Goal: Task Accomplishment & Management: Use online tool/utility

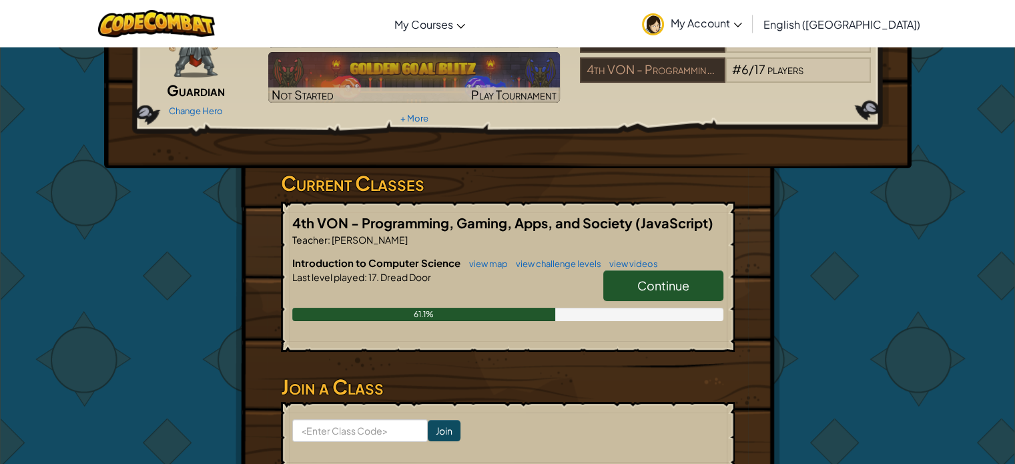
scroll to position [124, 0]
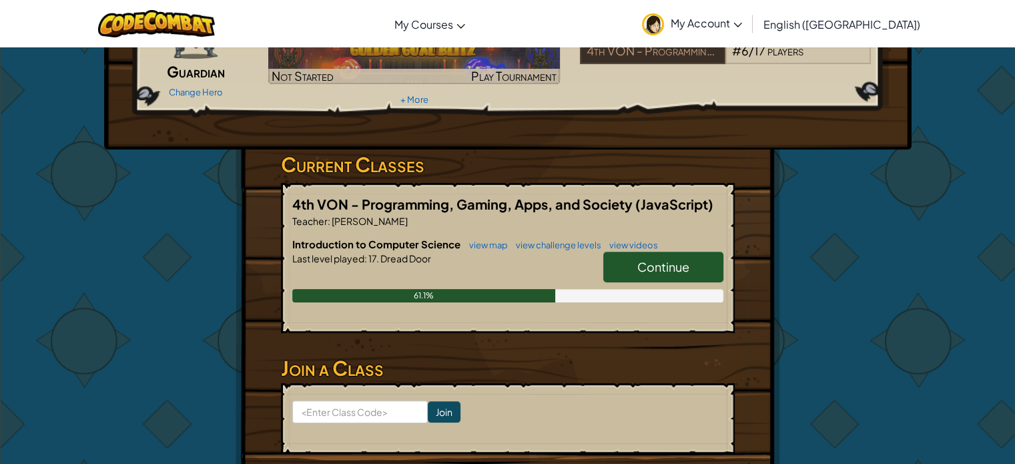
click at [668, 260] on span "Continue" at bounding box center [663, 266] width 52 height 15
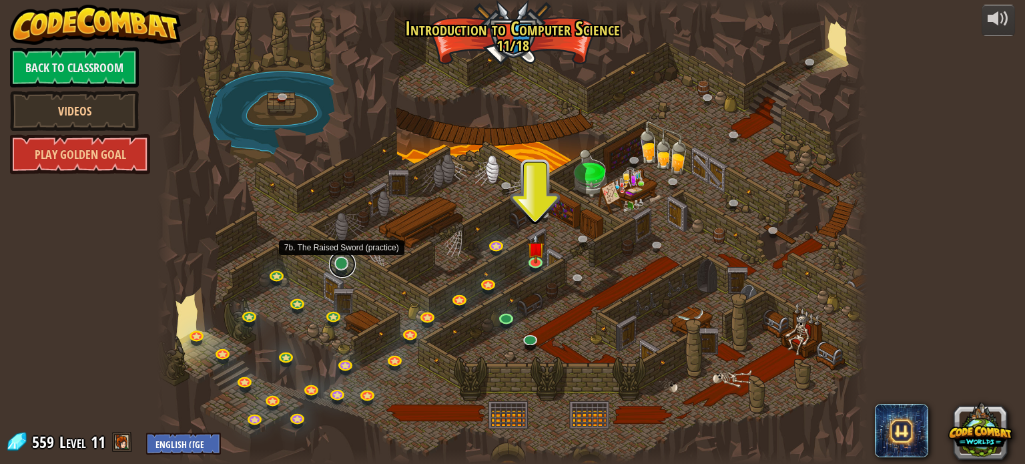
click at [336, 261] on link at bounding box center [342, 264] width 27 height 27
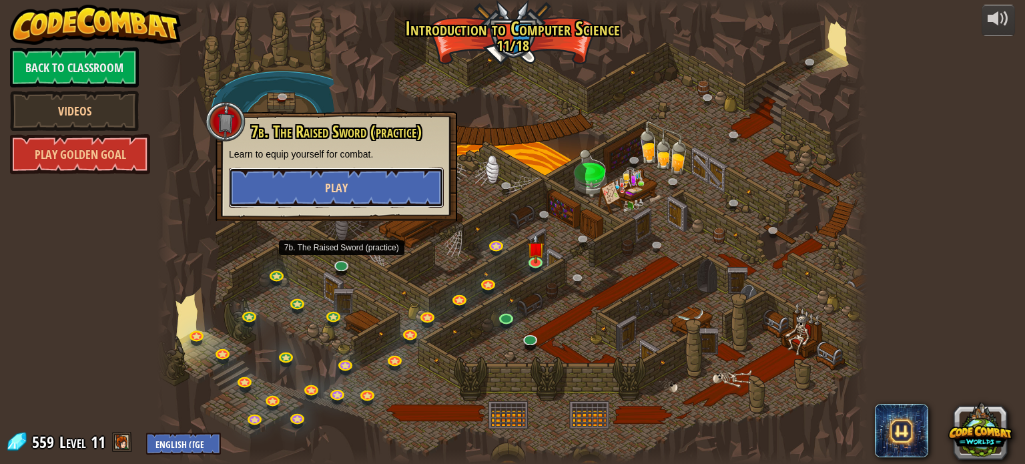
click at [360, 191] on button "Play" at bounding box center [336, 187] width 215 height 40
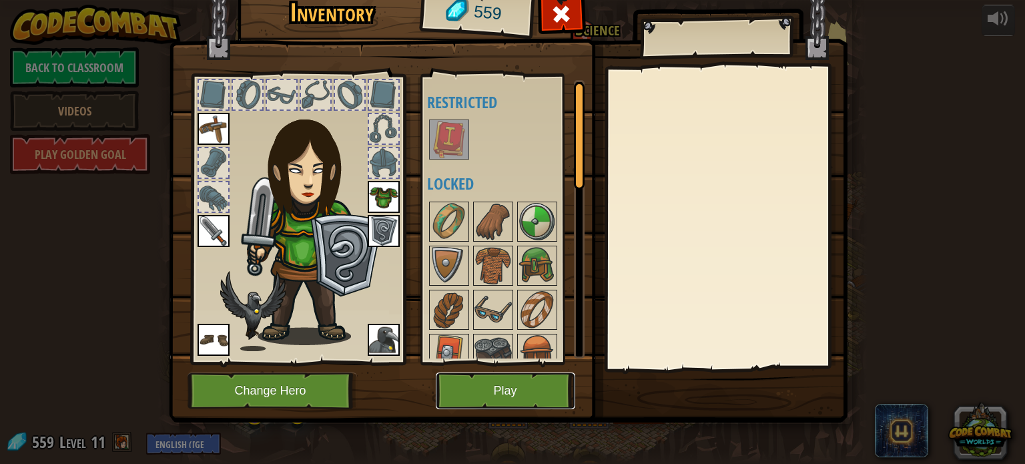
click at [476, 384] on button "Play" at bounding box center [505, 390] width 139 height 37
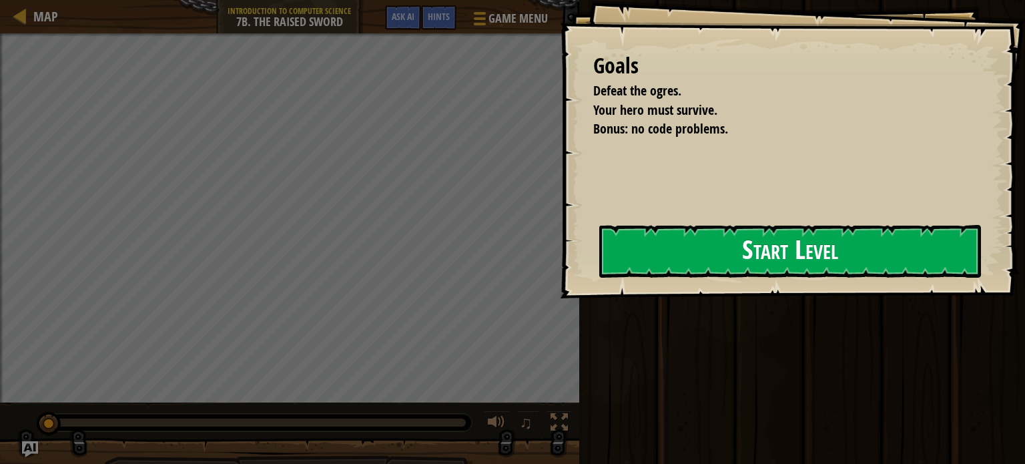
click at [642, 268] on button "Start Level" at bounding box center [790, 251] width 382 height 53
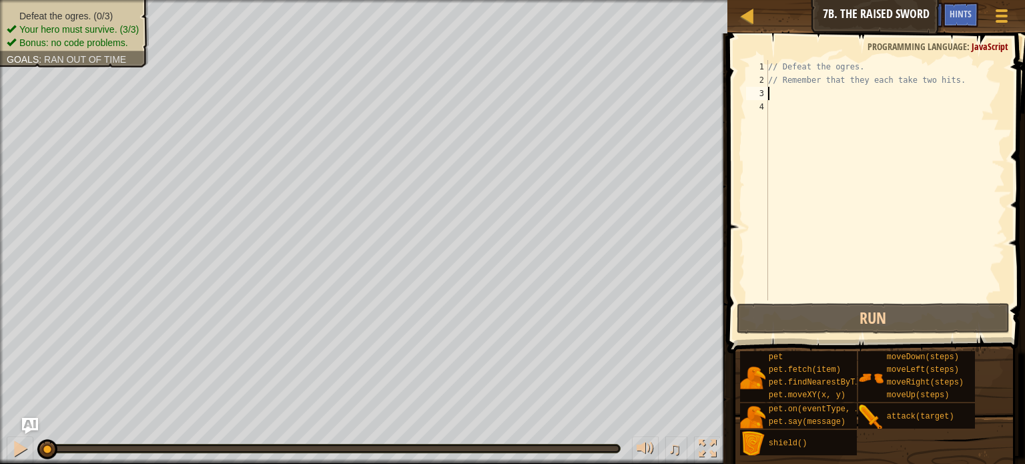
click at [790, 94] on div "// Defeat the ogres. // Remember that they each take two hits." at bounding box center [884, 193] width 239 height 267
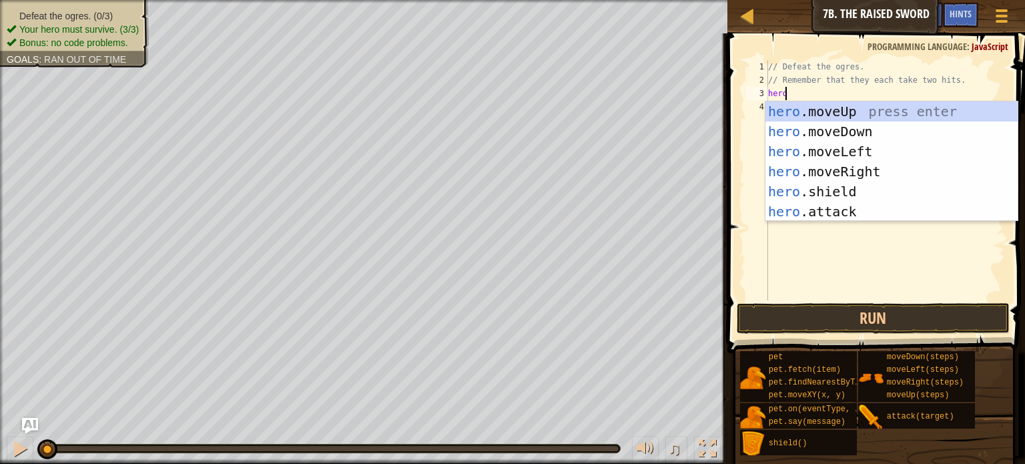
scroll to position [6, 0]
type textarea "hero."
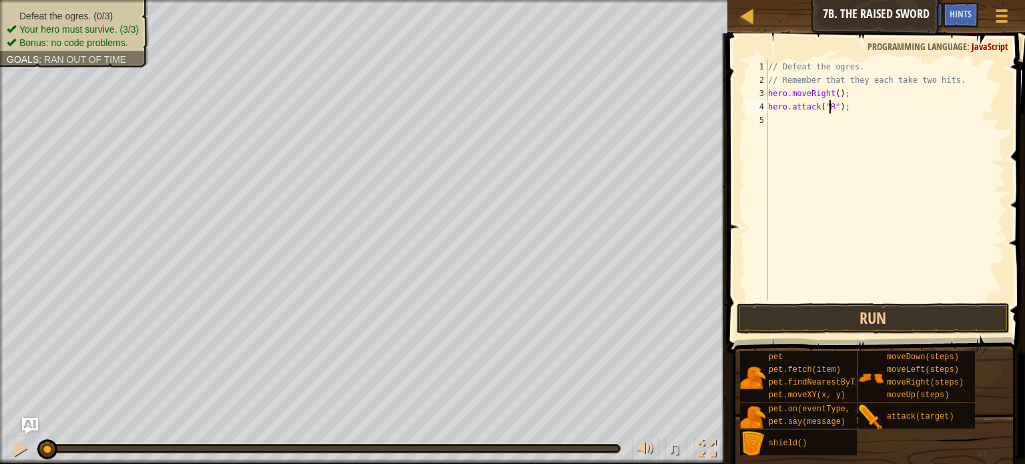
scroll to position [6, 5]
type textarea "hero.attack("Rig");"
click at [807, 127] on div "// Defeat the ogres. // Remember that they each take two hits. hero . moveRight…" at bounding box center [884, 193] width 239 height 267
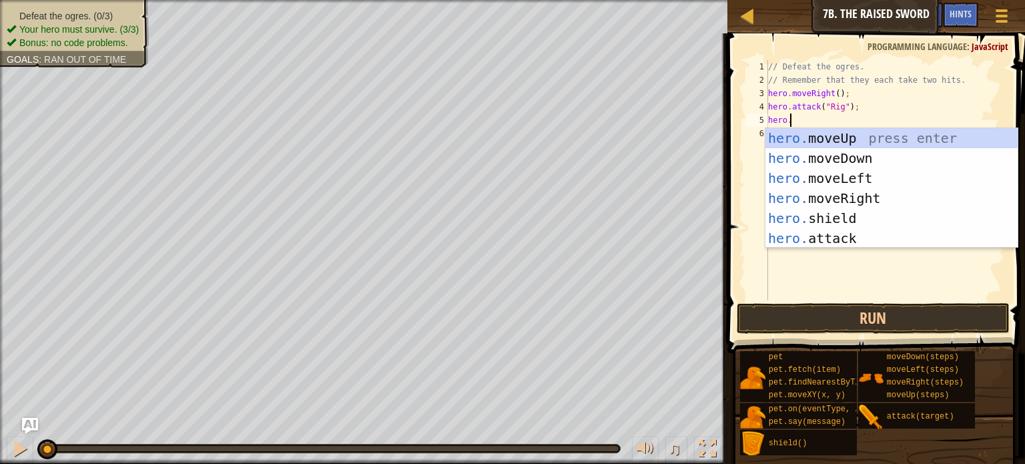
scroll to position [6, 1]
click at [862, 109] on div "// Defeat the ogres. // Remember that they each take two hits. hero . moveRight…" at bounding box center [884, 193] width 239 height 267
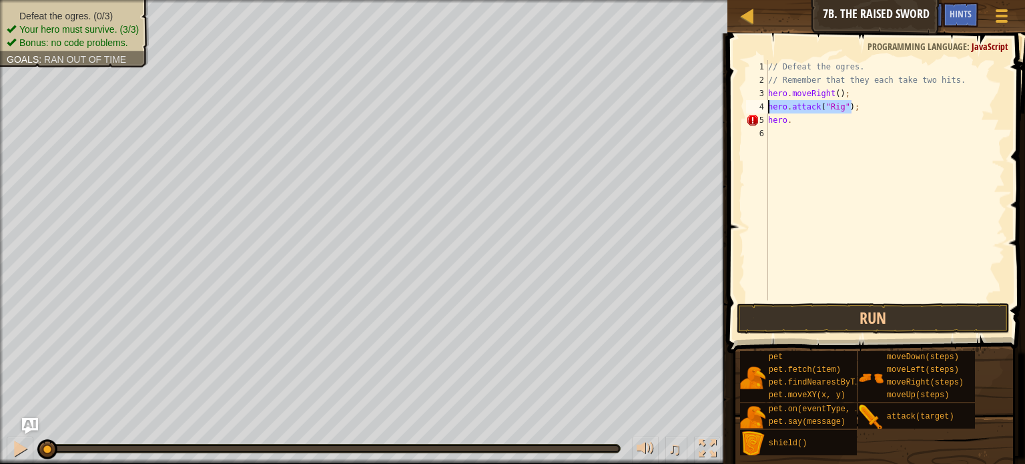
drag, startPoint x: 862, startPoint y: 109, endPoint x: 772, endPoint y: 106, distance: 90.1
click at [772, 106] on div "// Defeat the ogres. // Remember that they each take two hits. hero . moveRight…" at bounding box center [884, 193] width 239 height 267
drag, startPoint x: 807, startPoint y: 127, endPoint x: 770, endPoint y: 122, distance: 37.0
click at [770, 122] on div "// Defeat the ogres. // Remember that they each take two hits. hero . moveRight…" at bounding box center [884, 193] width 239 height 267
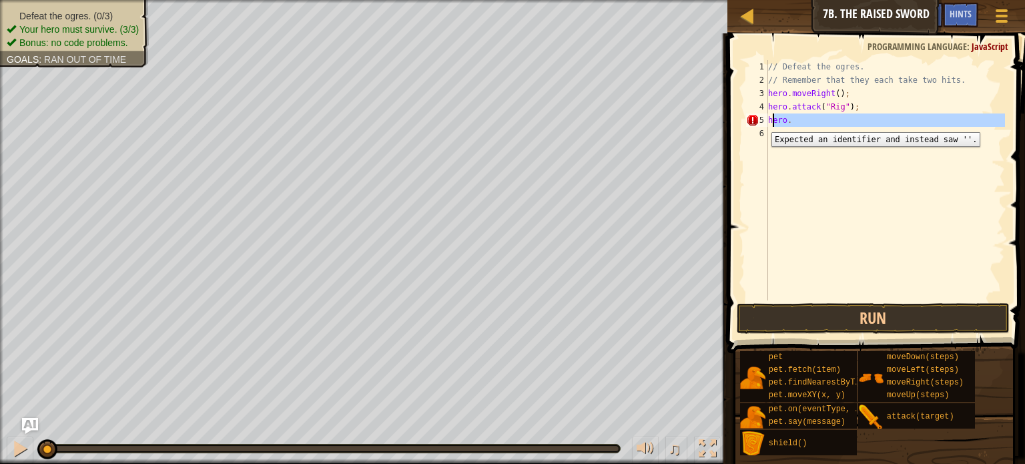
type textarea "h"
type textarea "hero.attack("Rig");"
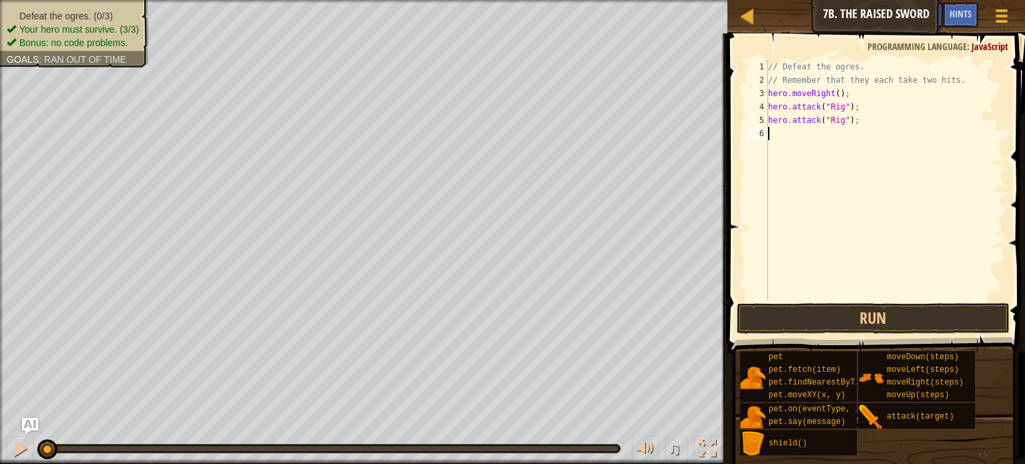
click at [816, 135] on div "// Defeat the ogres. // Remember that they each take two hits. hero . moveRight…" at bounding box center [884, 193] width 239 height 267
type textarea "hero.attack("Gurt");"
drag, startPoint x: 861, startPoint y: 130, endPoint x: 754, endPoint y: 131, distance: 107.4
click at [754, 131] on div "hero.attack("Gurt"); 1 2 3 4 5 6 7 // Defeat the ogres. // Remember that they e…" at bounding box center [873, 180] width 261 height 240
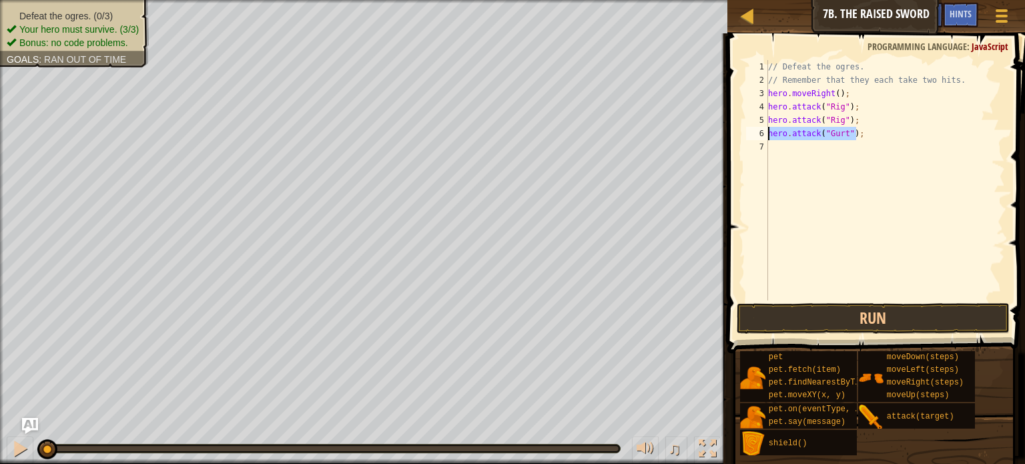
click at [786, 152] on div "// Defeat the ogres. // Remember that they each take two hits. hero . moveRight…" at bounding box center [884, 193] width 239 height 267
type textarea "hero.attack("Gurt");"
type textarea "hero.attack("Ack");"
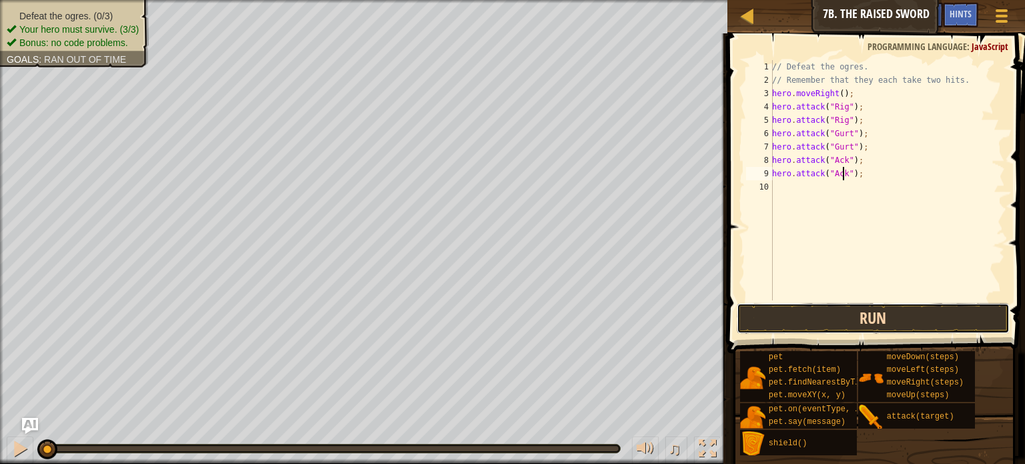
click at [834, 317] on button "Run" at bounding box center [872, 318] width 273 height 31
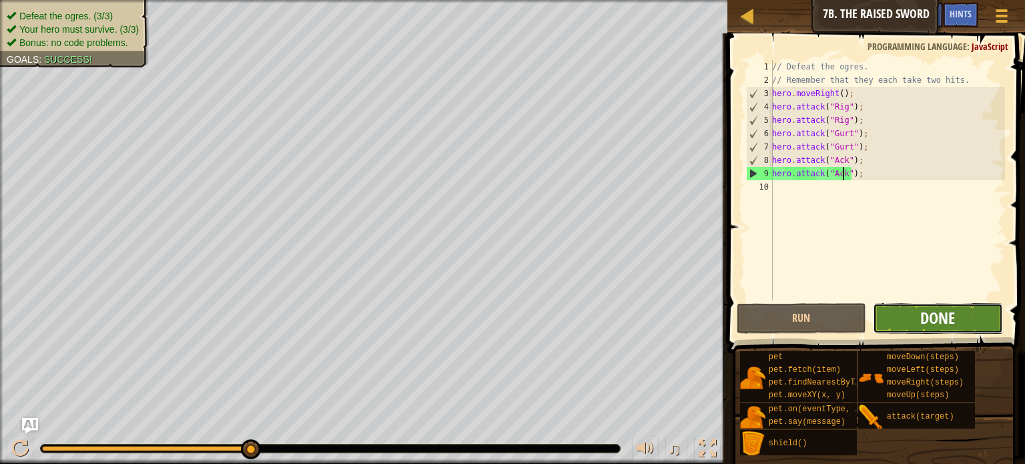
click at [934, 322] on span "Done" at bounding box center [937, 317] width 35 height 21
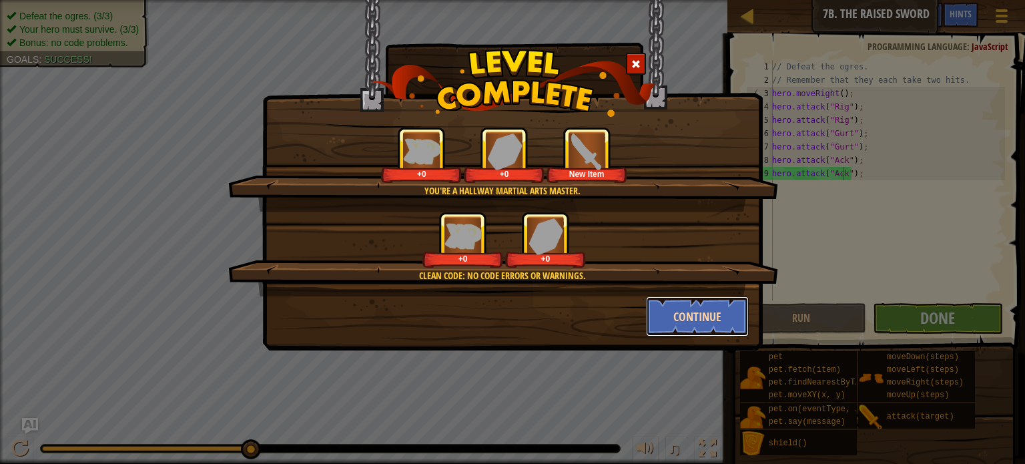
click at [688, 319] on button "Continue" at bounding box center [697, 316] width 103 height 40
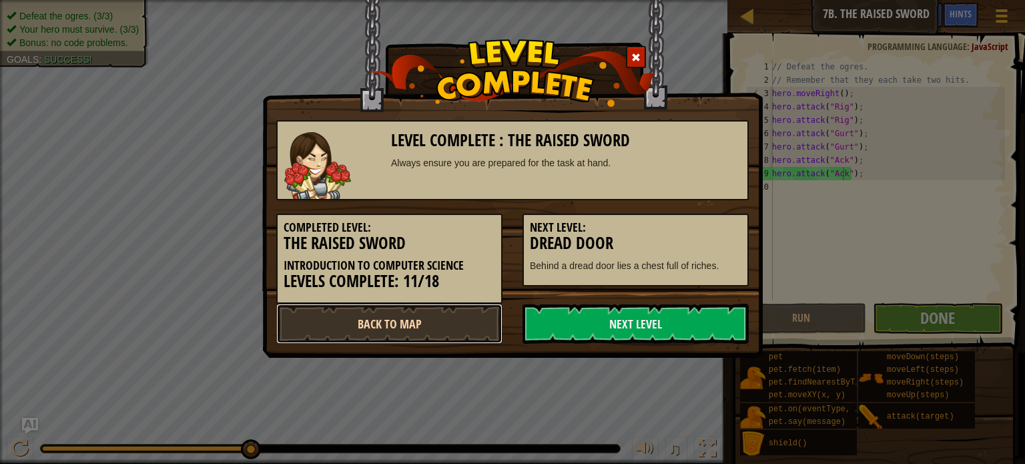
click at [434, 322] on link "Back to Map" at bounding box center [389, 323] width 226 height 40
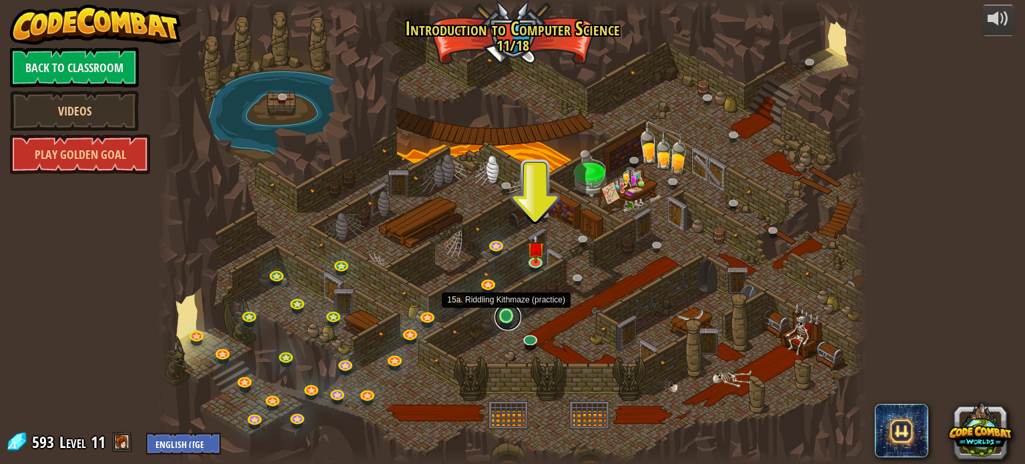
click at [506, 316] on link at bounding box center [507, 316] width 27 height 27
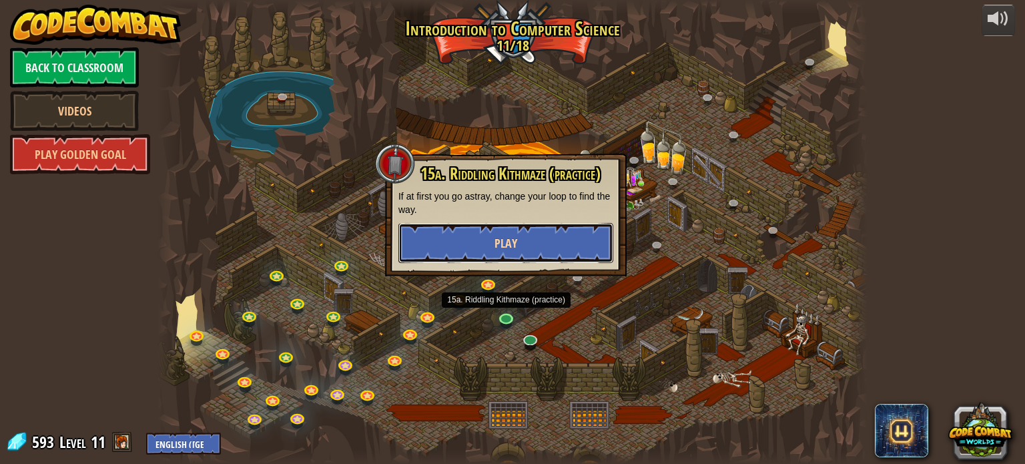
click at [498, 239] on span "Play" at bounding box center [505, 243] width 23 height 17
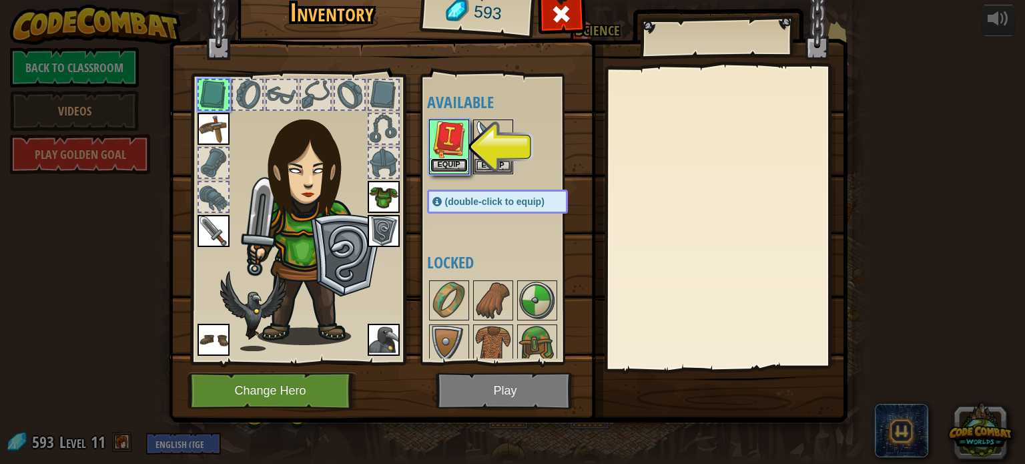
click at [451, 166] on button "Equip" at bounding box center [448, 165] width 37 height 14
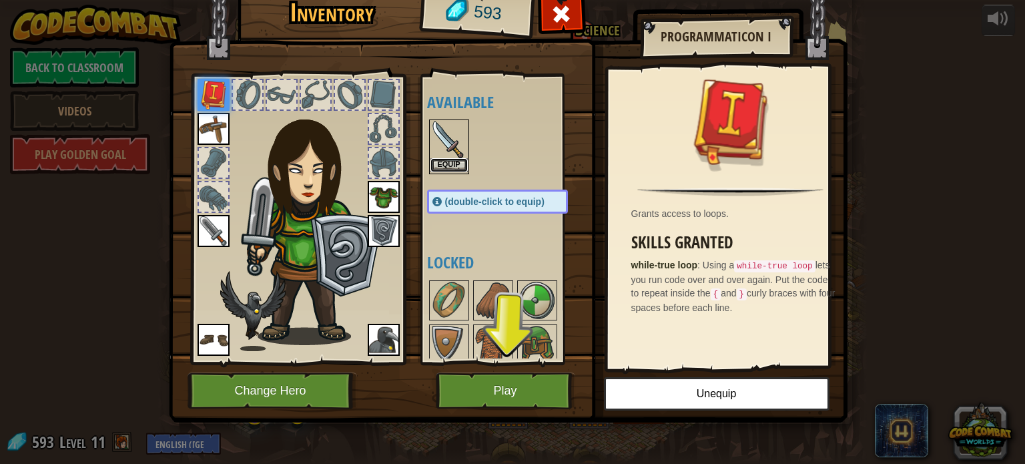
click at [448, 161] on button "Equip" at bounding box center [448, 165] width 37 height 14
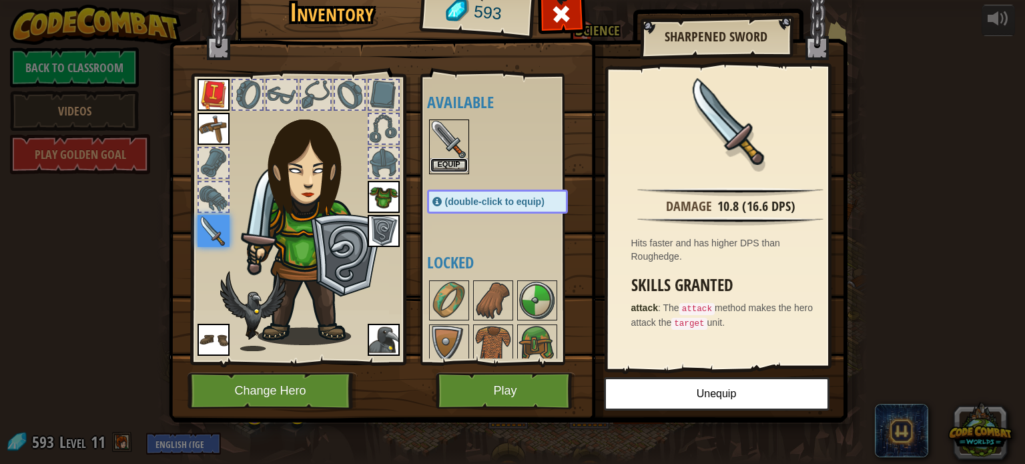
click at [460, 165] on button "Equip" at bounding box center [448, 165] width 37 height 14
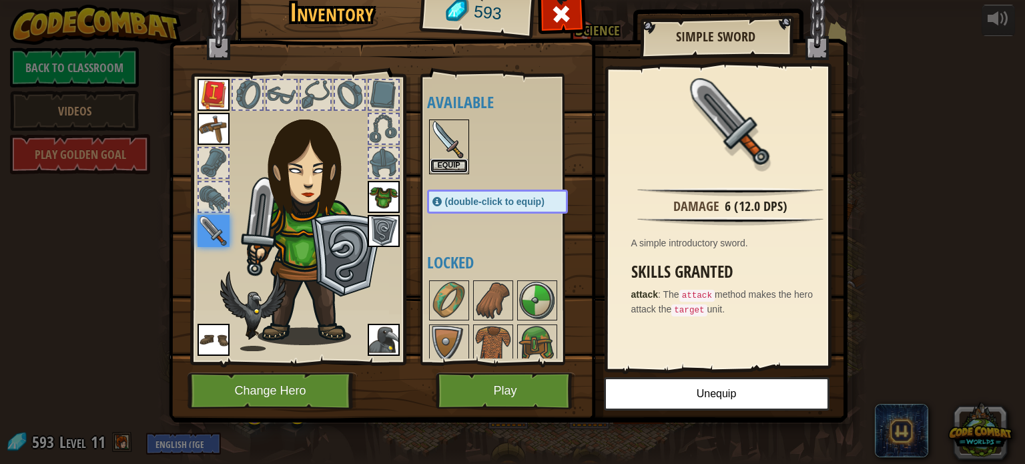
click at [460, 165] on button "Equip" at bounding box center [448, 166] width 37 height 14
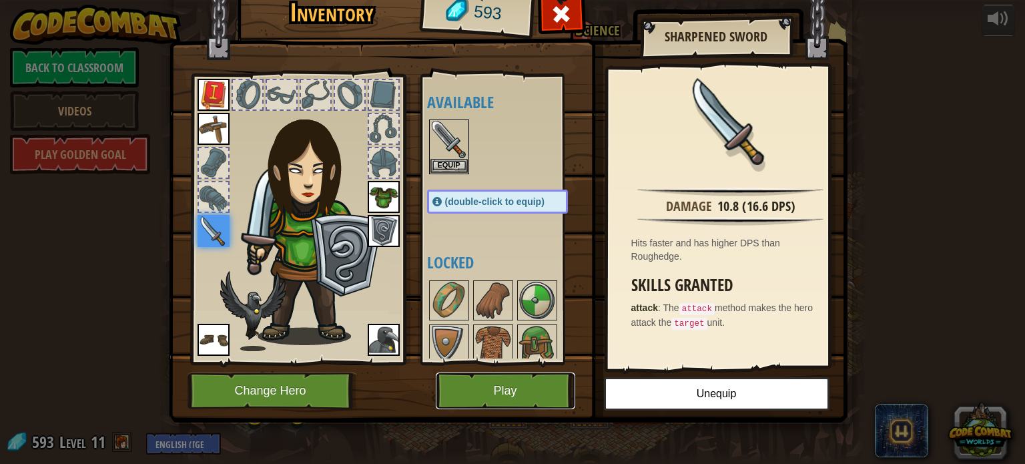
click at [488, 386] on button "Play" at bounding box center [505, 390] width 139 height 37
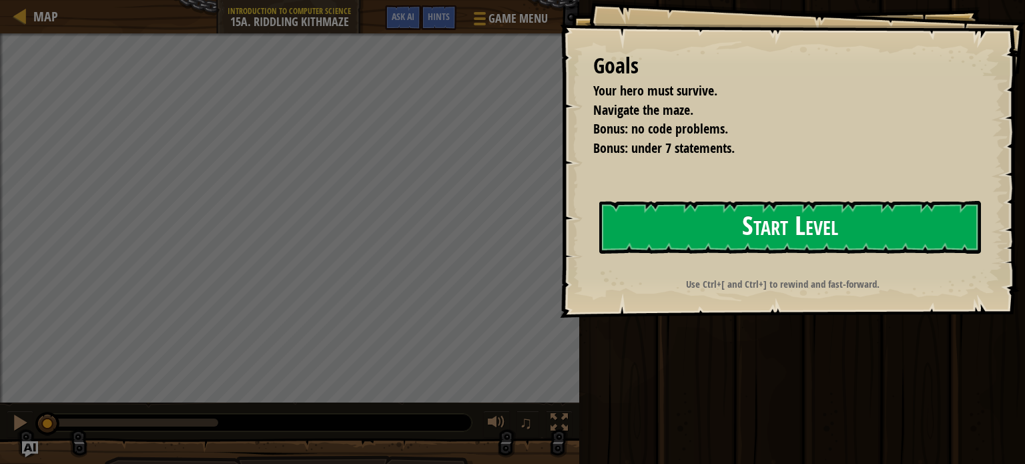
click at [683, 234] on button "Start Level" at bounding box center [790, 227] width 382 height 53
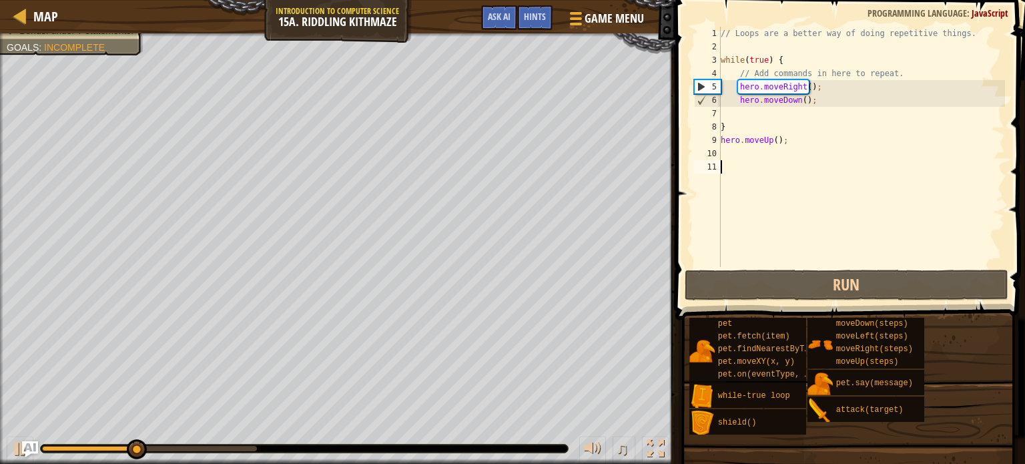
click at [797, 133] on div "// Loops are a better way of doing repetitive things. while ( true ) { // Add c…" at bounding box center [861, 160] width 287 height 267
click at [788, 144] on div "// Loops are a better way of doing repetitive things. while ( true ) { // Add c…" at bounding box center [861, 160] width 287 height 267
click at [724, 129] on div "// Loops are a better way of doing repetitive things. while ( true ) { // Add c…" at bounding box center [861, 160] width 287 height 267
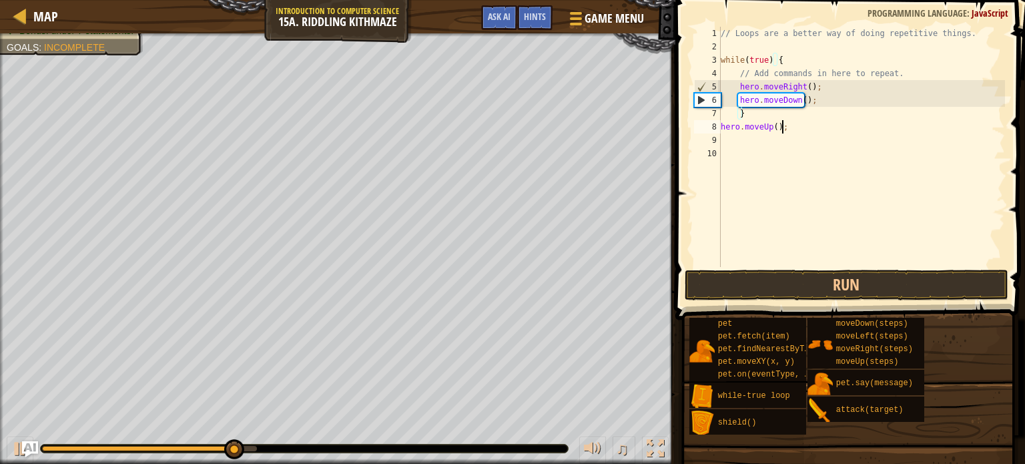
click at [788, 122] on div "// Loops are a better way of doing repetitive things. while ( true ) { // Add c…" at bounding box center [861, 160] width 287 height 267
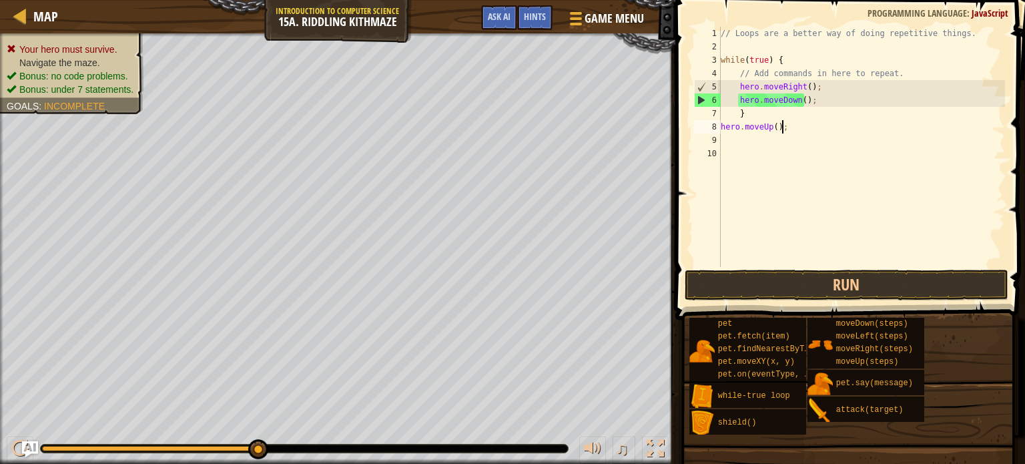
click at [814, 102] on div "// Loops are a better way of doing repetitive things. while ( true ) { // Add c…" at bounding box center [861, 160] width 287 height 267
click at [773, 117] on div "// Loops are a better way of doing repetitive things. while ( true ) { // Add c…" at bounding box center [861, 160] width 287 height 267
click at [788, 130] on div "// Loops are a better way of doing repetitive things. while ( true ) { // Add c…" at bounding box center [861, 160] width 287 height 267
click at [752, 113] on div "// Loops are a better way of doing repetitive things. while ( true ) { // Add c…" at bounding box center [861, 160] width 287 height 267
type textarea "}"
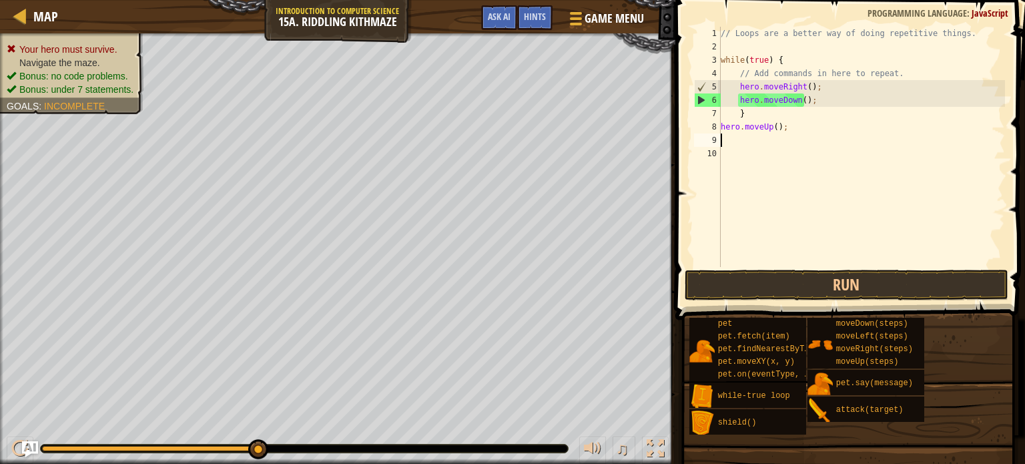
click at [818, 138] on div "// Loops are a better way of doing repetitive things. while ( true ) { // Add c…" at bounding box center [861, 160] width 287 height 267
click at [792, 124] on div "// Loops are a better way of doing repetitive things. while ( true ) { // Add c…" at bounding box center [861, 160] width 287 height 267
click at [771, 126] on div "// Loops are a better way of doing repetitive things. while ( true ) { // Add c…" at bounding box center [861, 160] width 287 height 267
type textarea "hero.moveUp(2);"
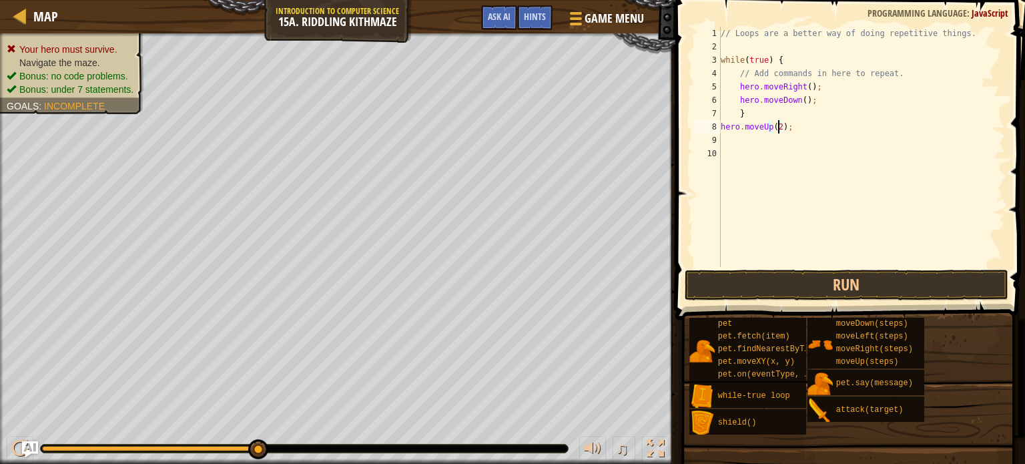
click at [747, 137] on div "// Loops are a better way of doing repetitive things. while ( true ) { // Add c…" at bounding box center [861, 160] width 287 height 267
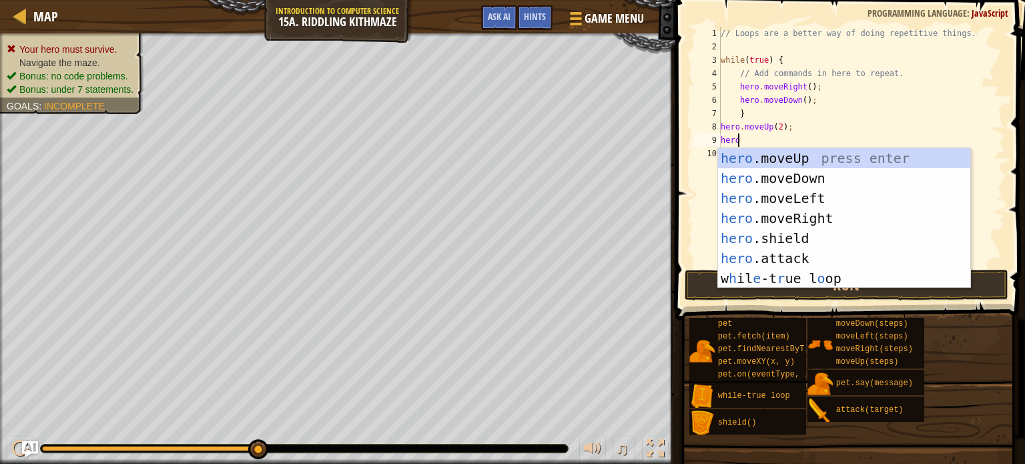
scroll to position [6, 0]
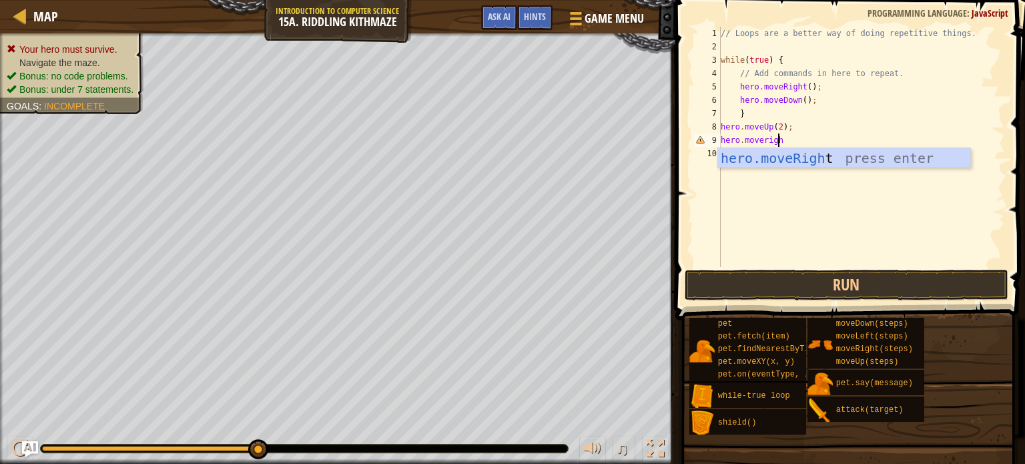
type textarea "hero.moveright"
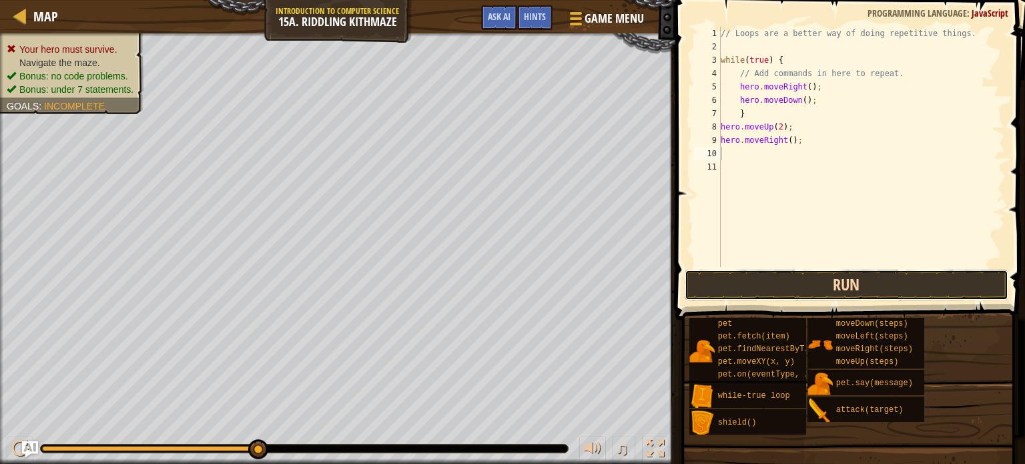
click at [812, 293] on button "Run" at bounding box center [845, 284] width 323 height 31
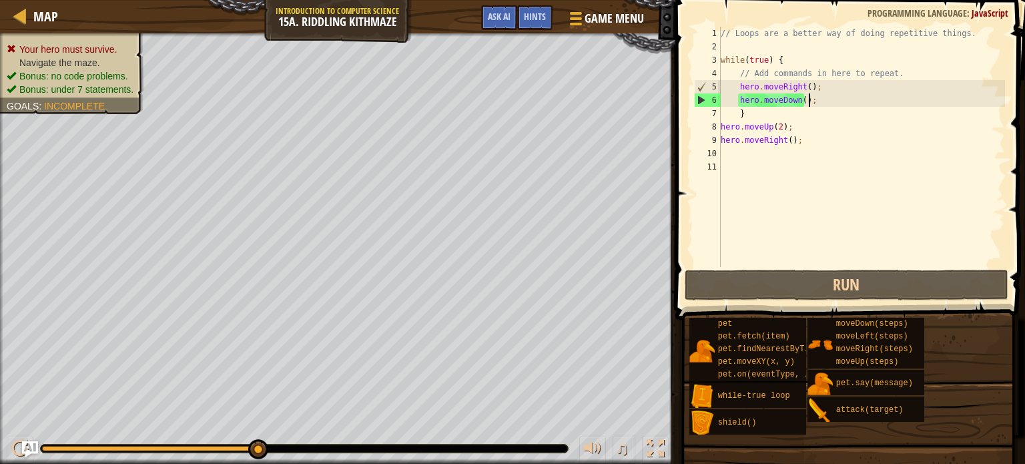
click at [808, 103] on div "// Loops are a better way of doing repetitive things. while ( true ) { // Add c…" at bounding box center [861, 160] width 287 height 267
click at [762, 113] on div "// Loops are a better way of doing repetitive things. while ( true ) { // Add c…" at bounding box center [861, 160] width 287 height 267
type textarea "}"
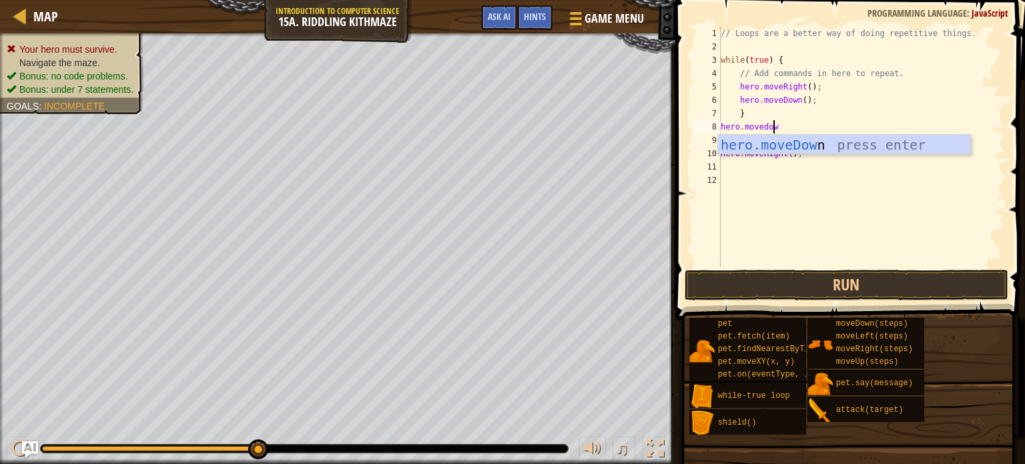
type textarea "hero.movedown"
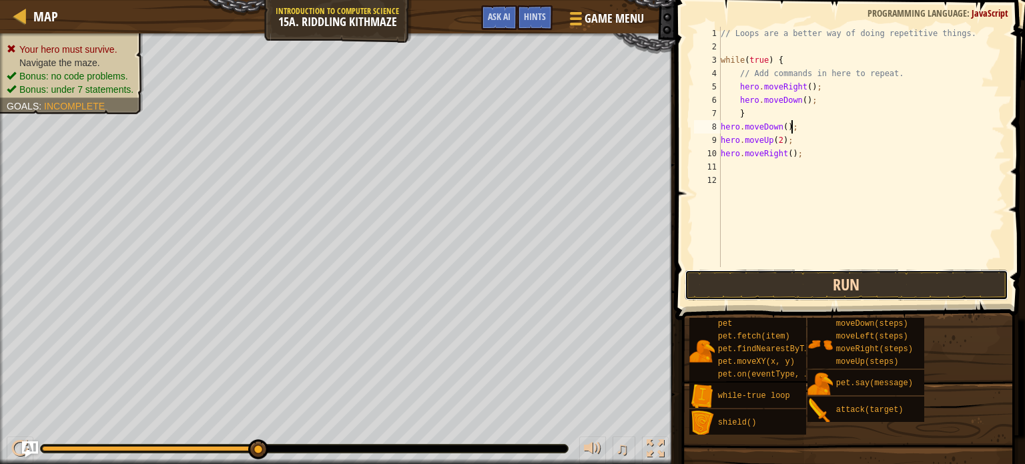
click at [796, 279] on button "Run" at bounding box center [845, 284] width 323 height 31
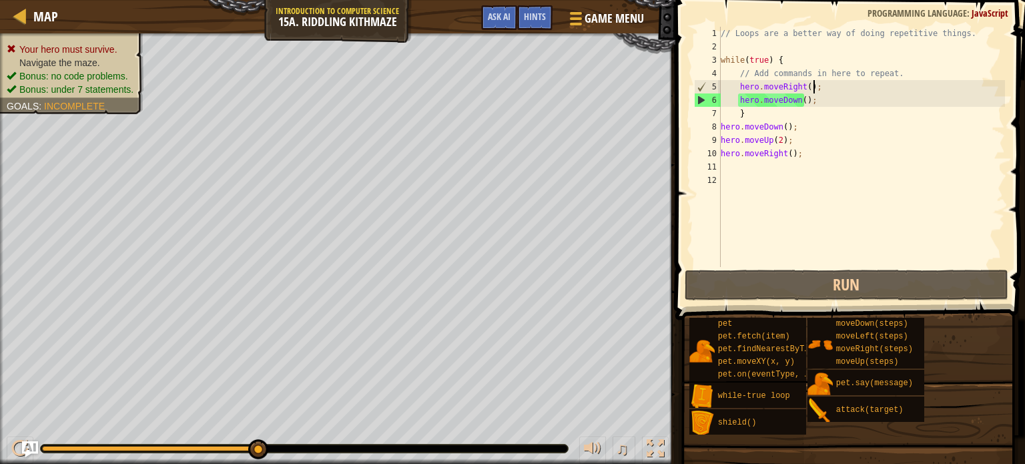
click at [818, 87] on div "// Loops are a better way of doing repetitive things. while ( true ) { // Add c…" at bounding box center [861, 160] width 287 height 267
click at [818, 103] on div "// Loops are a better way of doing repetitive things. while ( true ) { // Add c…" at bounding box center [861, 160] width 287 height 267
click at [731, 110] on div "// Loops are a better way of doing repetitive things. while ( true ) { // Add c…" at bounding box center [861, 160] width 287 height 267
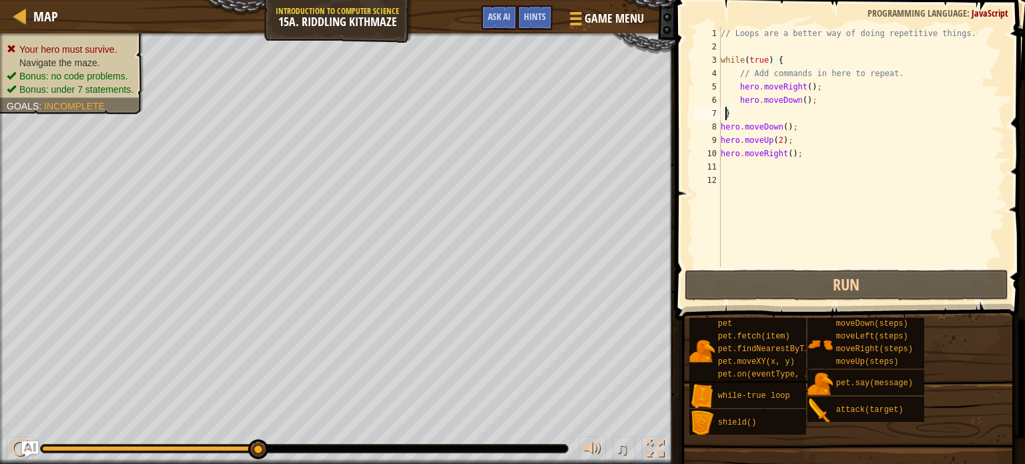
type textarea "}"
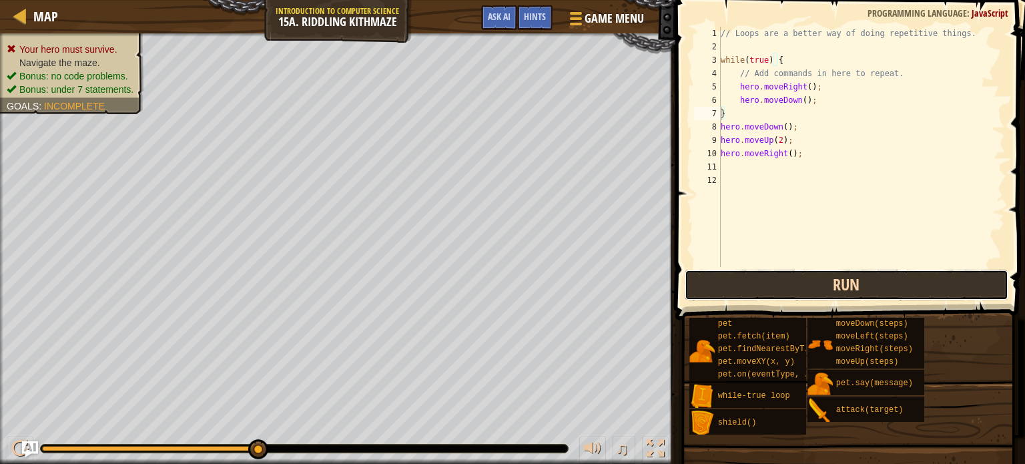
click at [788, 285] on button "Run" at bounding box center [845, 284] width 323 height 31
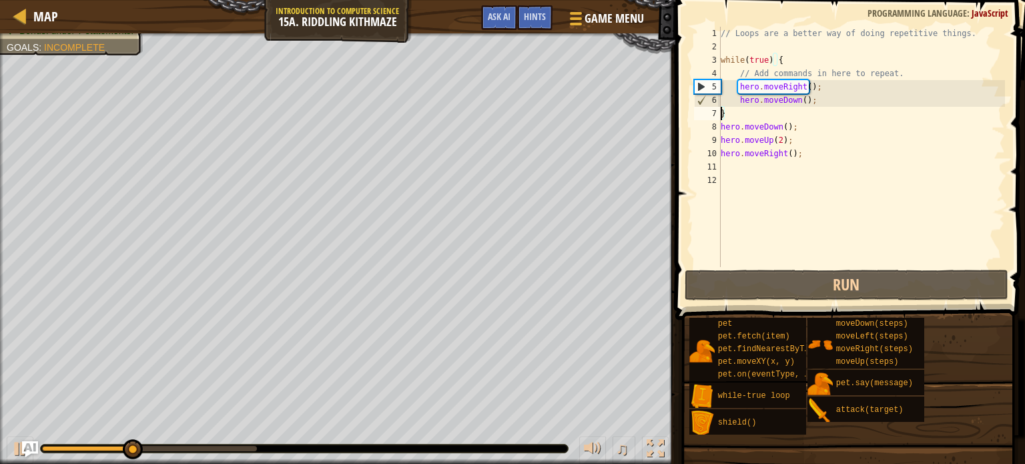
click at [754, 110] on div "// Loops are a better way of doing repetitive things. while ( true ) { // Add c…" at bounding box center [861, 160] width 287 height 267
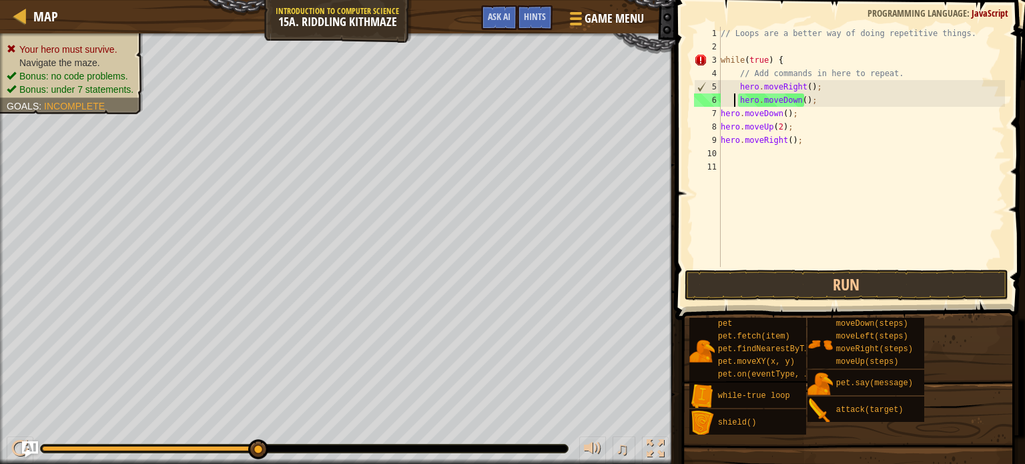
click at [734, 99] on div "// Loops are a better way of doing repetitive things. while ( true ) { // Add c…" at bounding box center [861, 160] width 287 height 267
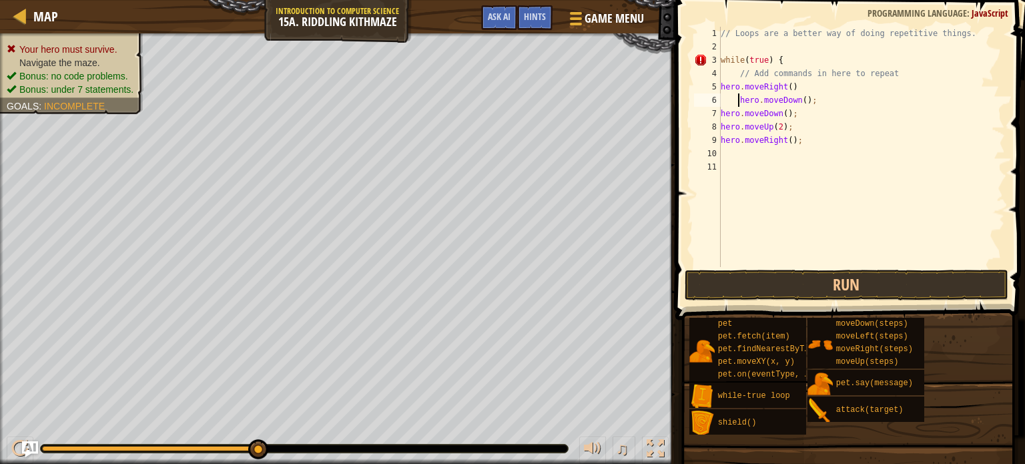
type textarea "hero.moveDown();"
click at [744, 149] on div "// Loops are a better way of doing repetitive things. while ( true ) { // Add c…" at bounding box center [861, 160] width 287 height 267
click at [798, 103] on div "// Loops are a better way of doing repetitive things. while ( true ) { // Add c…" at bounding box center [861, 160] width 287 height 267
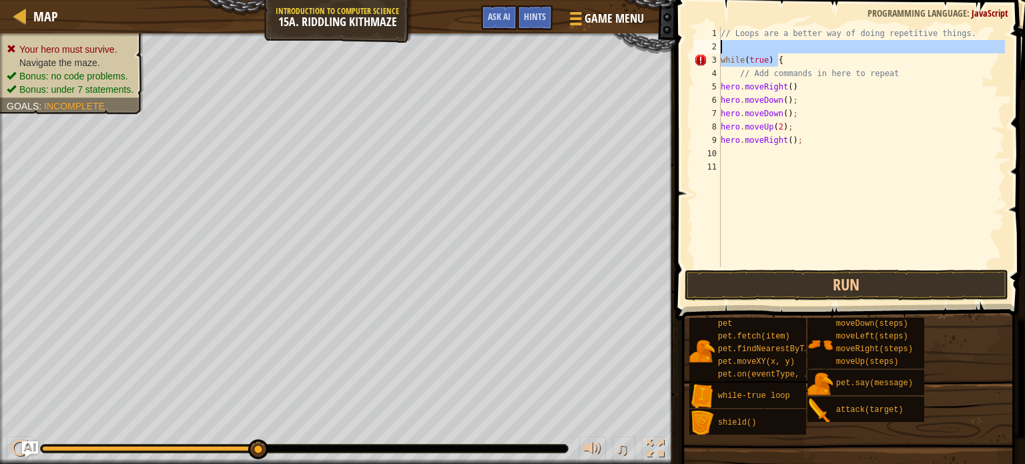
drag, startPoint x: 782, startPoint y: 57, endPoint x: 718, endPoint y: 50, distance: 64.5
click at [718, 50] on div "hero.moveDown(); 1 2 3 4 5 6 7 8 9 10 11 // Loops are a better way of doing rep…" at bounding box center [847, 147] width 313 height 240
type textarea "while(true) {"
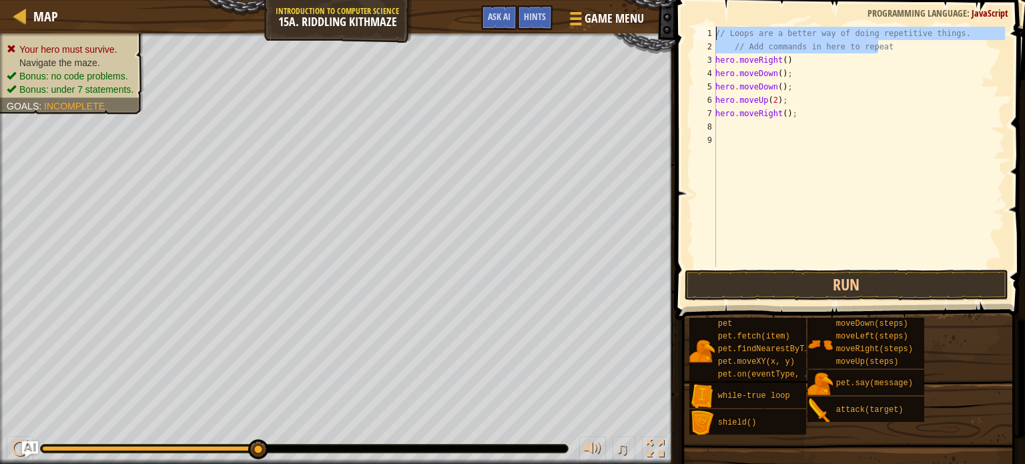
drag, startPoint x: 880, startPoint y: 49, endPoint x: 707, endPoint y: 1, distance: 179.8
click at [707, 7] on div "// Loops are a better way of doing repetitive things. 1 2 3 4 5 6 7 8 9 // Loop…" at bounding box center [848, 186] width 354 height 359
type textarea "// Loops are a better way of doing repetitive things. // Add commands in here t…"
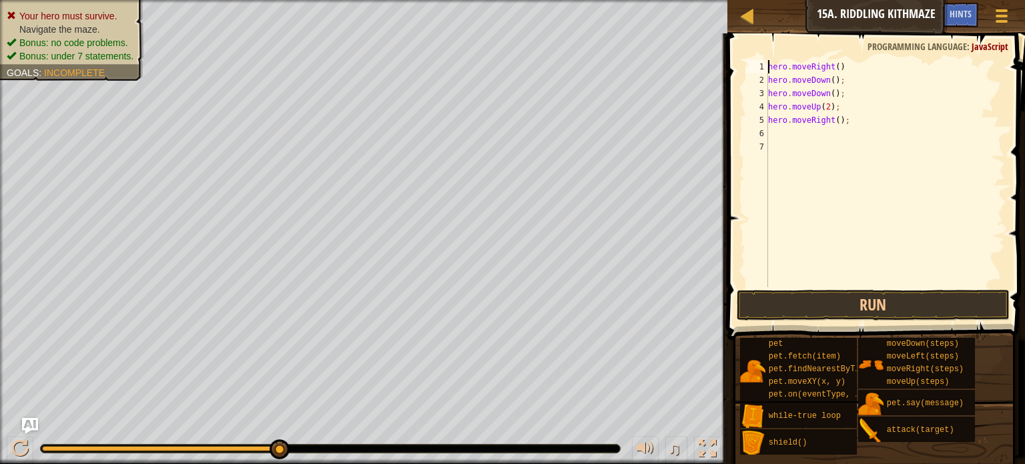
click at [843, 83] on div "hero . moveRight ( ) hero . moveDown ( ) ; hero . moveDown ( ) ; hero . moveUp …" at bounding box center [884, 186] width 239 height 253
type textarea "hero.moveDown();"
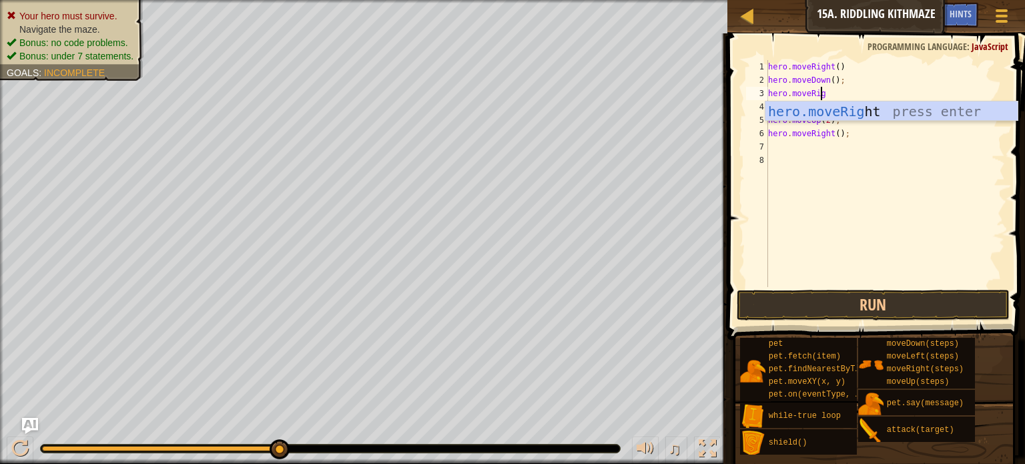
scroll to position [6, 3]
type textarea "hero.moveRigh"
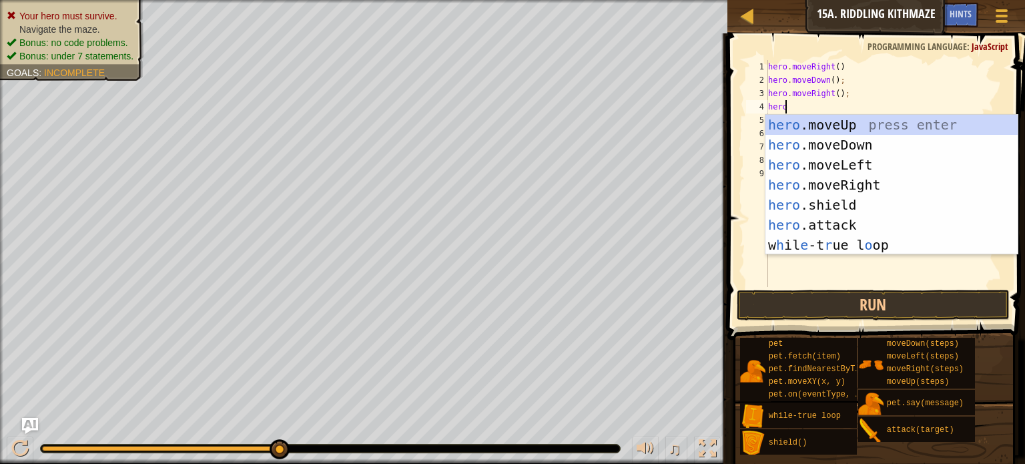
scroll to position [6, 0]
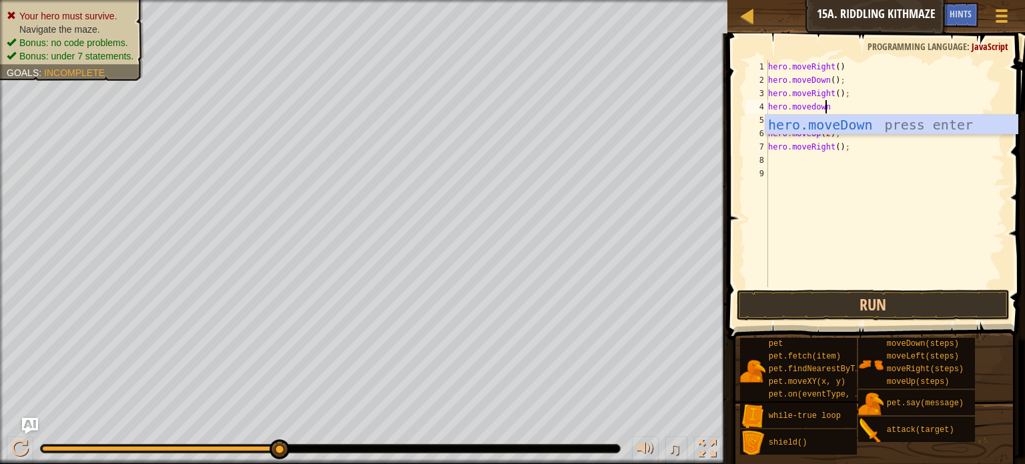
type textarea "hero.movedown"
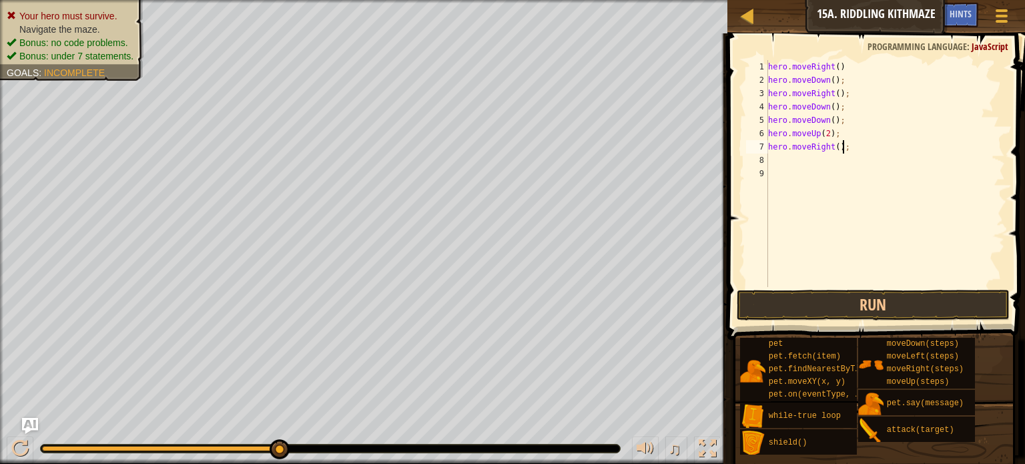
click at [859, 149] on div "hero . moveRight ( ) hero . moveDown ( ) ; hero . moveRight ( ) ; hero . moveDo…" at bounding box center [884, 186] width 239 height 253
click at [843, 317] on button "Run" at bounding box center [872, 304] width 273 height 31
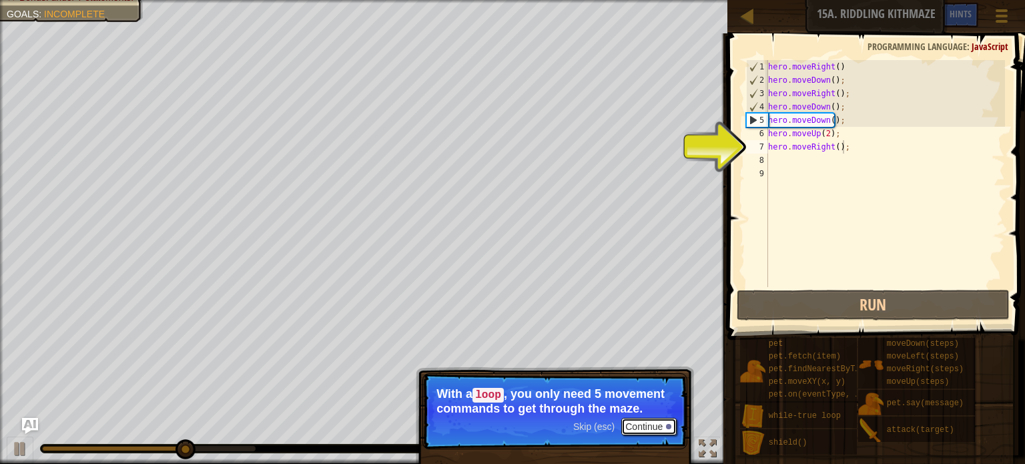
click at [651, 424] on button "Continue" at bounding box center [648, 426] width 55 height 17
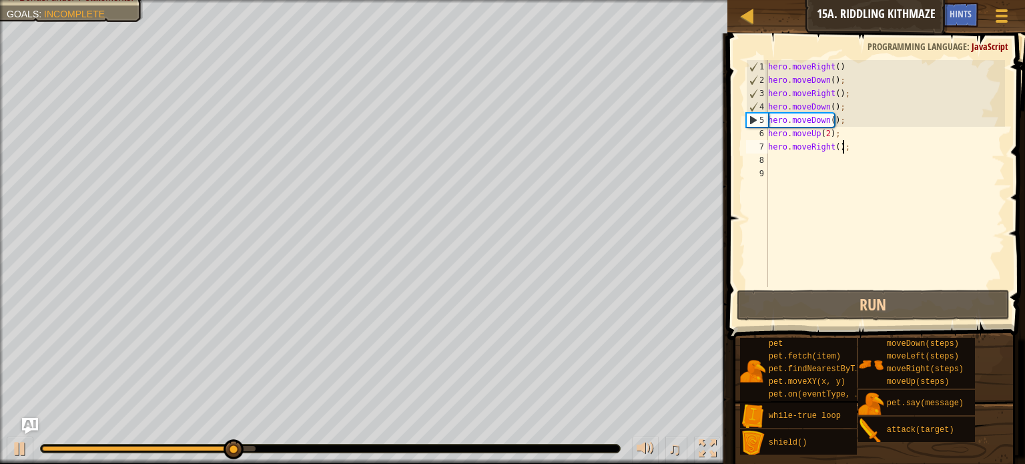
click at [842, 122] on div "hero . moveRight ( ) hero . moveDown ( ) ; hero . moveRight ( ) ; hero . moveDo…" at bounding box center [884, 186] width 239 height 253
type textarea "hero.moveDown();"
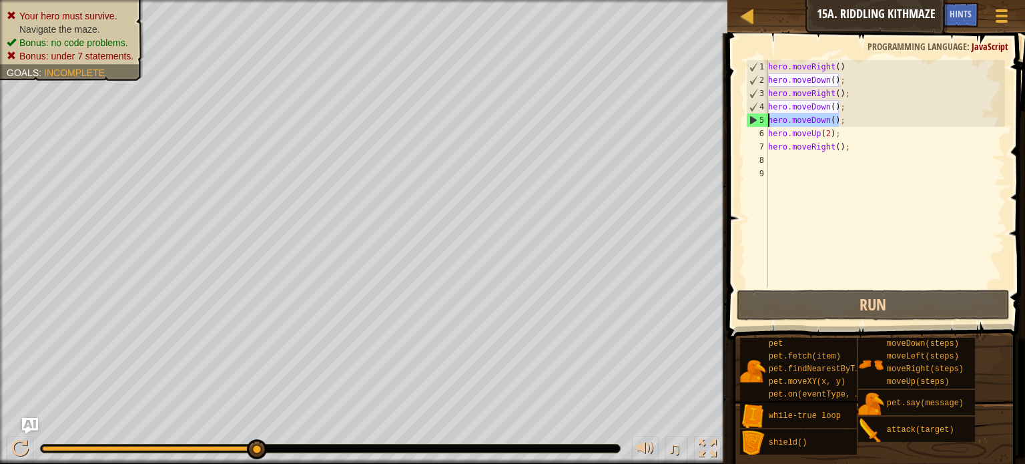
drag, startPoint x: 842, startPoint y: 122, endPoint x: 764, endPoint y: 118, distance: 78.1
click at [764, 118] on div "hero.moveDown(); 1 2 3 4 5 6 7 8 9 hero . moveRight ( ) hero . moveDown ( ) ; h…" at bounding box center [873, 173] width 261 height 227
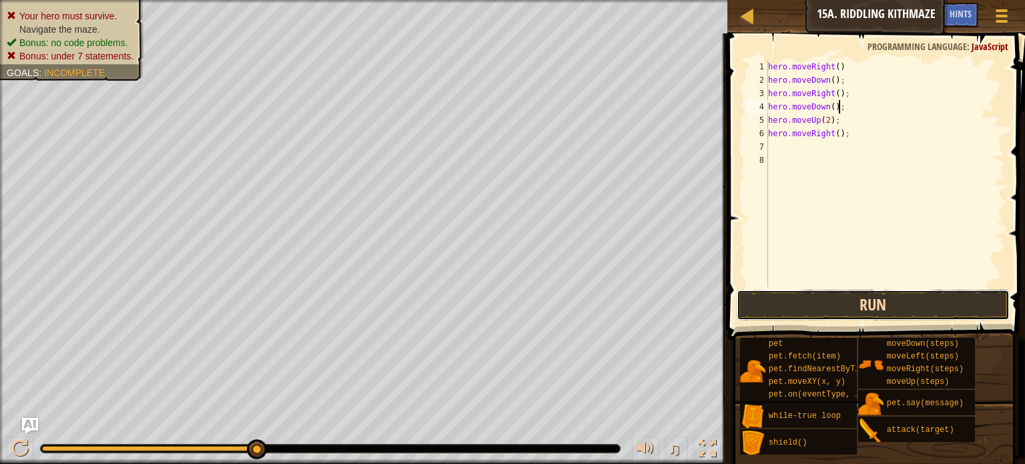
click at [832, 303] on button "Run" at bounding box center [872, 304] width 273 height 31
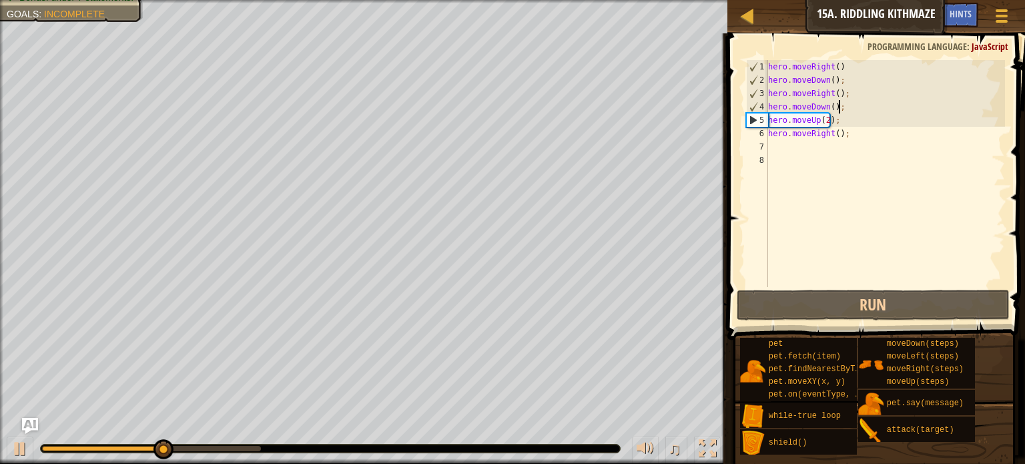
click at [824, 119] on div "hero . moveRight ( ) hero . moveDown ( ) ; hero . moveRight ( ) ; hero . moveDo…" at bounding box center [884, 186] width 239 height 253
type textarea "hero.moveUp();"
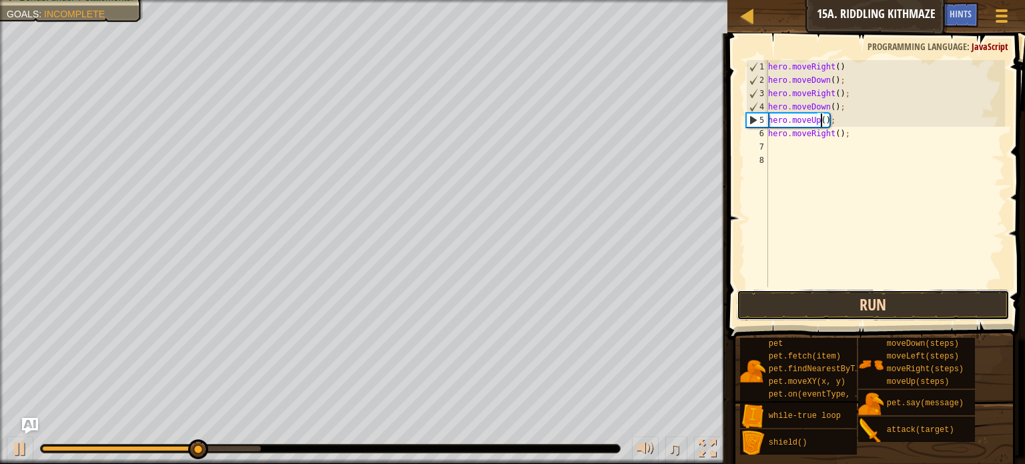
click at [818, 303] on button "Run" at bounding box center [872, 304] width 273 height 31
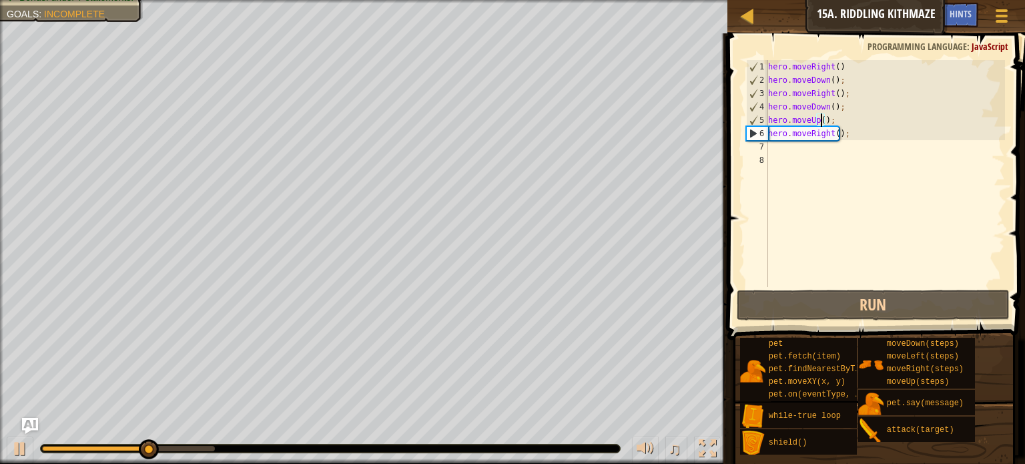
click at [800, 155] on div "hero . moveRight ( ) hero . moveDown ( ) ; hero . moveRight ( ) ; hero . moveDo…" at bounding box center [884, 186] width 239 height 253
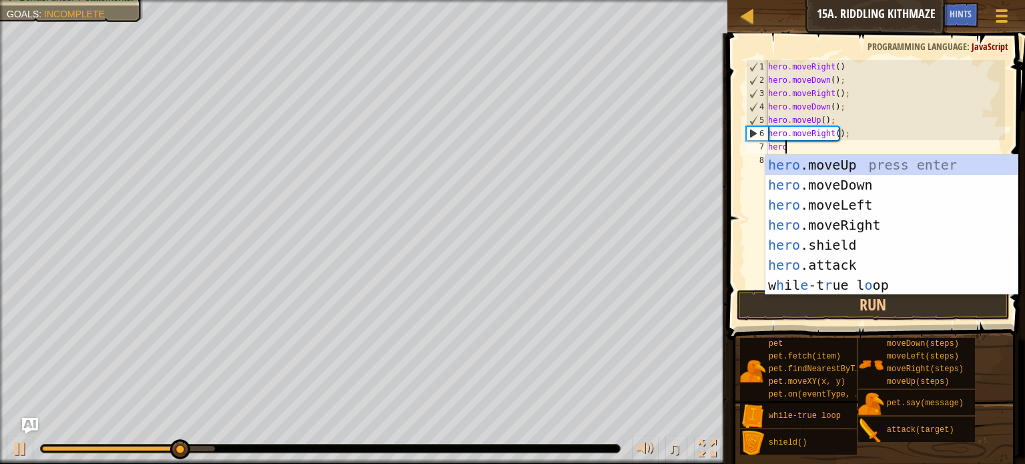
scroll to position [6, 1]
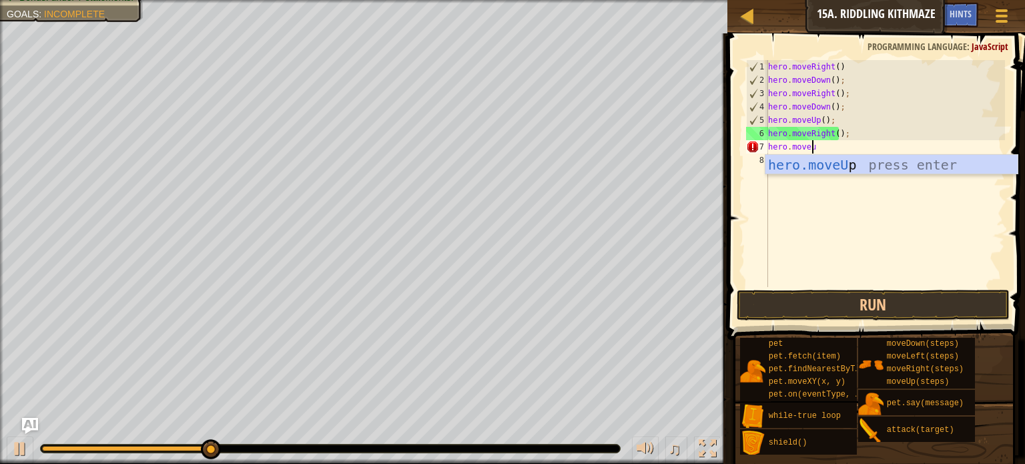
type textarea "hero.moveup"
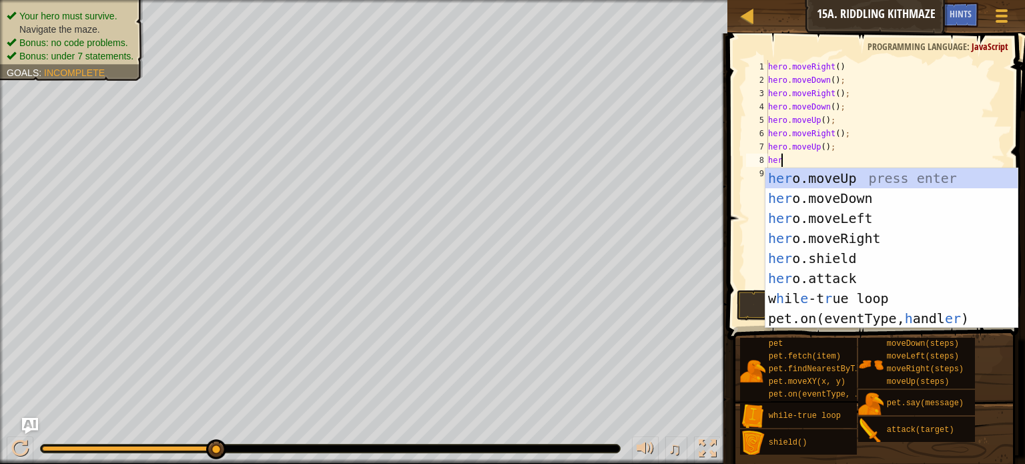
scroll to position [6, 0]
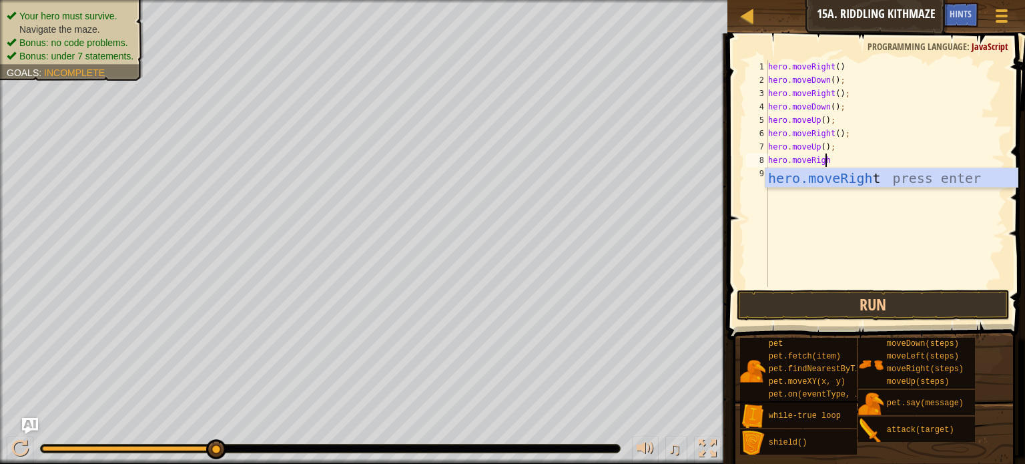
type textarea "hero.moveRight"
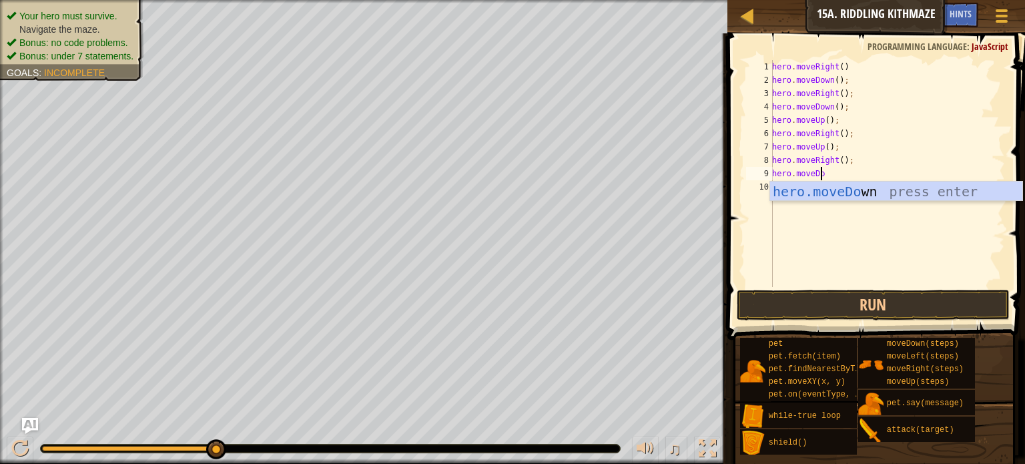
scroll to position [6, 3]
type textarea "hero.moveDown"
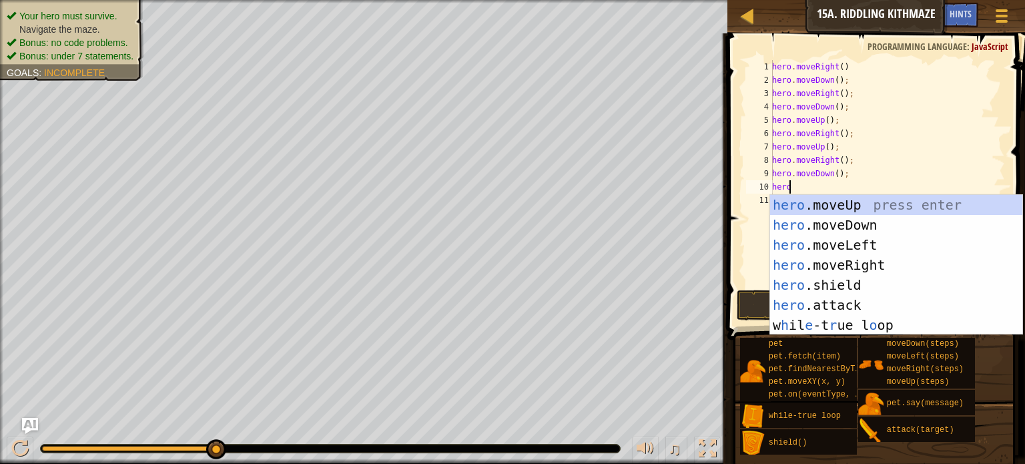
scroll to position [6, 0]
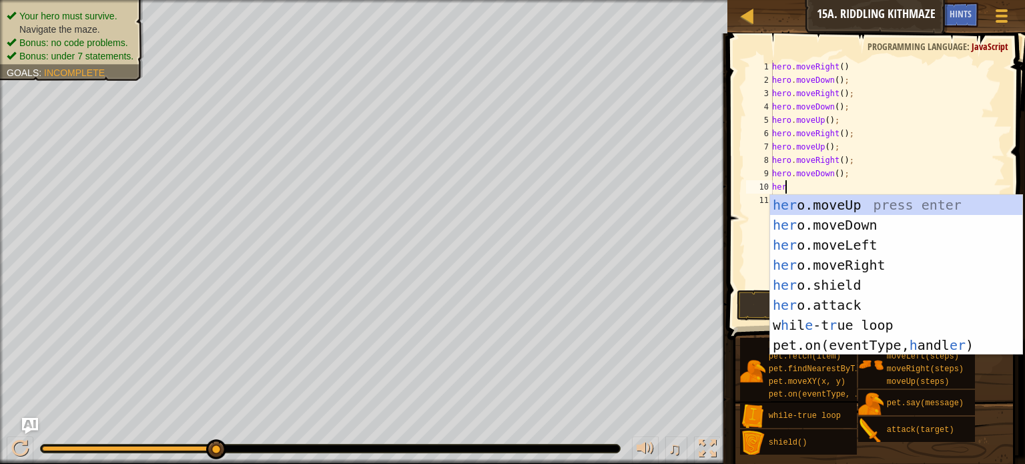
type textarea "h"
type textarea "e"
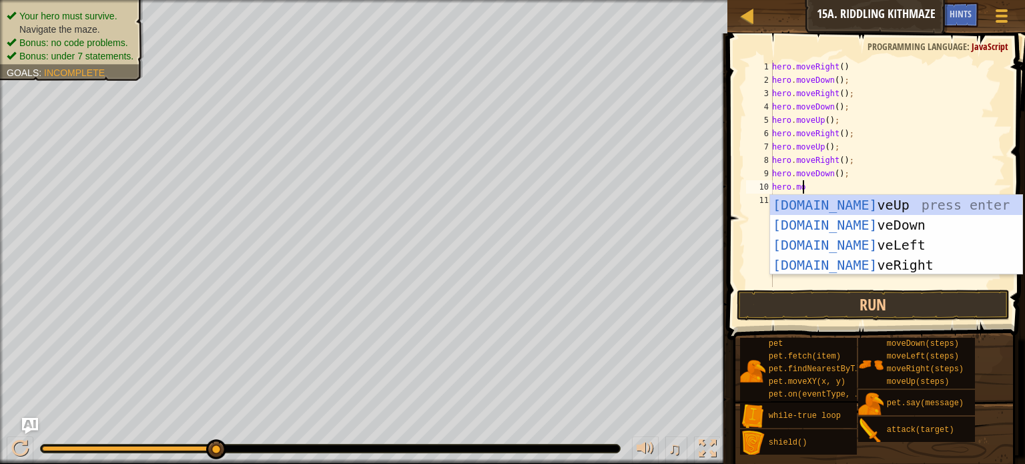
scroll to position [6, 2]
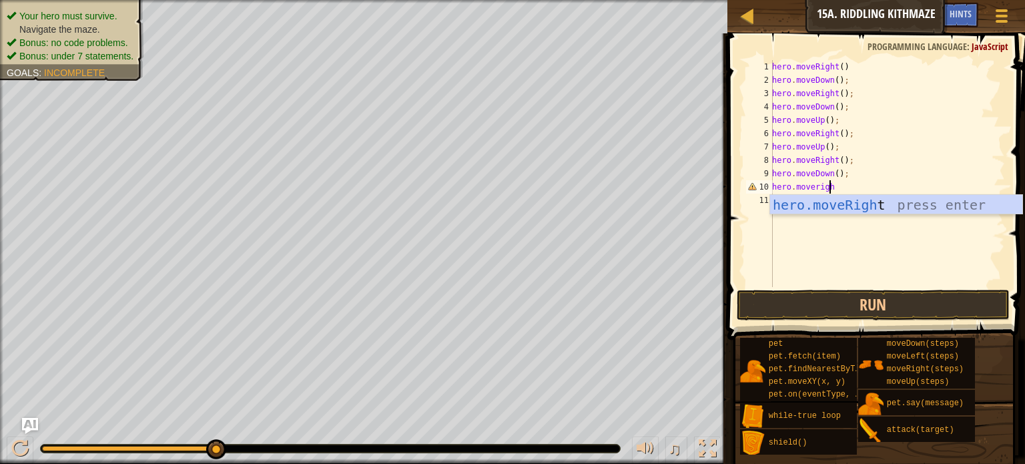
type textarea "hero.moveright"
click at [836, 187] on div "hero . moveRight ( ) hero . moveDown ( ) ; hero . moveRight ( ) ; hero . moveDo…" at bounding box center [886, 186] width 235 height 253
type textarea "hero.moveRight(3);"
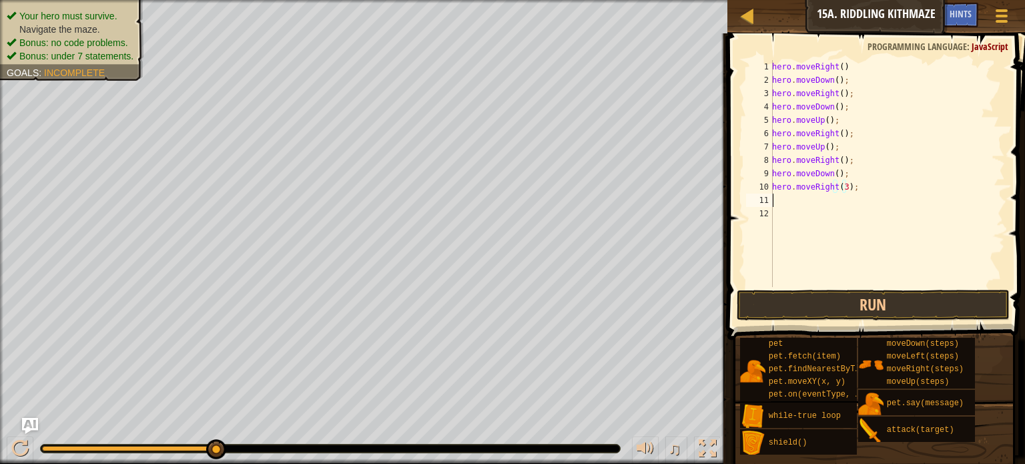
click at [806, 196] on div "hero . moveRight ( ) hero . moveDown ( ) ; hero . moveRight ( ) ; hero . moveDo…" at bounding box center [886, 186] width 235 height 253
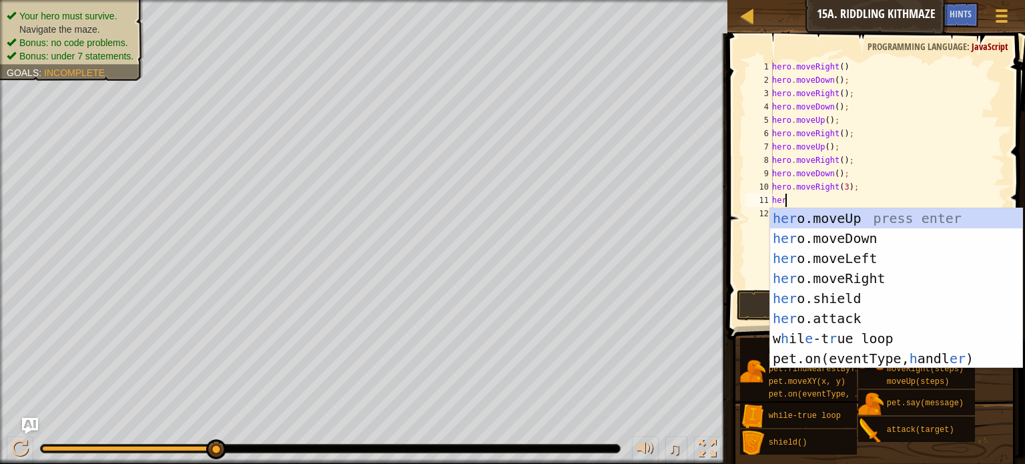
scroll to position [6, 0]
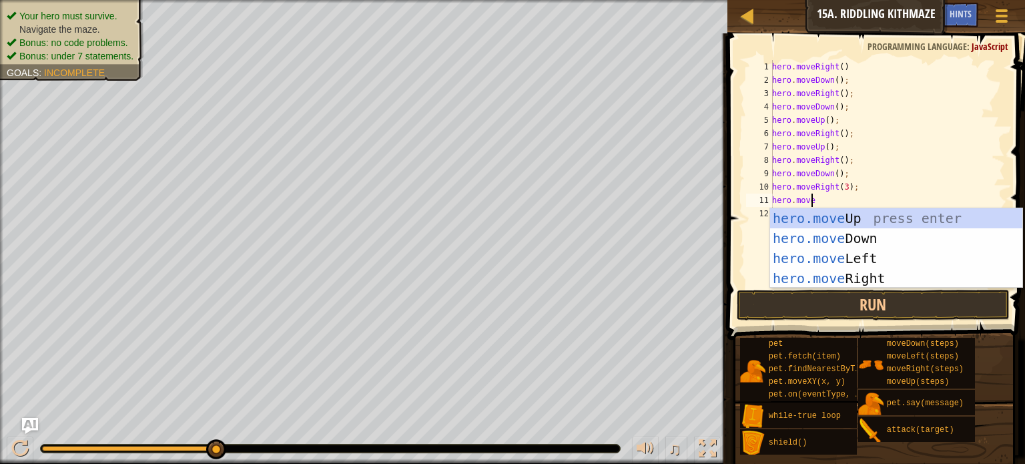
type textarea "hero.moveup"
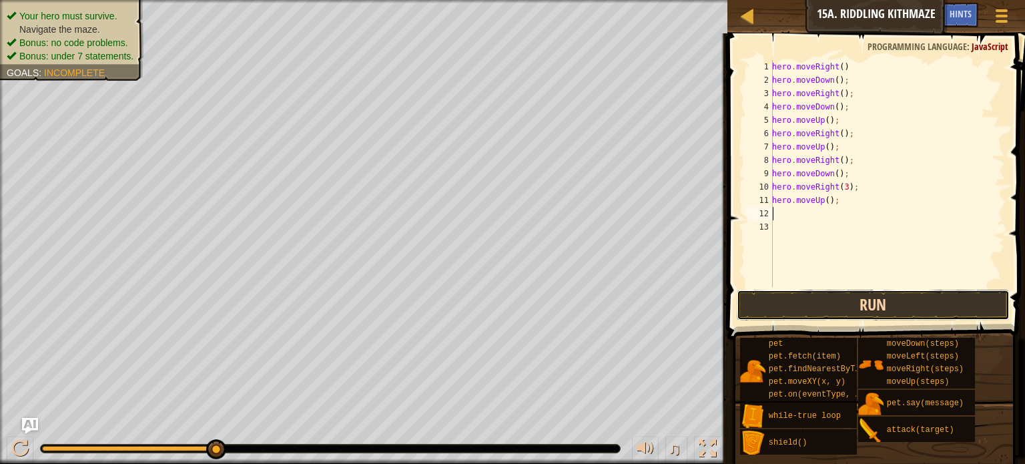
click at [834, 306] on button "Run" at bounding box center [872, 304] width 273 height 31
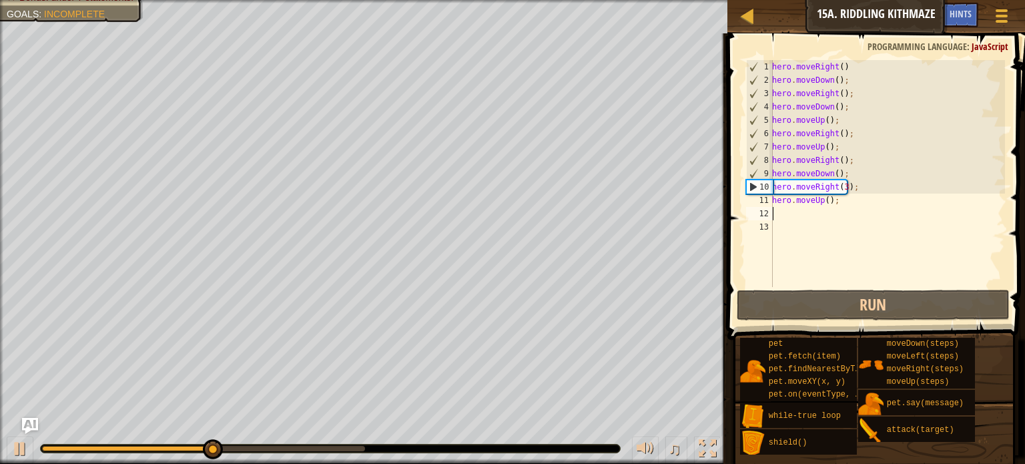
click at [842, 187] on div "hero . moveRight ( ) hero . moveDown ( ) ; hero . moveRight ( ) ; hero . moveDo…" at bounding box center [886, 186] width 235 height 253
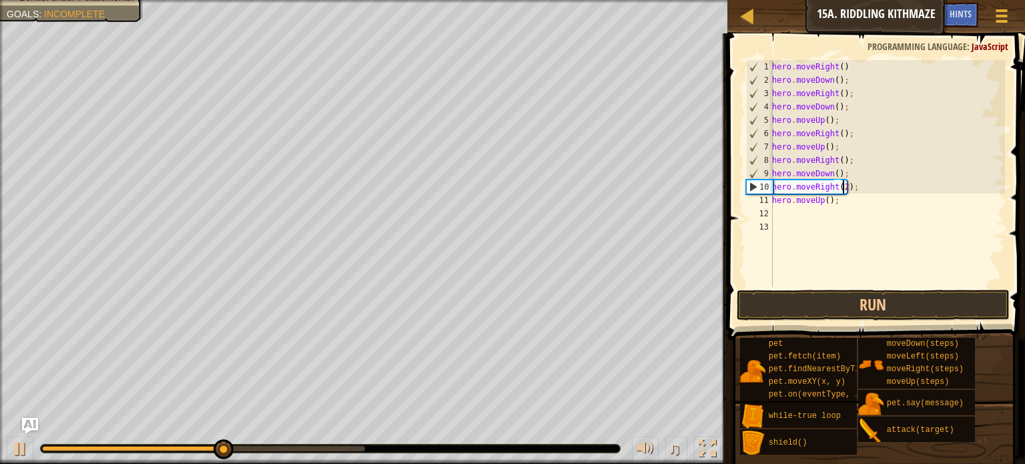
scroll to position [6, 5]
type textarea "hero.moveRight(2);"
click at [866, 311] on button "Run" at bounding box center [872, 304] width 273 height 31
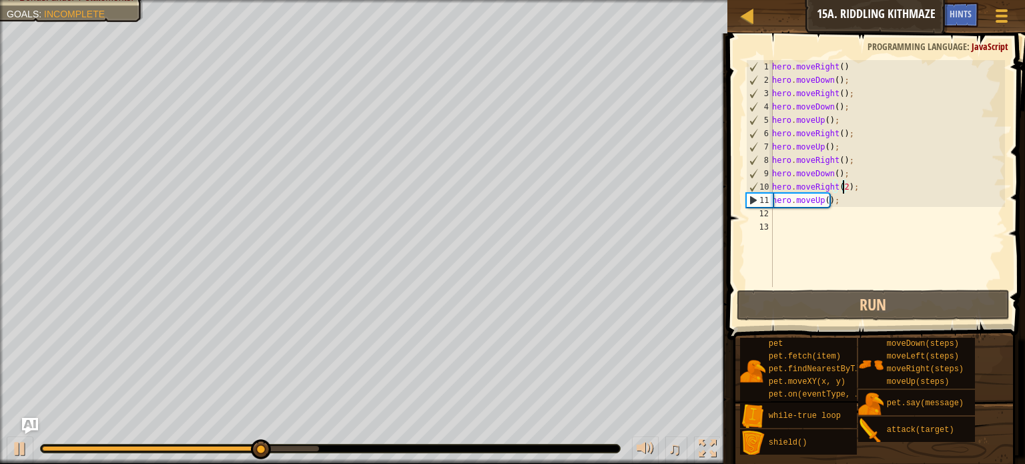
click at [808, 221] on div "hero . moveRight ( ) hero . moveDown ( ) ; hero . moveRight ( ) ; hero . moveDo…" at bounding box center [886, 186] width 235 height 253
click at [802, 218] on div "hero . moveRight ( ) hero . moveDown ( ) ; hero . moveRight ( ) ; hero . moveDo…" at bounding box center [886, 186] width 235 height 253
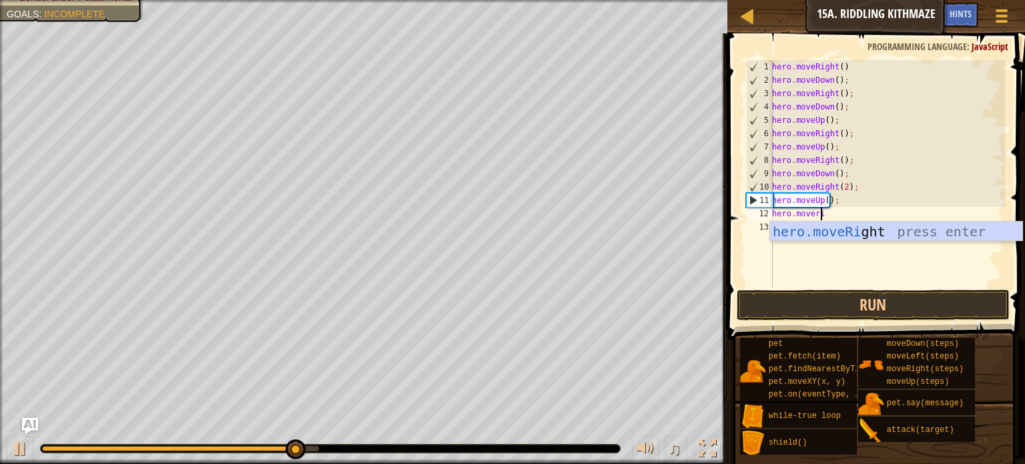
scroll to position [6, 3]
type textarea "hero.moveright"
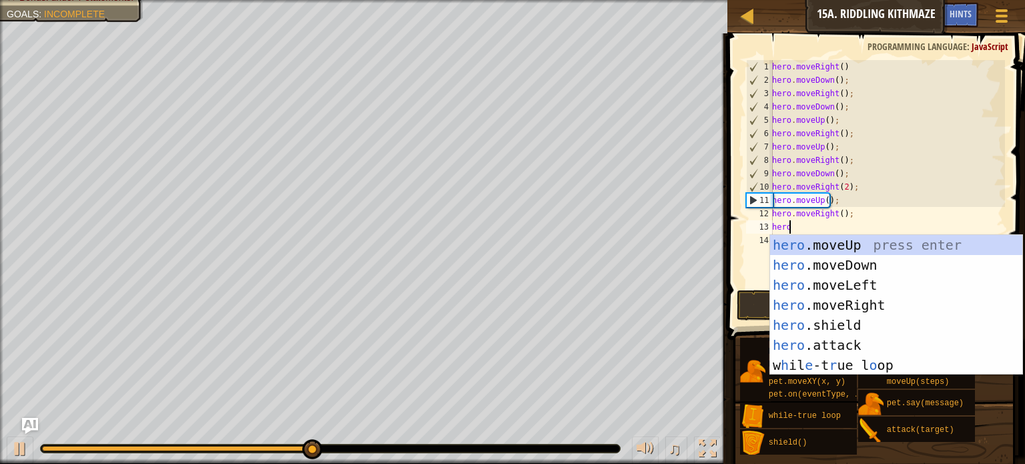
scroll to position [6, 0]
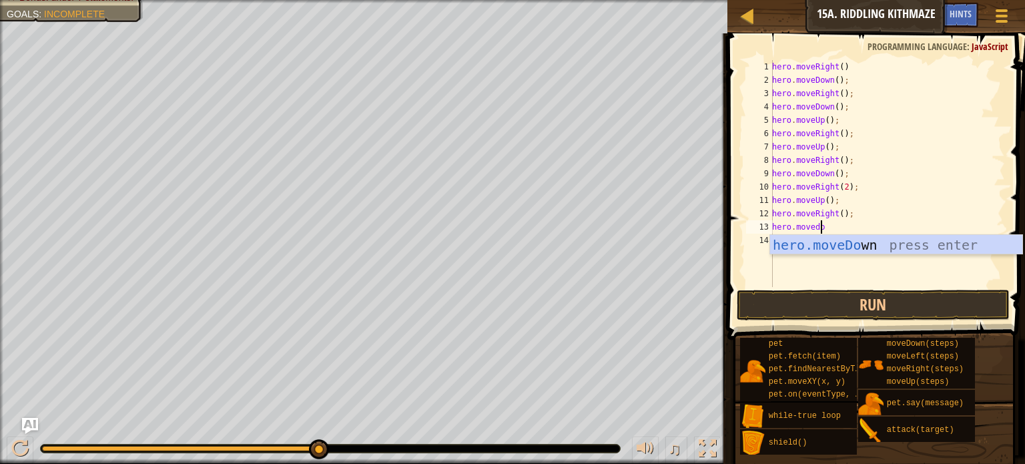
type textarea "hero.movedown"
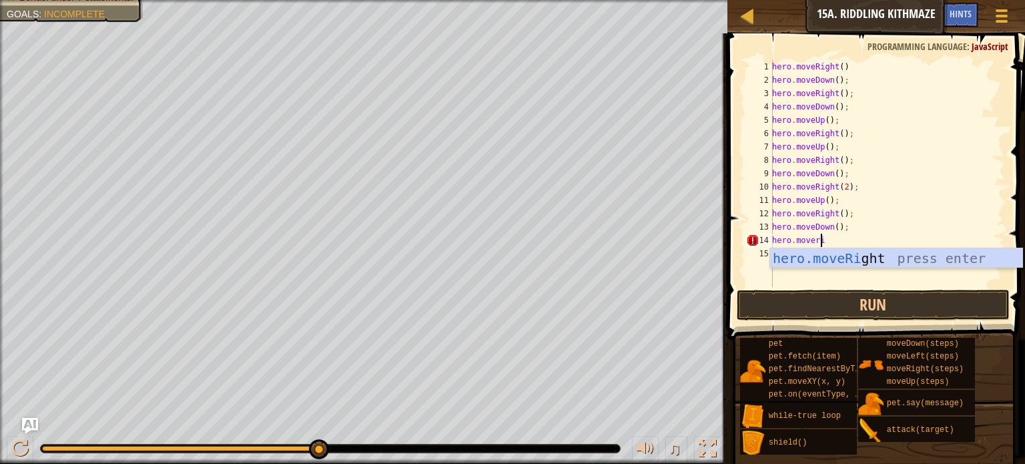
type textarea "hero.moveright"
click at [840, 238] on div "hero . moveRight ( ) hero . moveDown ( ) ; hero . moveRight ( ) ; hero . moveDo…" at bounding box center [886, 186] width 235 height 253
type textarea "hero.moveRight();"
click at [838, 237] on div "hero . moveRight ( ) hero . moveDown ( ) ; hero . moveRight ( ) ; hero . moveDo…" at bounding box center [886, 186] width 235 height 253
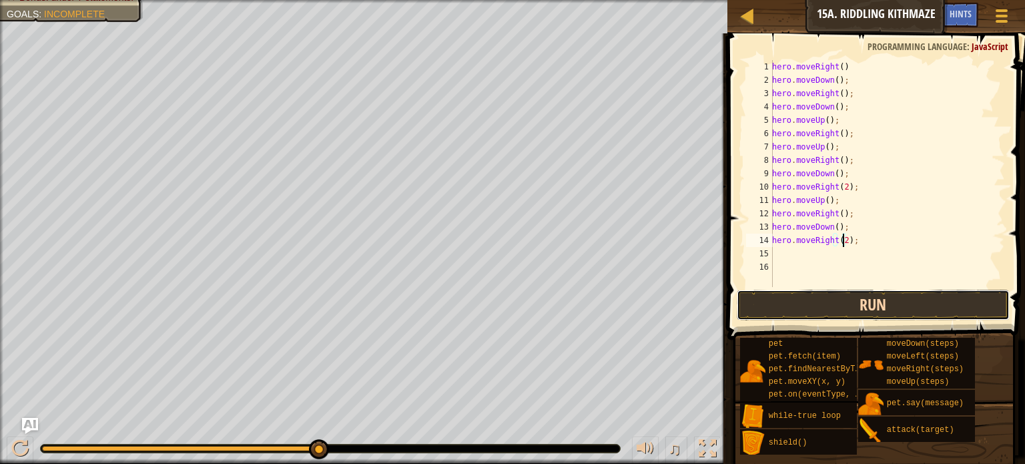
click at [828, 300] on button "Run" at bounding box center [872, 304] width 273 height 31
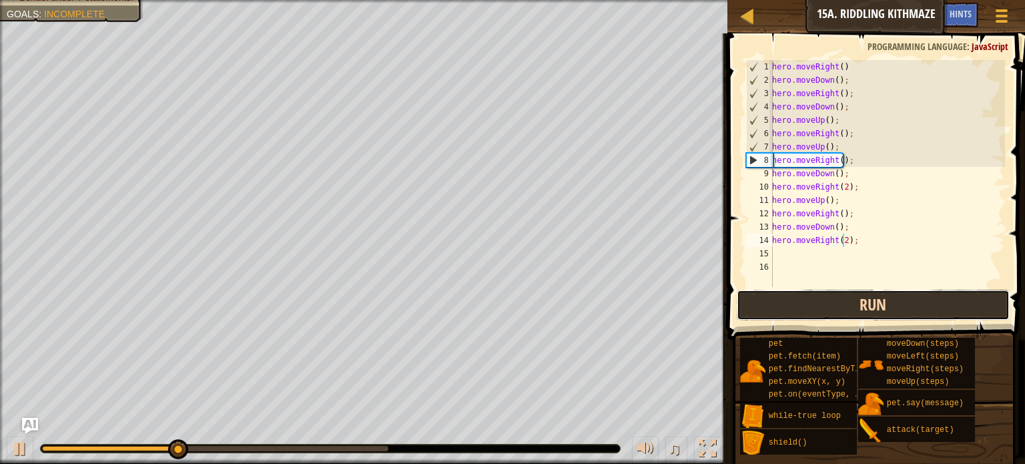
click at [828, 300] on button "Run" at bounding box center [872, 304] width 273 height 31
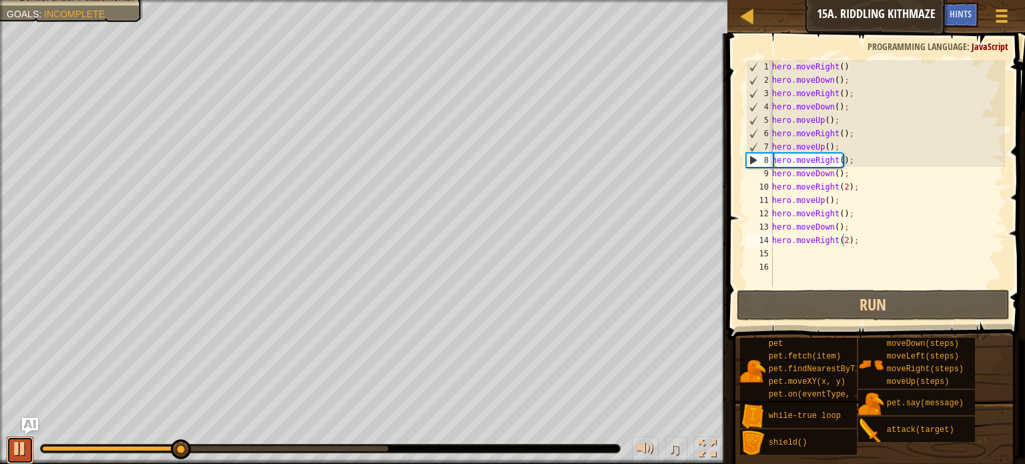
click at [15, 445] on div at bounding box center [19, 448] width 17 height 17
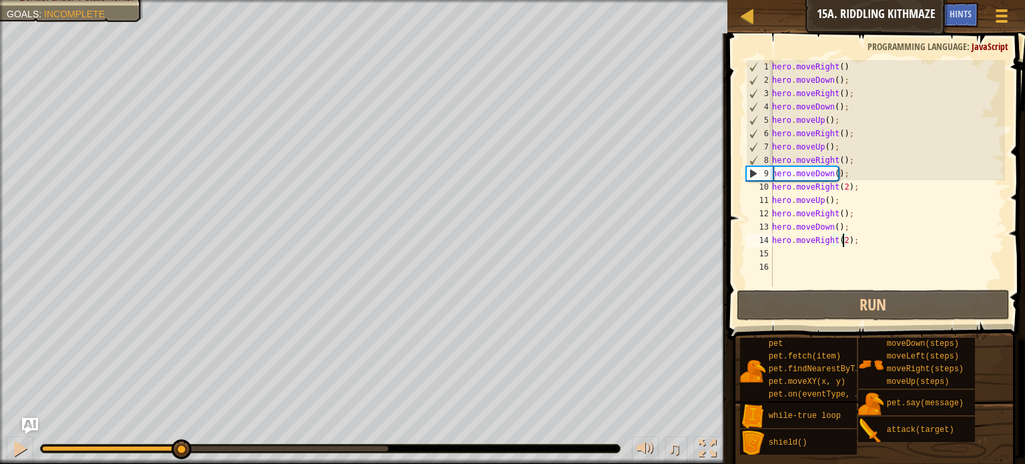
click at [774, 171] on div "hero . moveRight ( ) hero . moveDown ( ) ; hero . moveRight ( ) ; hero . moveDo…" at bounding box center [886, 186] width 235 height 253
type textarea "hero.moveDown();"
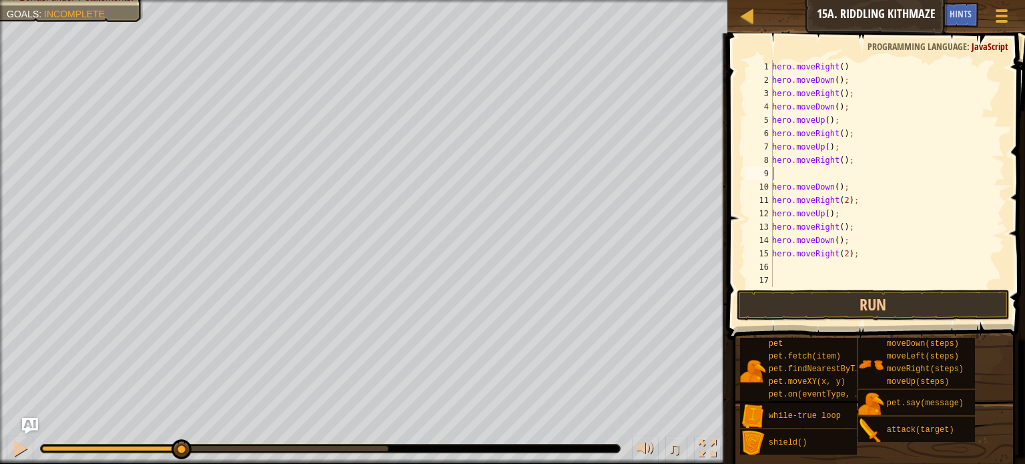
click at [778, 167] on div "hero . moveRight ( ) hero . moveDown ( ) ; hero . moveRight ( ) ; hero . moveDo…" at bounding box center [886, 186] width 235 height 253
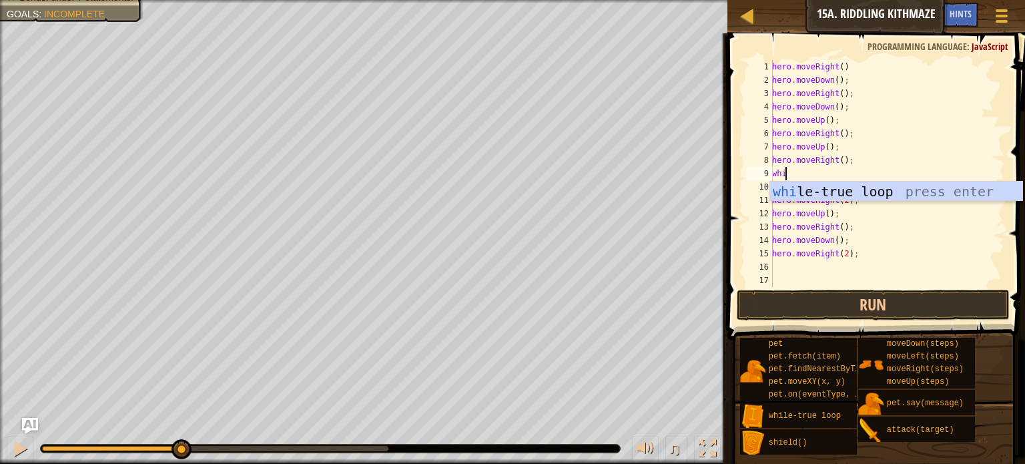
type textarea "whil"
click at [795, 185] on div "whil e-true loop press enter" at bounding box center [896, 211] width 252 height 60
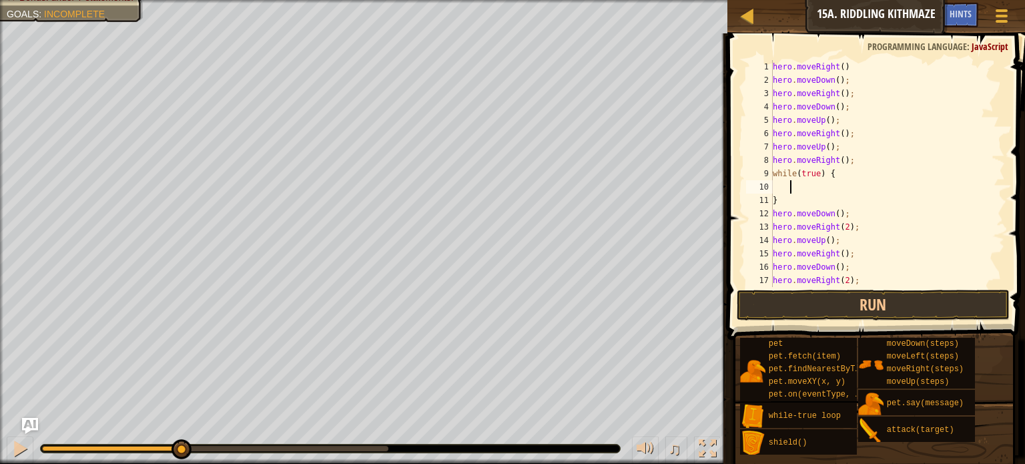
click at [779, 202] on div "hero . moveRight ( ) hero . moveDown ( ) ; hero . moveRight ( ) ; hero . moveDo…" at bounding box center [882, 186] width 225 height 253
type textarea "}"
click at [841, 214] on div "hero . moveRight ( ) hero . moveDown ( ) ; hero . moveRight ( ) ; hero . moveDo…" at bounding box center [887, 186] width 235 height 253
type textarea "hero.moveUp();"
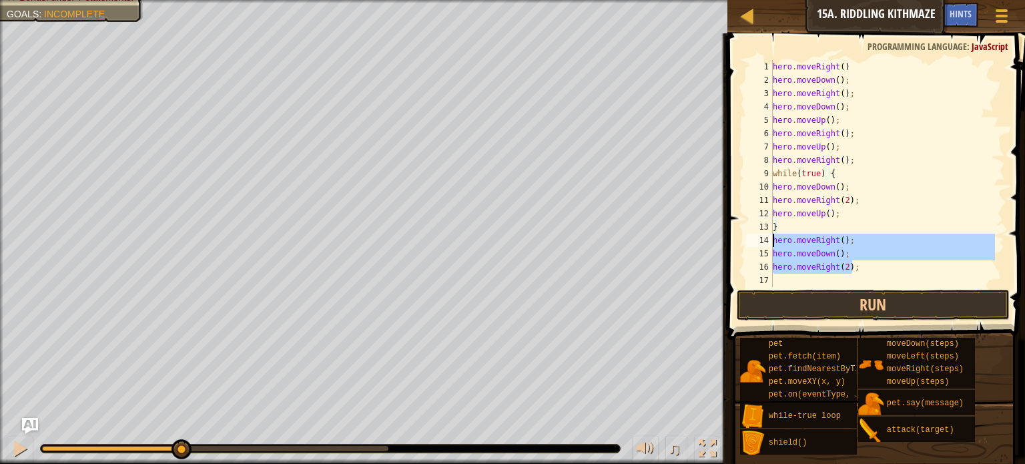
drag, startPoint x: 853, startPoint y: 267, endPoint x: 764, endPoint y: 235, distance: 94.3
click at [764, 235] on div "} 1 2 3 4 5 6 7 8 9 10 11 12 13 14 15 16 17 18 hero . moveRight ( ) hero . move…" at bounding box center [873, 173] width 261 height 227
type textarea "hero.moveRight(); hero.moveDown();"
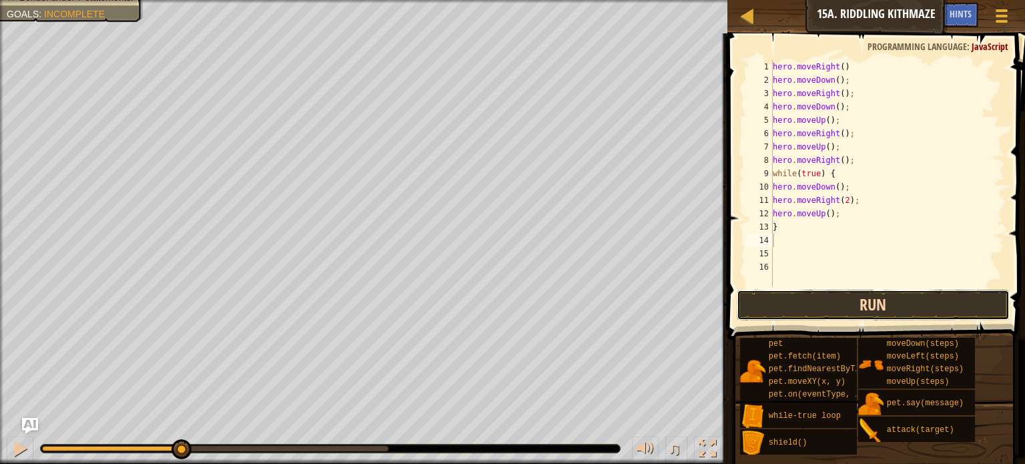
click at [856, 303] on button "Run" at bounding box center [872, 304] width 273 height 31
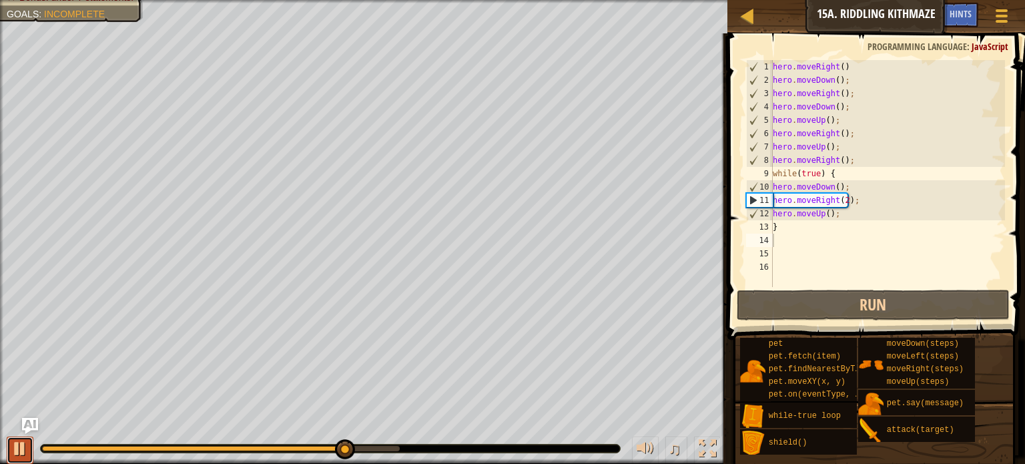
click at [16, 446] on div at bounding box center [19, 448] width 17 height 17
click at [1014, 182] on div "Map Introduction to Computer Science 15a. Riddling Kithmaze Game Menu Done Hint…" at bounding box center [512, 232] width 1025 height 464
click at [846, 173] on div "hero . moveRight ( ) hero . moveDown ( ) ; hero . moveRight ( ) ; hero . moveDo…" at bounding box center [887, 186] width 235 height 253
type textarea "hero.moveDown();"
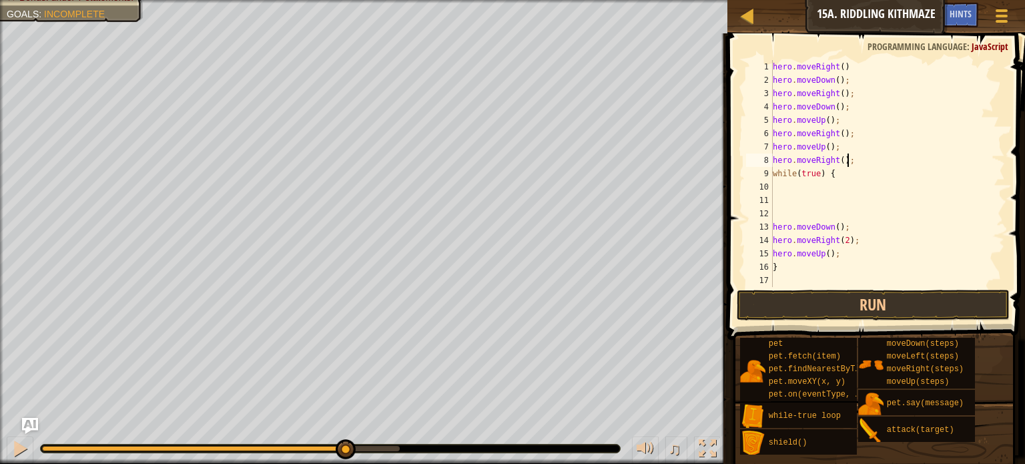
type textarea "while(true) {"
paste textarea "hero.moveRight();"
type textarea "hero.moveRight();"
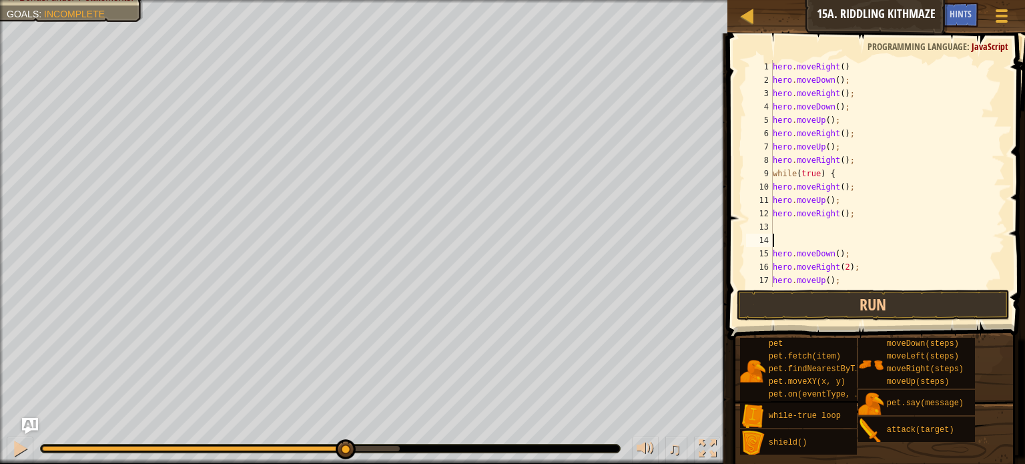
type textarea "hero.moveDown();"
type textarea "hero.moveRight();"
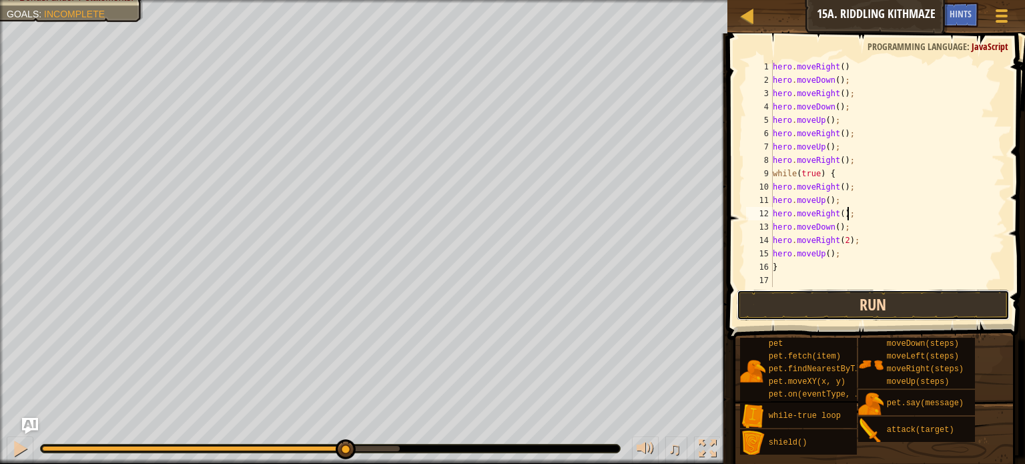
click at [828, 308] on button "Run" at bounding box center [872, 304] width 273 height 31
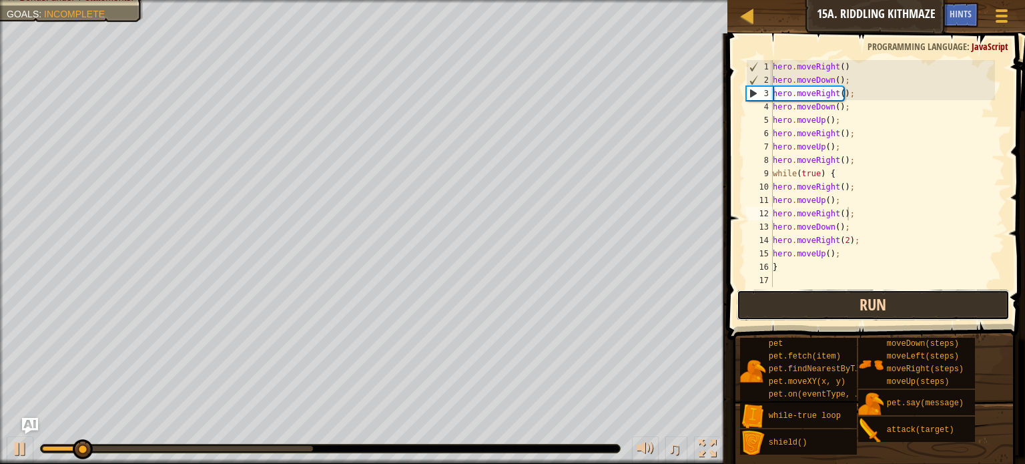
click at [828, 308] on button "Run" at bounding box center [872, 304] width 273 height 31
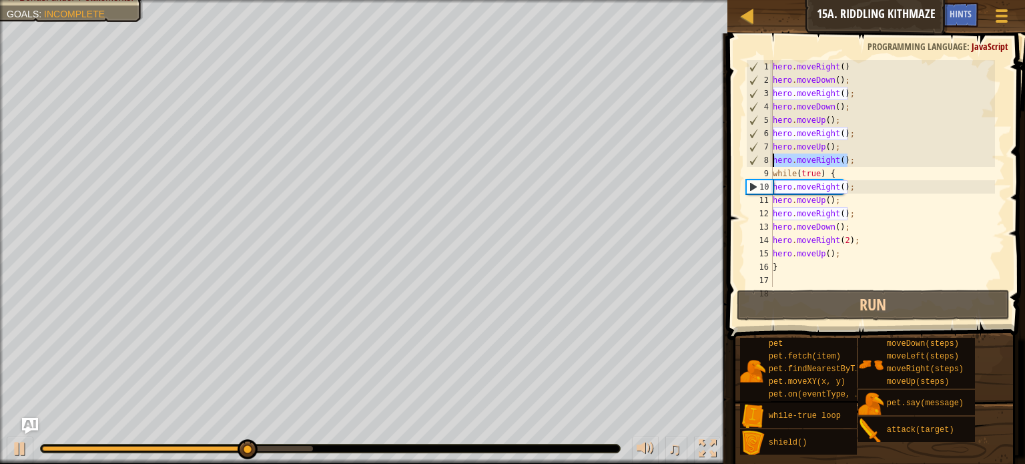
drag, startPoint x: 850, startPoint y: 165, endPoint x: 766, endPoint y: 162, distance: 84.1
click at [766, 162] on div "hero.moveRight(); 1 2 3 4 5 6 7 8 9 10 11 12 13 14 15 16 17 18 hero . moveRight…" at bounding box center [873, 173] width 261 height 227
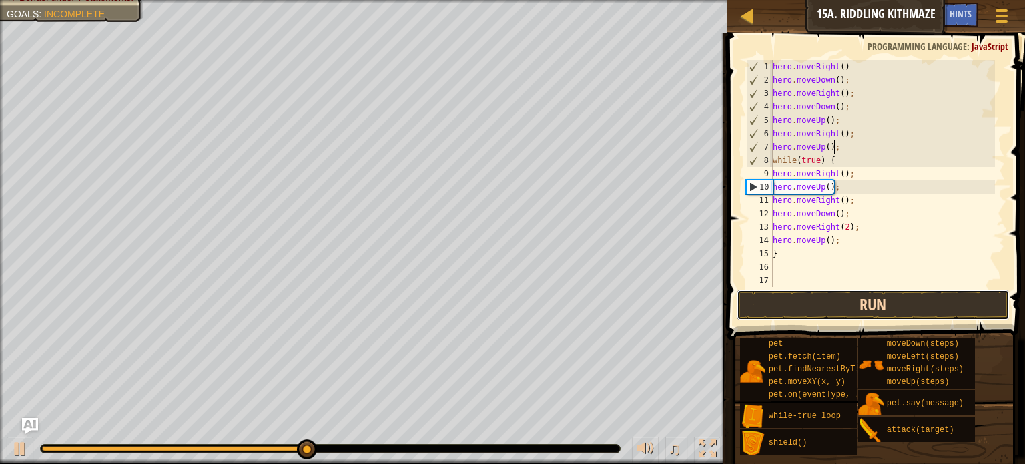
click at [912, 302] on button "Run" at bounding box center [872, 304] width 273 height 31
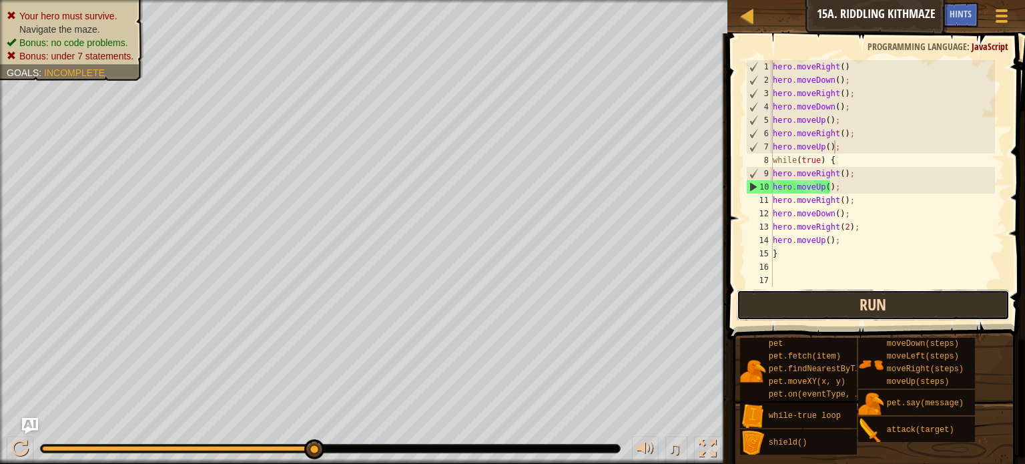
click at [799, 299] on button "Run" at bounding box center [872, 304] width 273 height 31
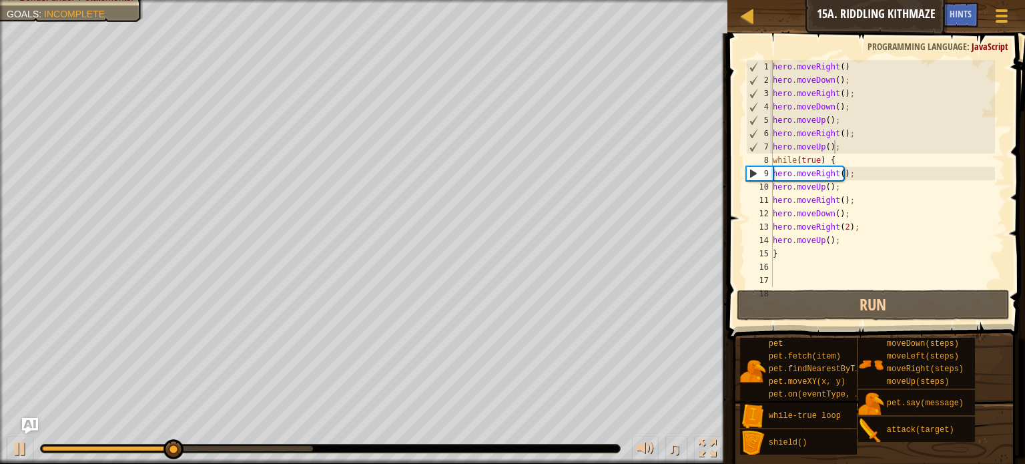
click at [1, 450] on div "♫" at bounding box center [363, 445] width 727 height 40
click at [5, 450] on div "♫" at bounding box center [363, 445] width 727 height 40
click at [184, 448] on div at bounding box center [113, 448] width 142 height 5
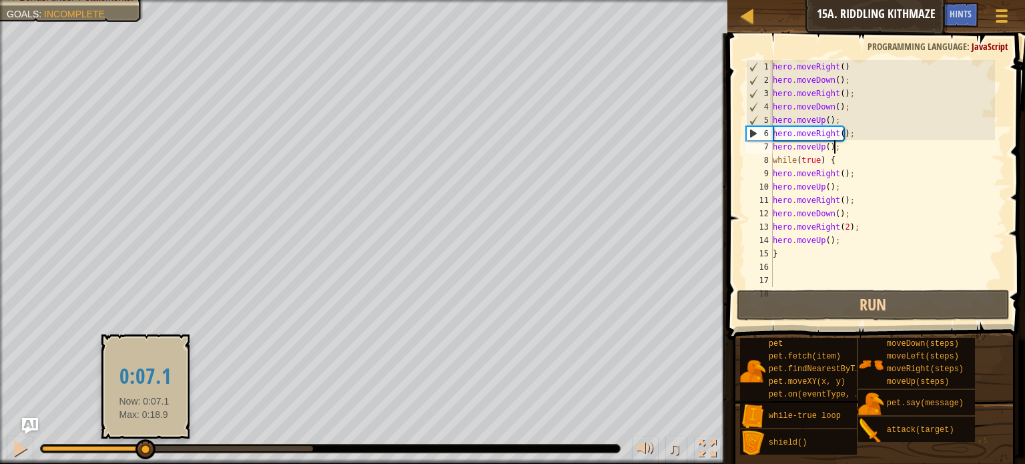
click at [144, 450] on div at bounding box center [93, 448] width 102 height 5
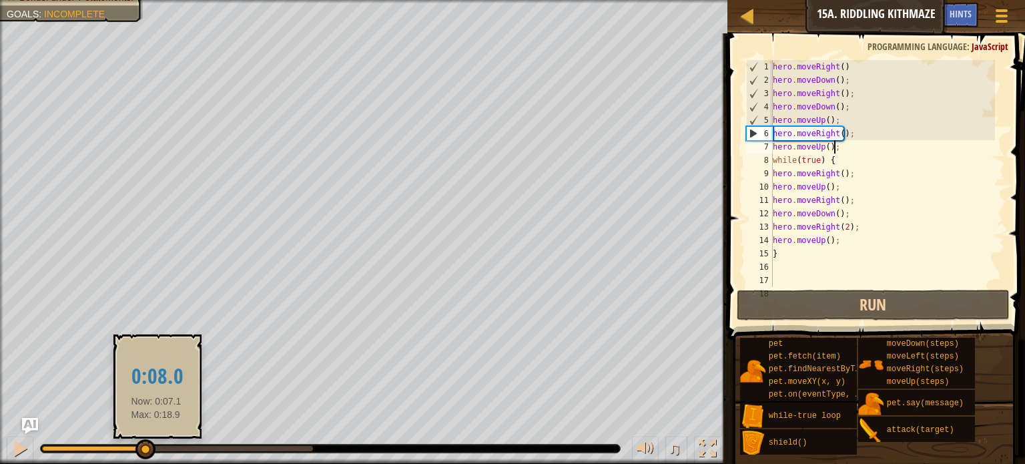
click at [156, 447] on div at bounding box center [177, 448] width 271 height 5
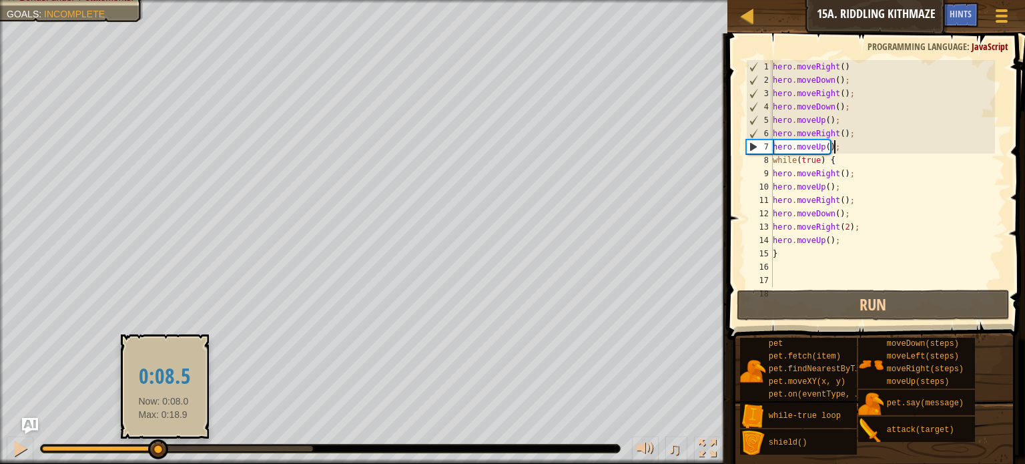
click at [169, 450] on div at bounding box center [177, 448] width 271 height 5
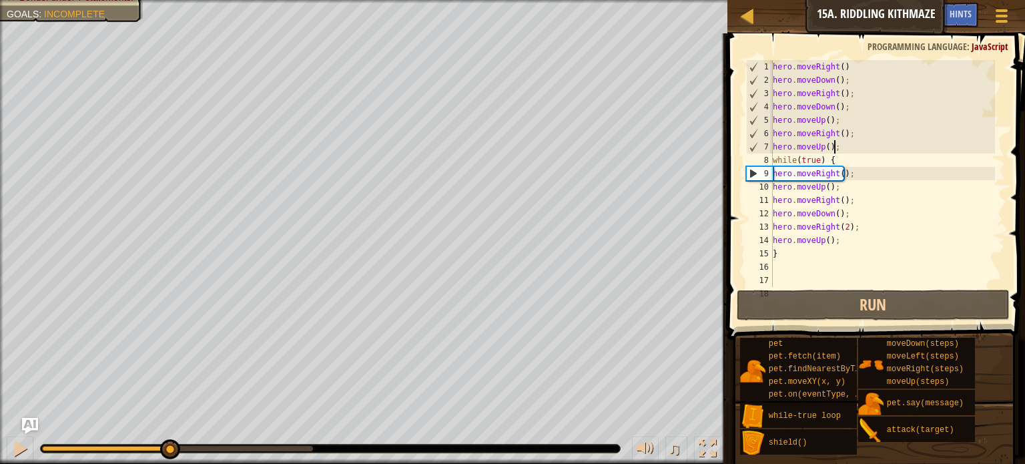
click at [181, 454] on div "♫" at bounding box center [363, 445] width 727 height 40
click at [183, 445] on div at bounding box center [330, 448] width 579 height 8
click at [197, 448] on div at bounding box center [177, 448] width 271 height 5
click at [854, 177] on div "hero . moveRight ( ) hero . moveDown ( ) ; hero . moveRight ( ) ; hero . moveDo…" at bounding box center [882, 186] width 225 height 253
type textarea "hero.moveRight();"
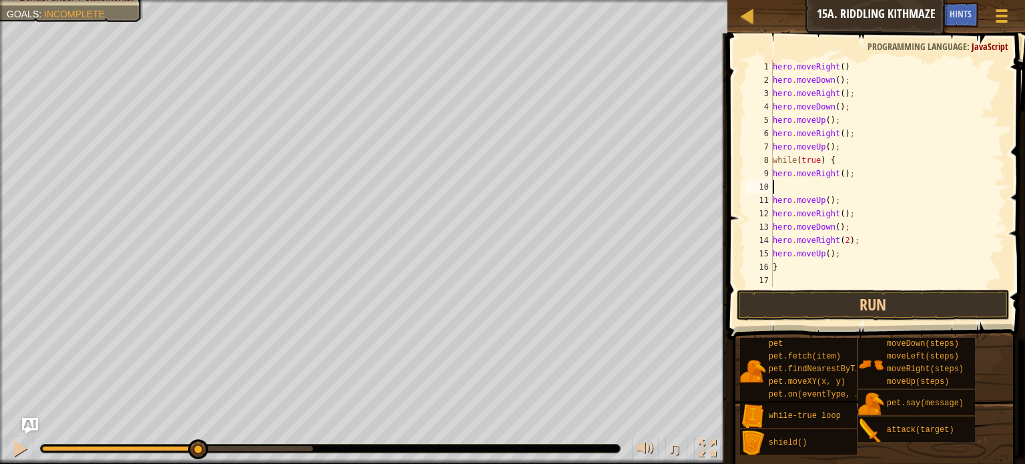
type textarea "r"
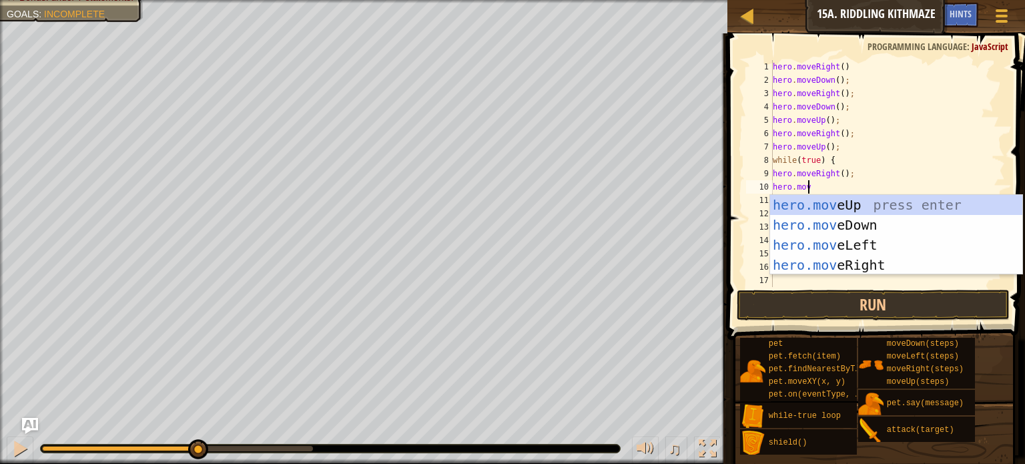
type textarea "hero.move"
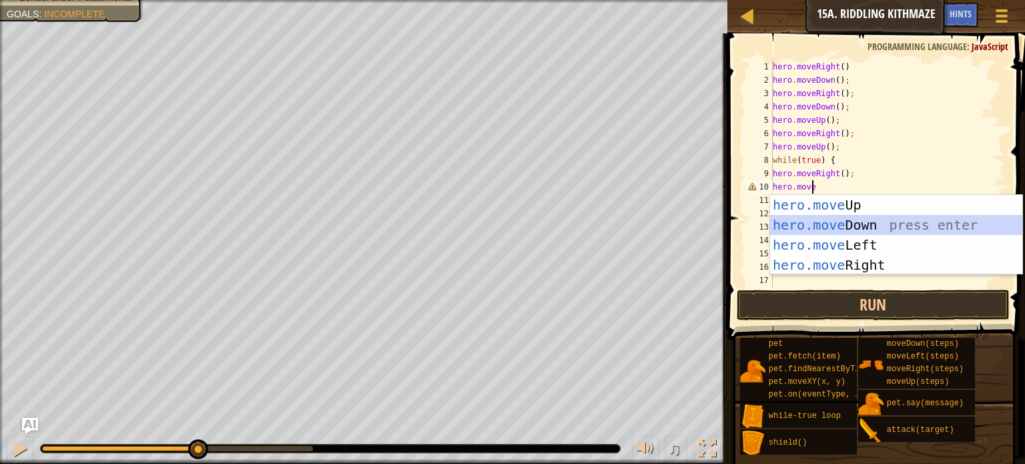
scroll to position [6, 0]
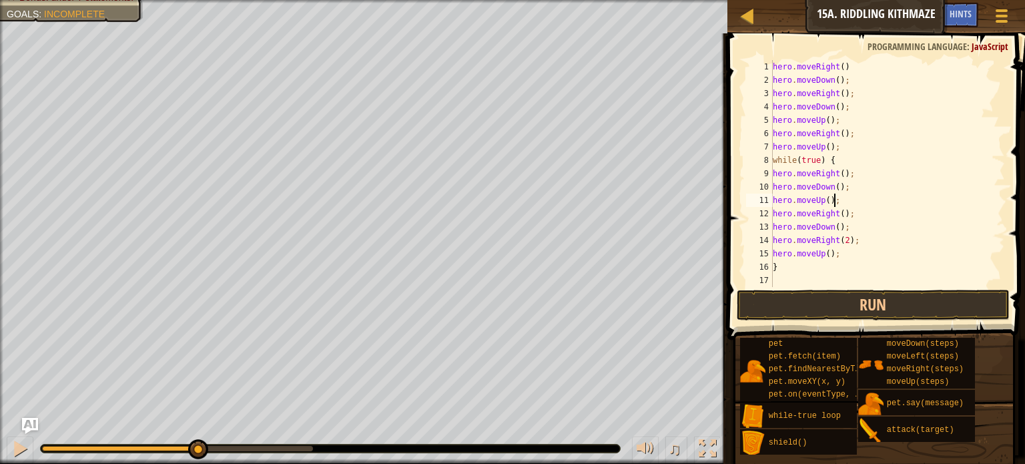
drag, startPoint x: 838, startPoint y: 200, endPoint x: 800, endPoint y: 202, distance: 37.4
drag, startPoint x: 800, startPoint y: 202, endPoint x: 771, endPoint y: 241, distance: 49.1
click at [771, 241] on div "14" at bounding box center [759, 239] width 27 height 13
click at [840, 203] on div "hero . moveRight ( ) hero . moveDown ( ) ; hero . moveRight ( ) ; hero . moveDo…" at bounding box center [882, 186] width 225 height 253
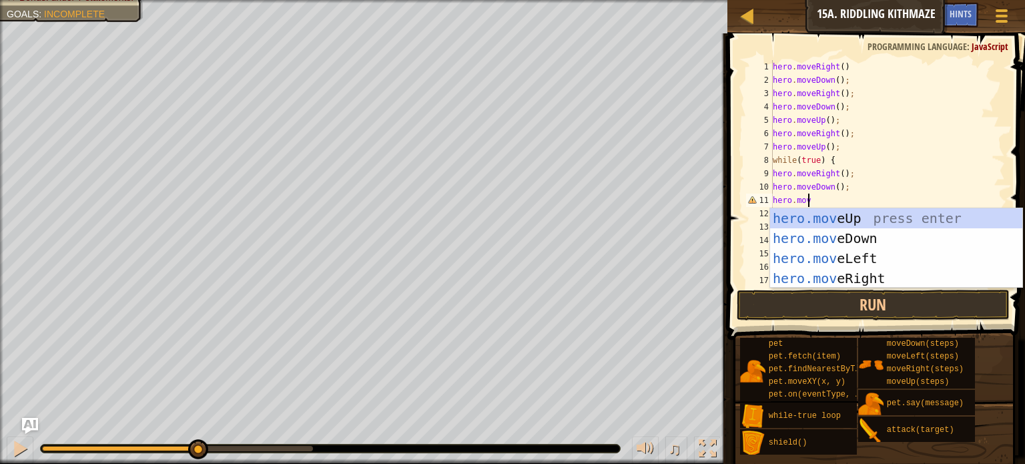
scroll to position [6, 2]
type textarea "hero.move"
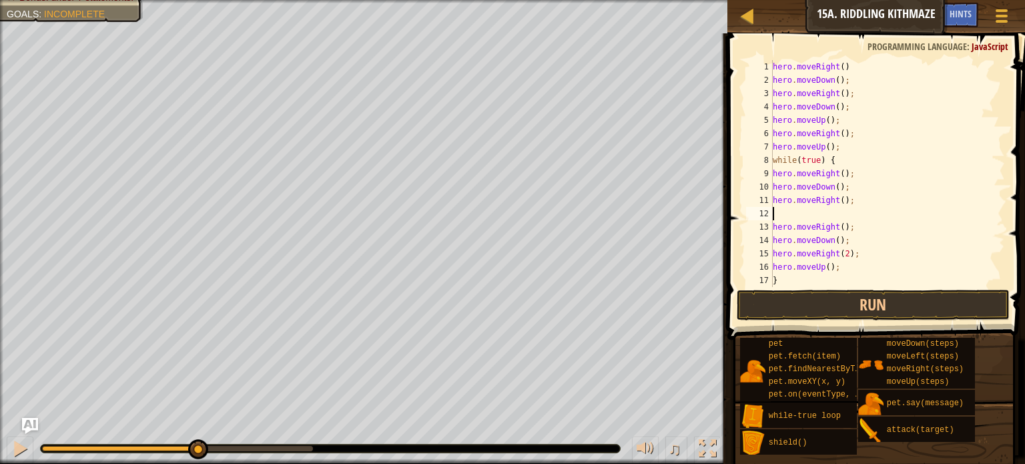
scroll to position [6, 0]
click at [838, 200] on div "hero . moveRight ( ) hero . moveDown ( ) ; hero . moveRight ( ) ; hero . moveDo…" at bounding box center [882, 186] width 225 height 253
type textarea "hero.moveRight(2);"
click at [788, 213] on div "hero . moveRight ( ) hero . moveDown ( ) ; hero . moveRight ( ) ; hero . moveDo…" at bounding box center [882, 186] width 225 height 253
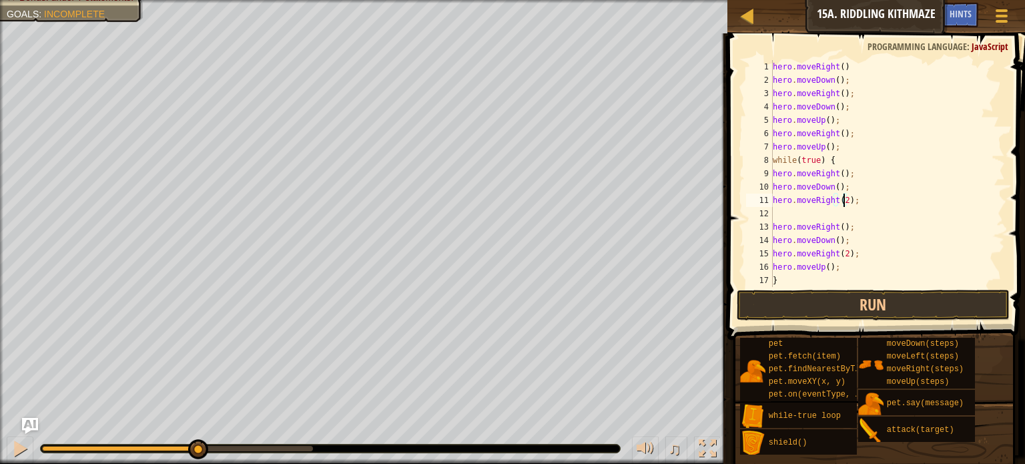
scroll to position [6, 0]
drag, startPoint x: 851, startPoint y: 229, endPoint x: 775, endPoint y: 225, distance: 76.1
drag, startPoint x: 775, startPoint y: 225, endPoint x: 856, endPoint y: 227, distance: 81.4
click at [856, 227] on div "hero . moveRight ( ) hero . moveDown ( ) ; hero . moveRight ( ) ; hero . moveDo…" at bounding box center [882, 186] width 225 height 253
type textarea "h"
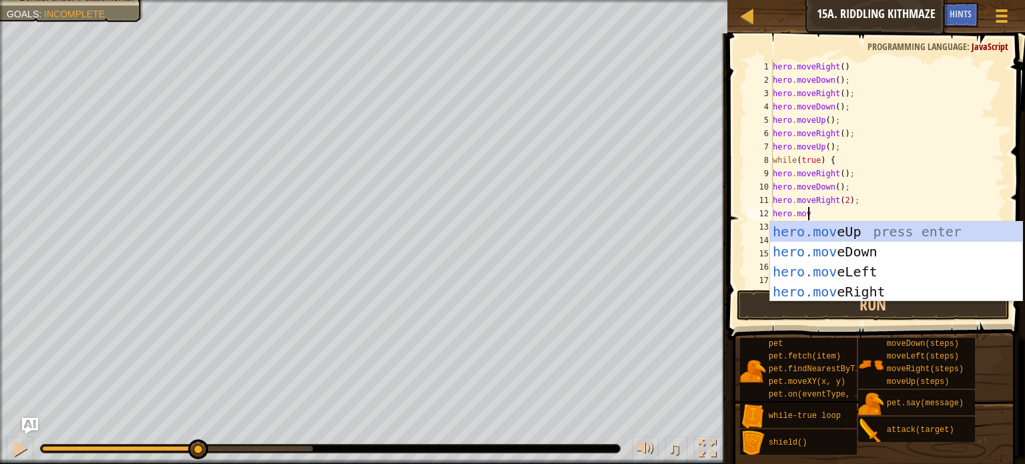
scroll to position [6, 2]
type textarea "hero.move"
click at [856, 227] on div "hero.move Up press enter hero.move Down press enter hero.move Left press enter …" at bounding box center [896, 281] width 252 height 120
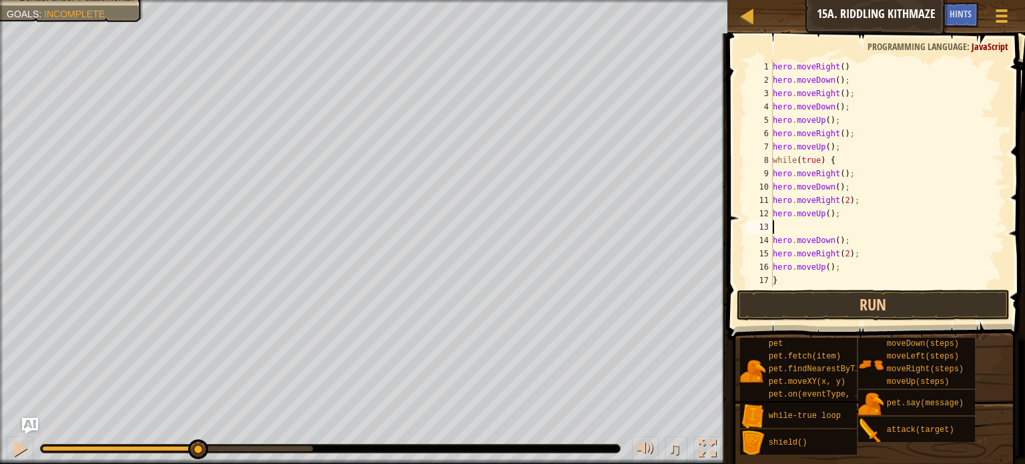
scroll to position [6, 0]
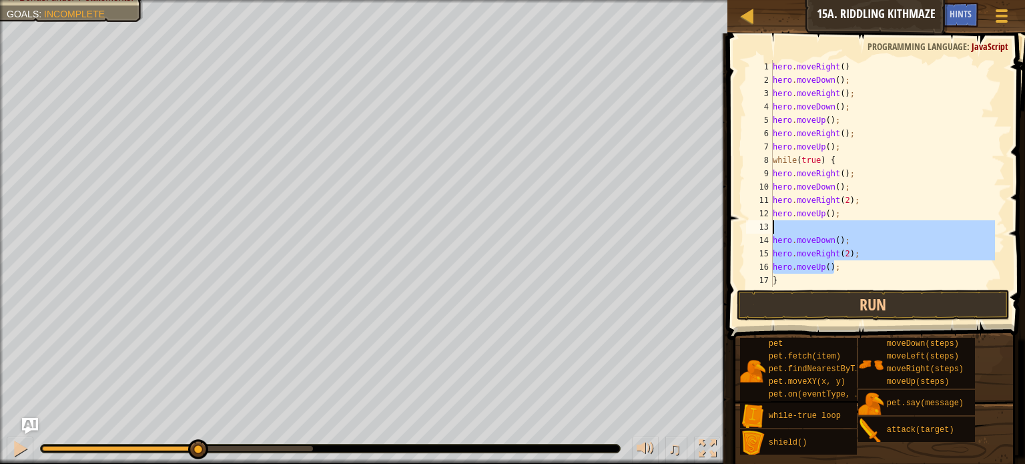
drag, startPoint x: 848, startPoint y: 267, endPoint x: 771, endPoint y: 229, distance: 86.2
click at [771, 229] on div "1 2 3 4 5 6 7 8 9 10 11 12 13 14 15 16 17 18 hero . moveRight ( ) hero . moveDo…" at bounding box center [873, 173] width 261 height 227
type textarea "hero.moveDown();"
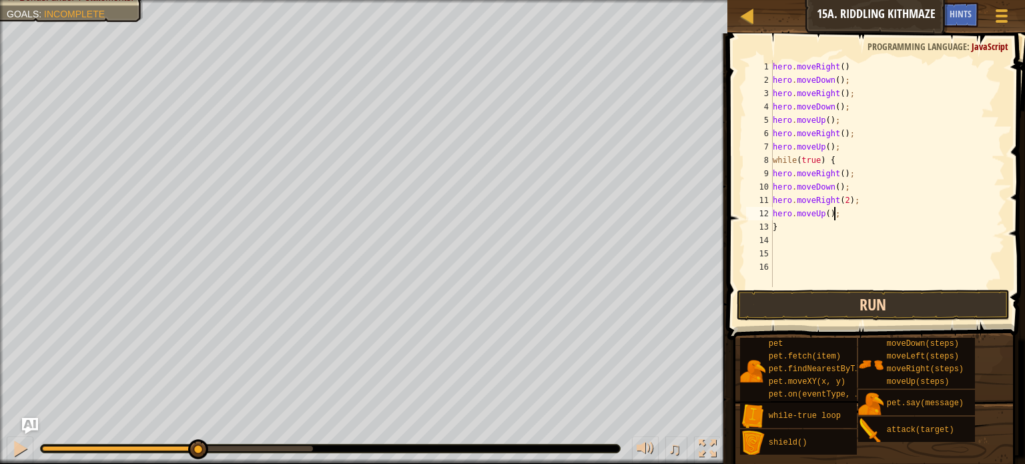
type textarea "hero.moveUp();"
click at [824, 317] on button "Run" at bounding box center [872, 304] width 273 height 31
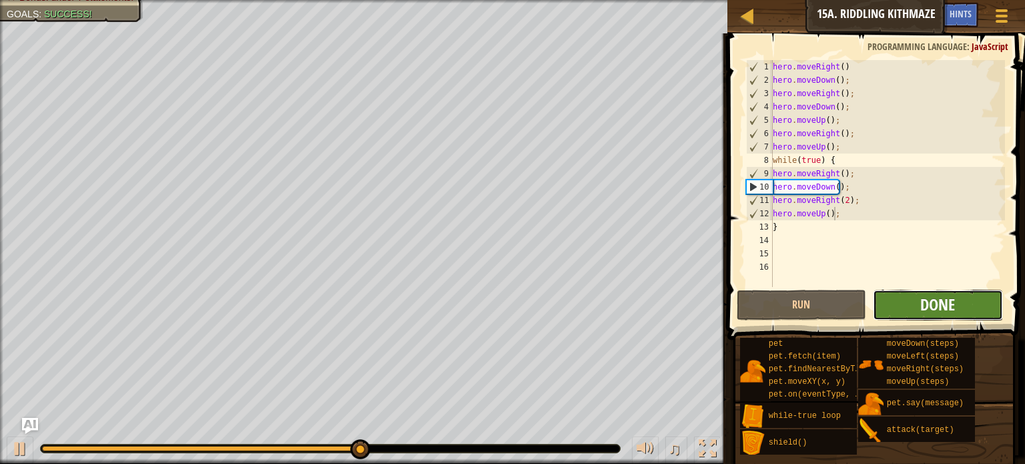
click at [932, 298] on span "Done" at bounding box center [937, 303] width 35 height 21
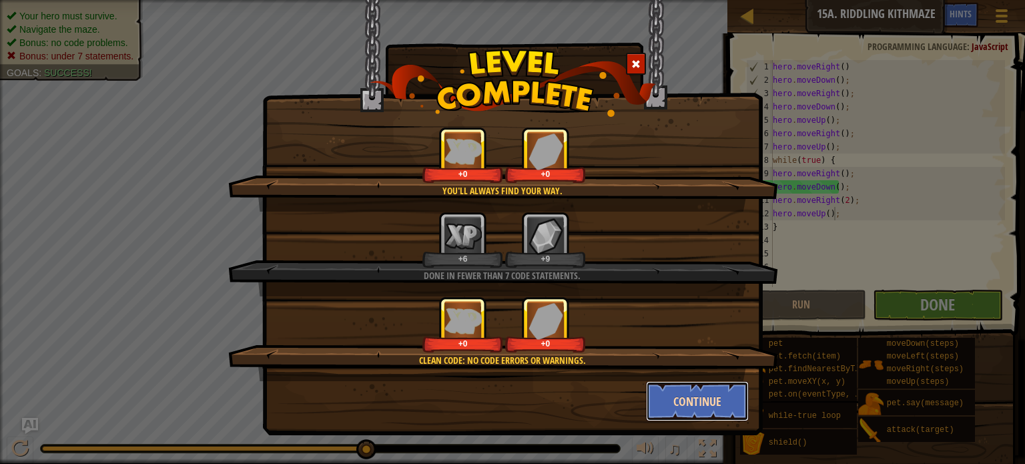
click at [690, 400] on button "Continue" at bounding box center [697, 401] width 103 height 40
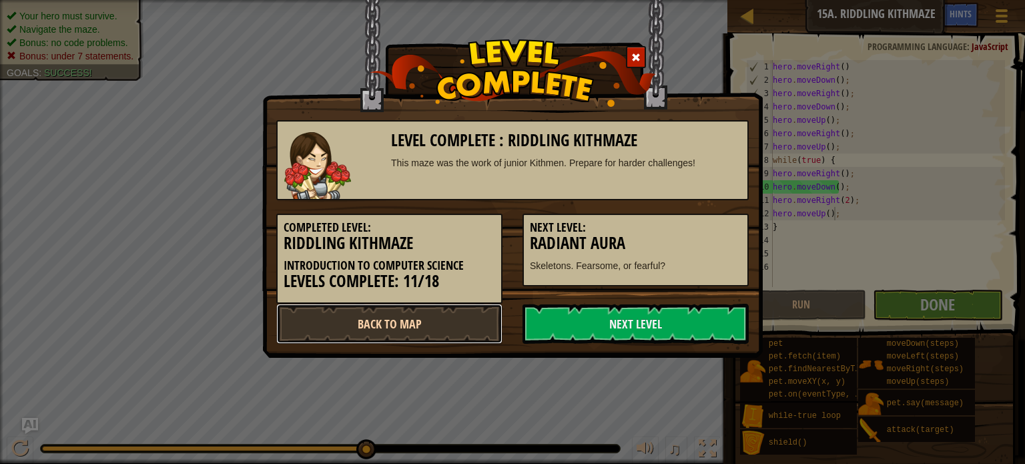
click at [441, 319] on link "Back to Map" at bounding box center [389, 323] width 226 height 40
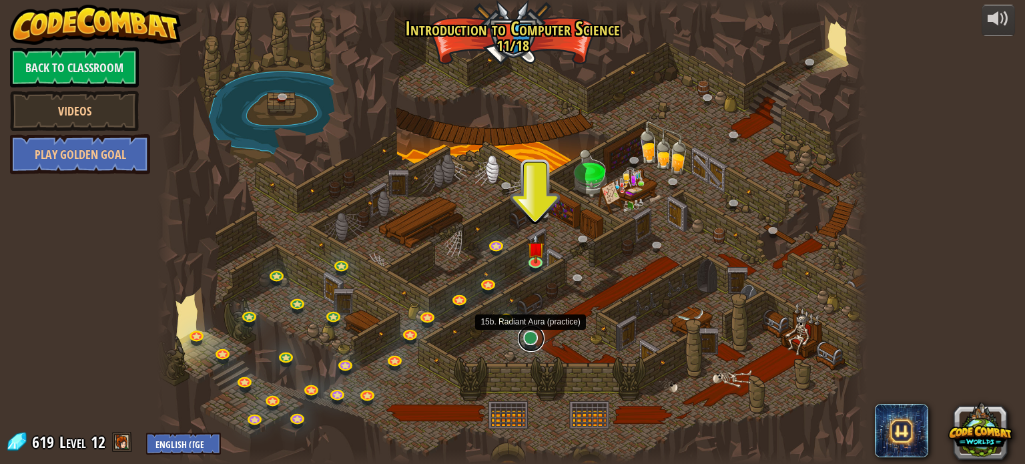
click at [530, 346] on link at bounding box center [531, 338] width 27 height 27
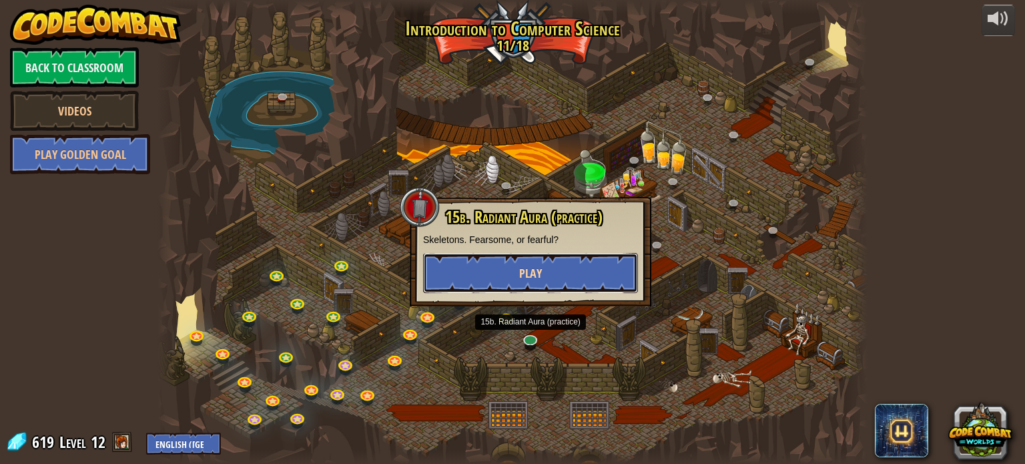
click at [508, 269] on button "Play" at bounding box center [530, 273] width 215 height 40
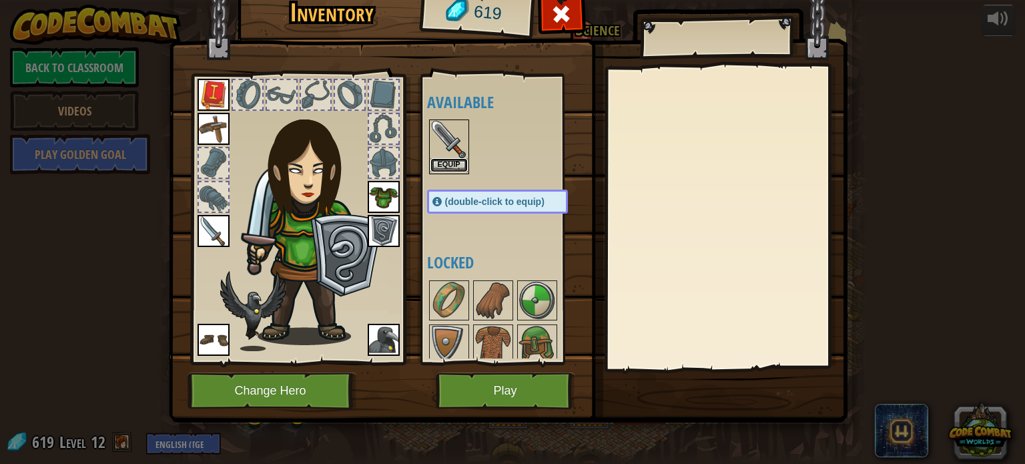
click at [443, 163] on button "Equip" at bounding box center [448, 165] width 37 height 14
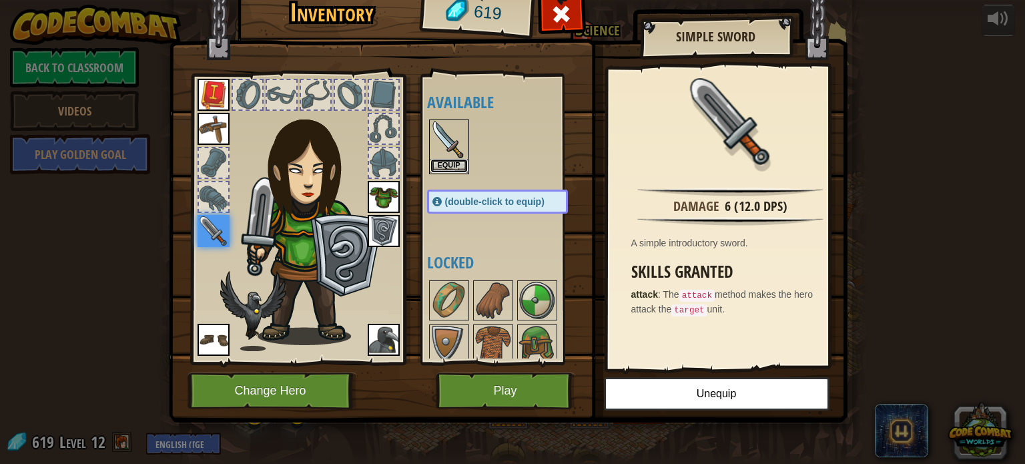
click at [443, 163] on button "Equip" at bounding box center [448, 166] width 37 height 14
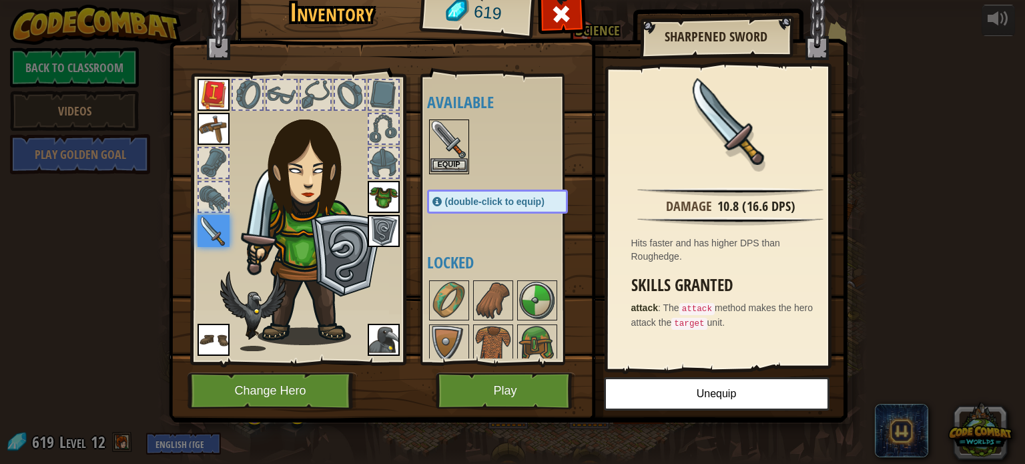
click at [444, 119] on div "Equip" at bounding box center [449, 146] width 40 height 55
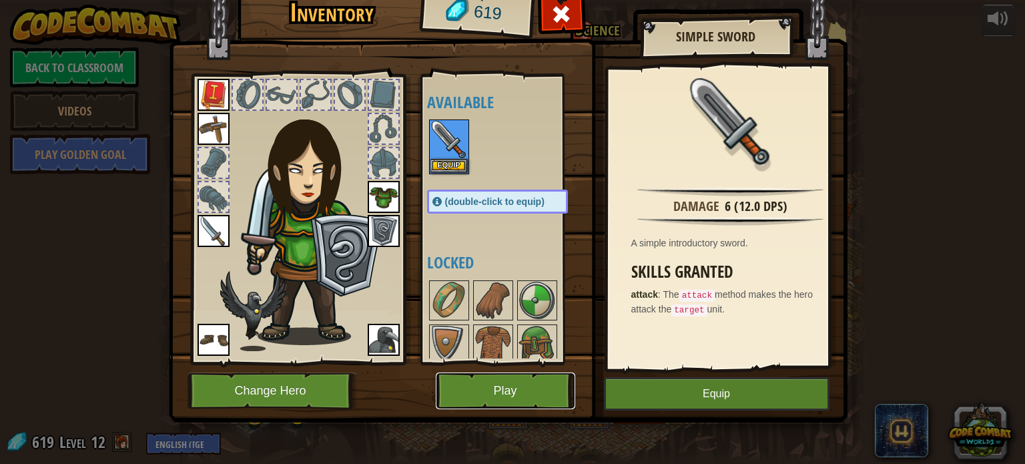
click at [502, 376] on button "Play" at bounding box center [505, 390] width 139 height 37
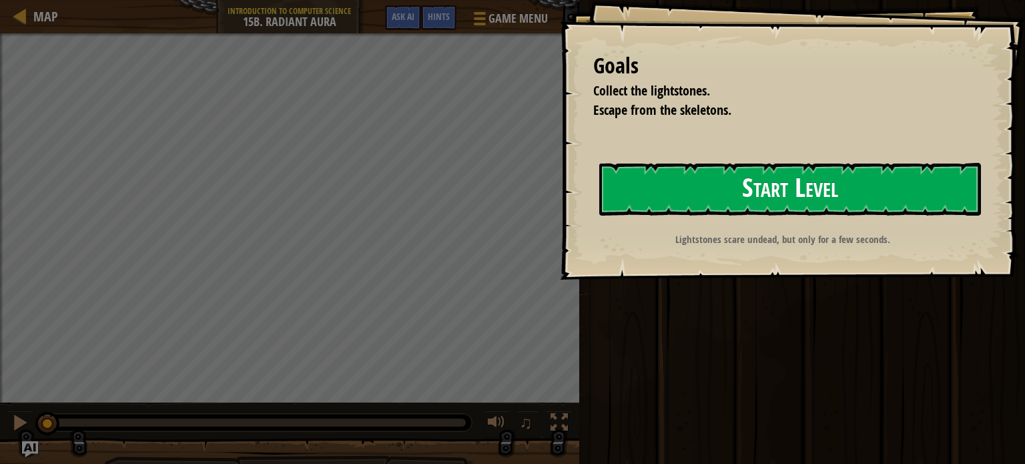
click at [704, 163] on button "Start Level" at bounding box center [790, 189] width 382 height 53
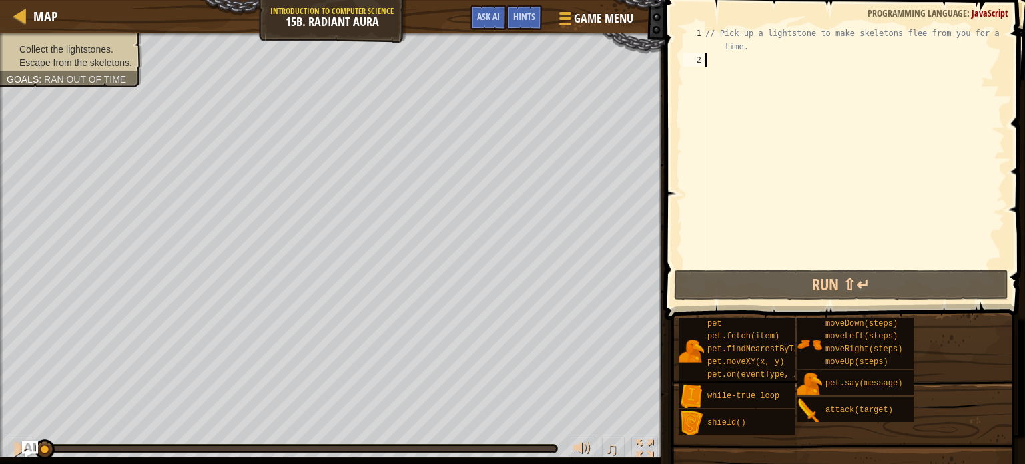
type textarea "e"
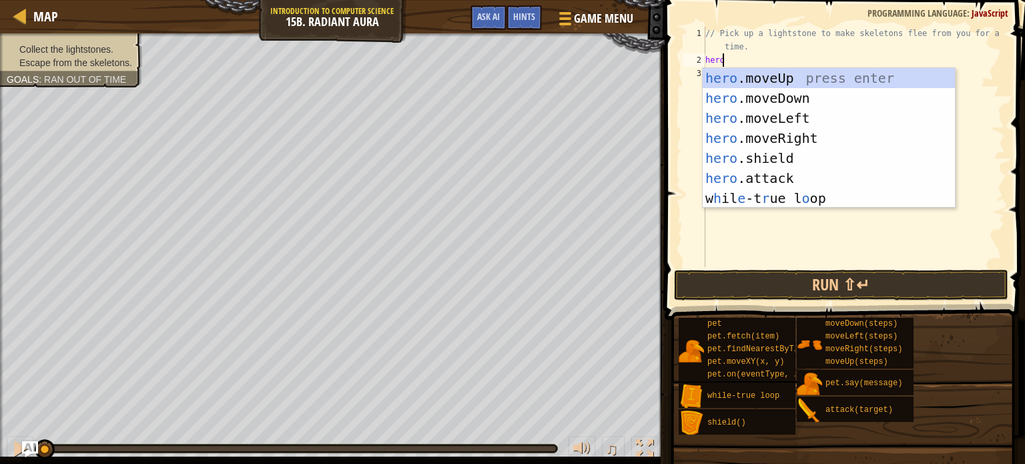
scroll to position [6, 0]
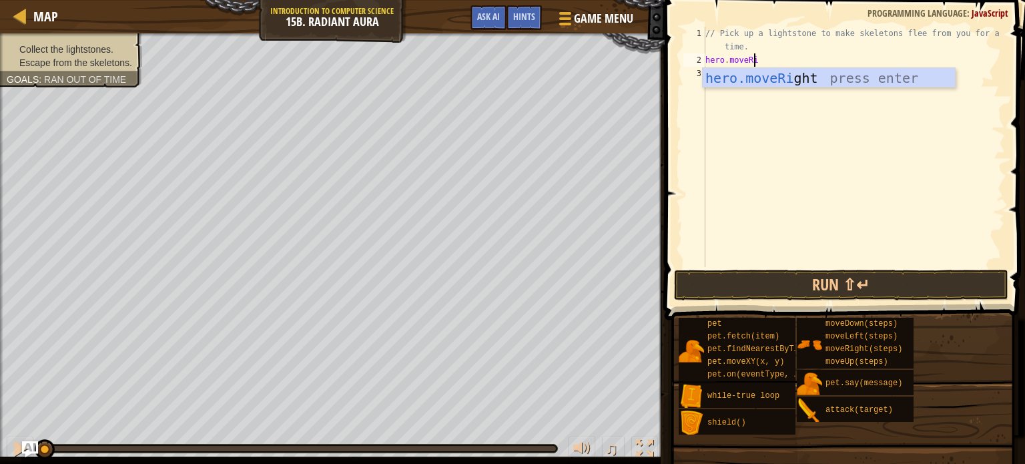
type textarea "hero.moveRight"
type textarea "hero.moveUp"
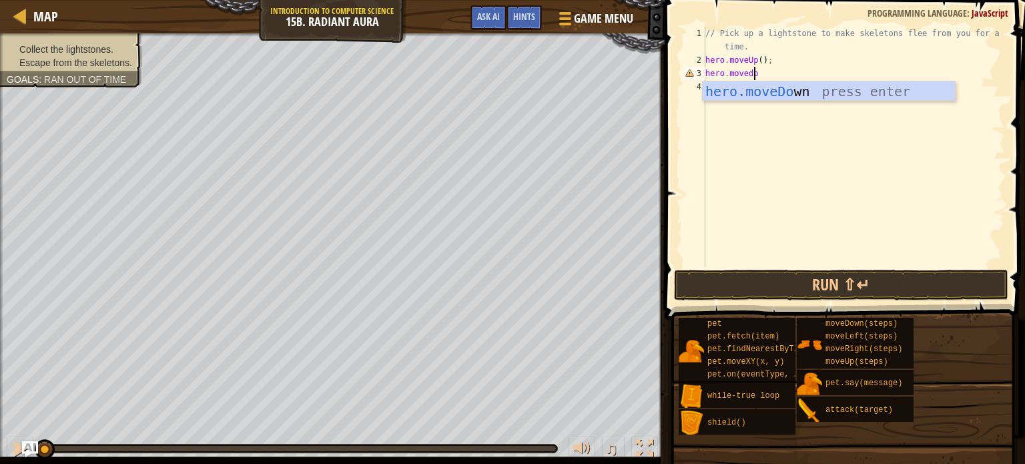
type textarea "hero.movedown"
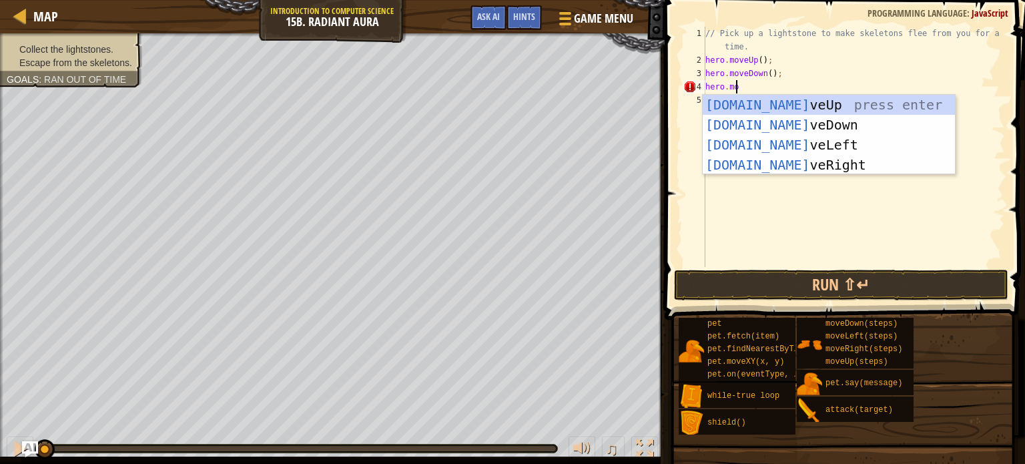
scroll to position [6, 2]
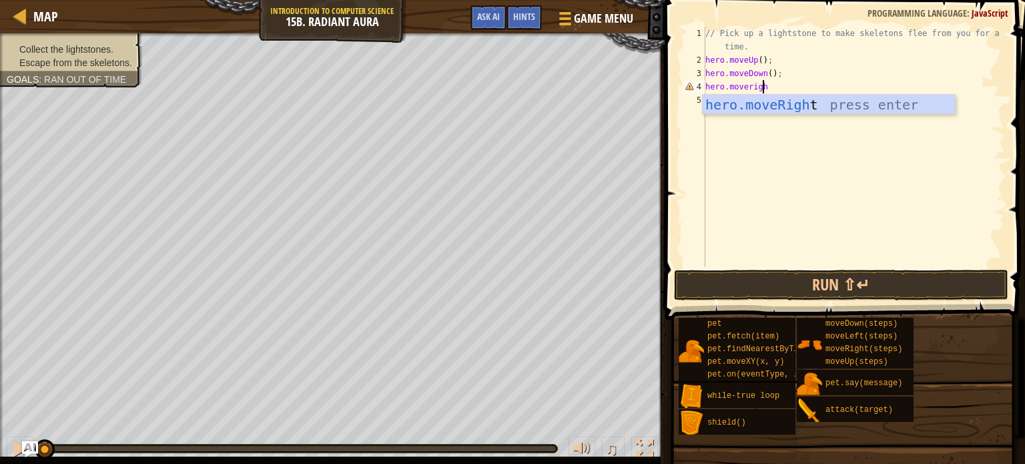
type textarea "hero.moveright"
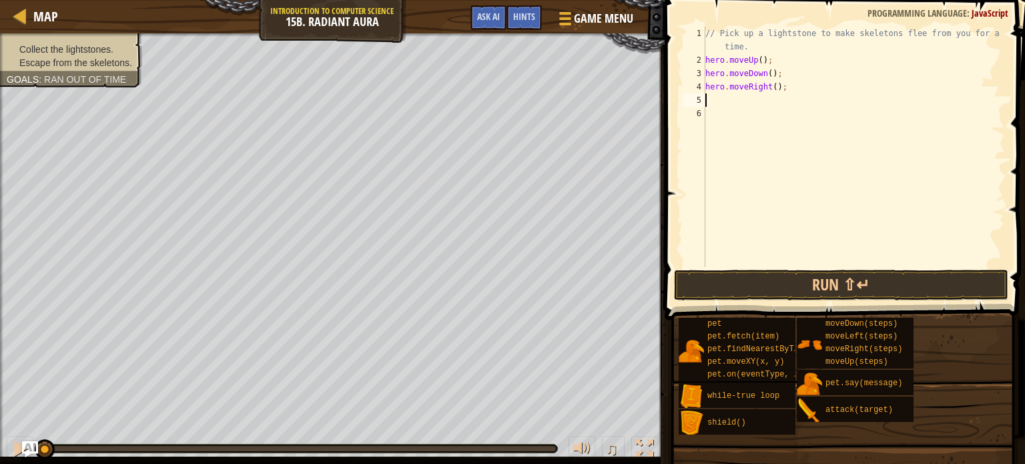
scroll to position [6, 0]
click at [770, 87] on div "// Pick up a lightstone to make skeletons flee from you for a short time. hero …" at bounding box center [853, 167] width 302 height 280
type textarea "hero.moveRight(2);"
click at [734, 99] on div "// Pick up a lightstone to make skeletons flee from you for a short time. hero …" at bounding box center [853, 167] width 302 height 280
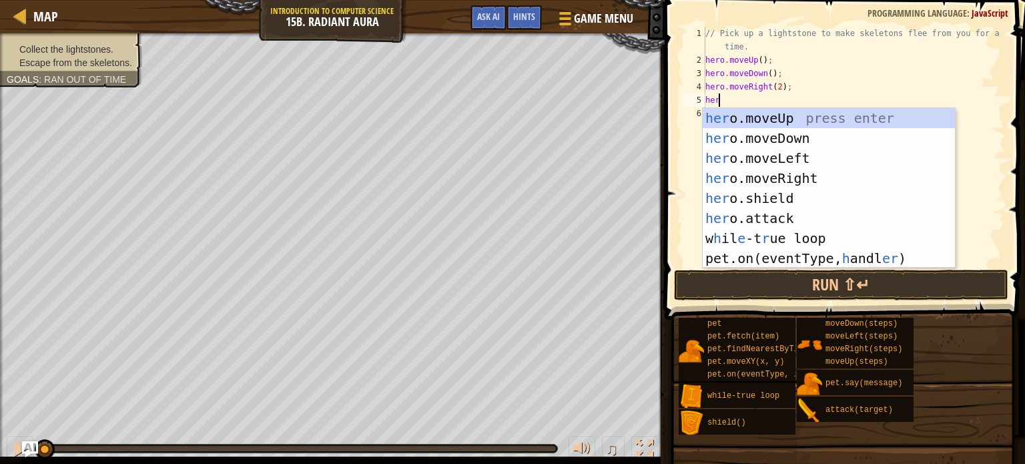
scroll to position [6, 0]
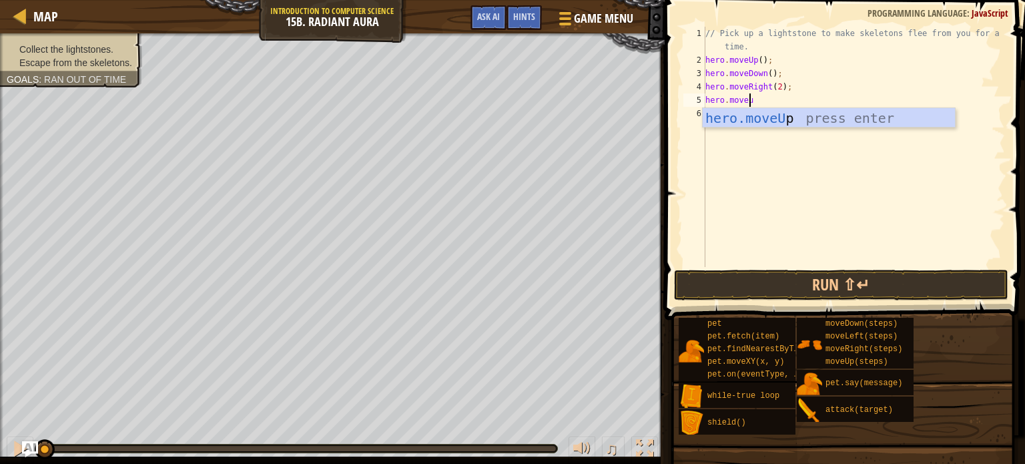
type textarea "hero.moveup"
type textarea "h"
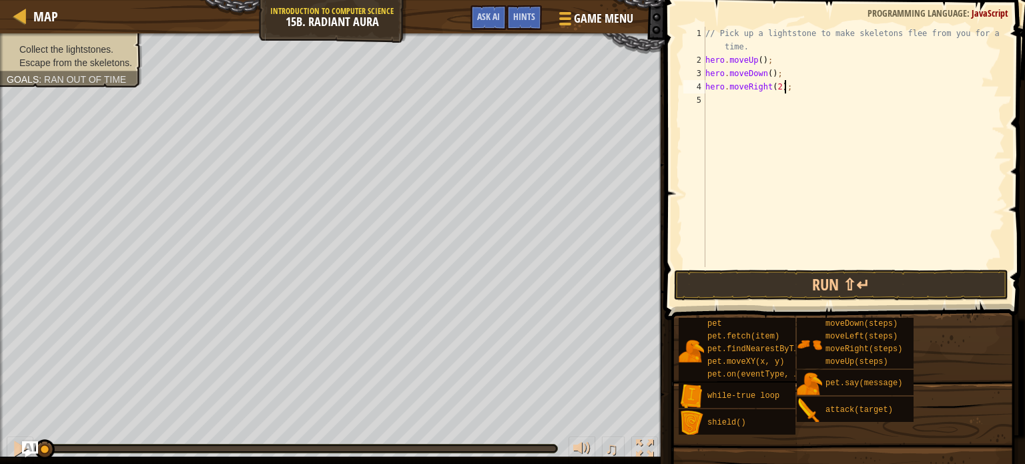
click at [706, 58] on div "// Pick up a lightstone to make skeletons flee from you for a short time. hero …" at bounding box center [853, 167] width 302 height 280
type textarea "hero.moveUp();"
click at [706, 58] on div "// Pick up a lightstone to make skeletons flee from you for a short time. hero …" at bounding box center [853, 167] width 302 height 280
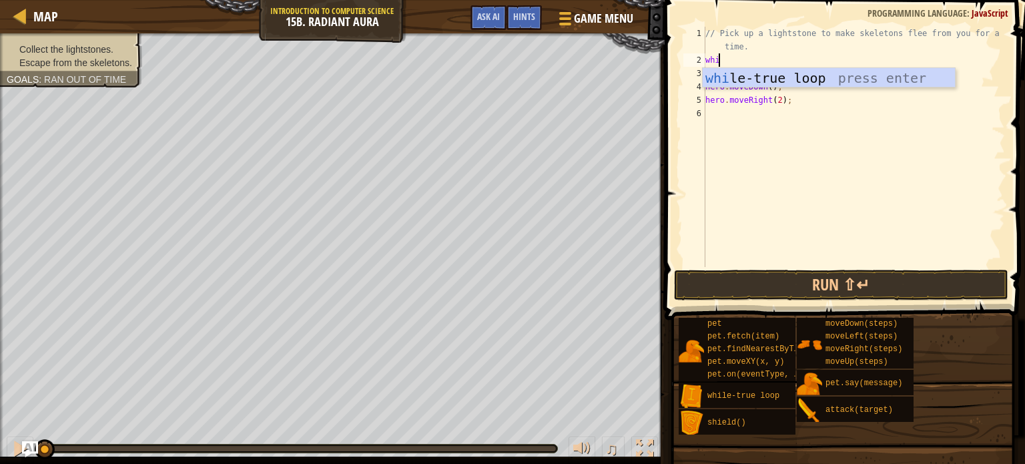
type textarea "whil"
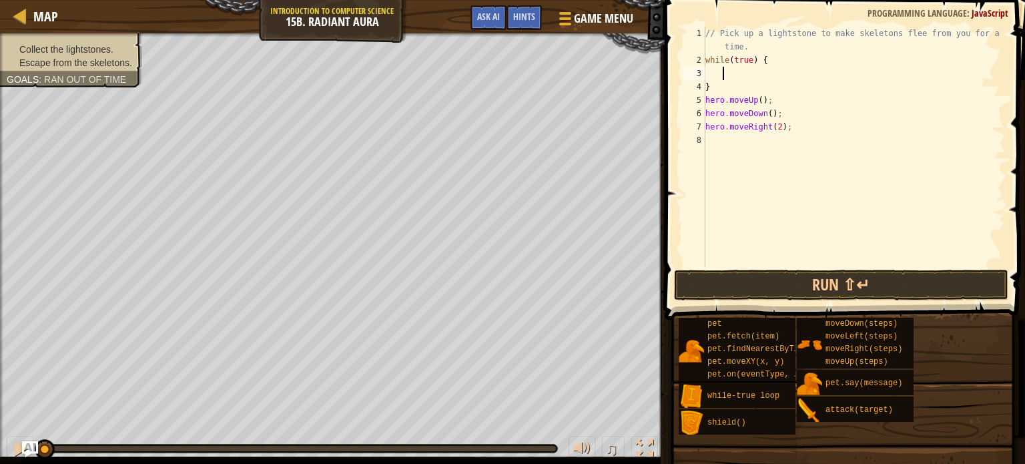
click at [715, 86] on div "// Pick up a lightstone to make skeletons flee from you for a short time. while…" at bounding box center [853, 167] width 302 height 280
type textarea "}"
type textarea "while(true) {"
click at [708, 109] on div "// Pick up a lightstone to make skeletons flee from you for a short time. while…" at bounding box center [853, 167] width 302 height 280
type textarea "}"
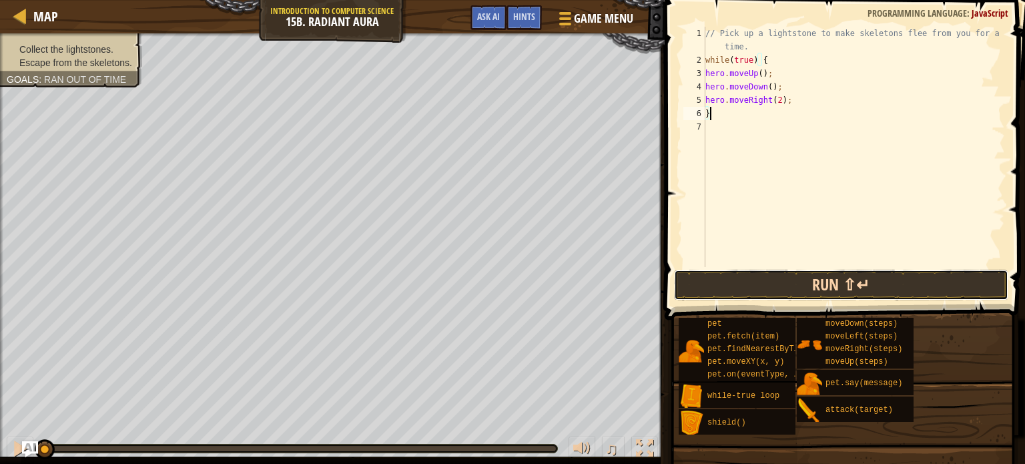
click at [801, 282] on button "Run ⇧↵" at bounding box center [841, 284] width 334 height 31
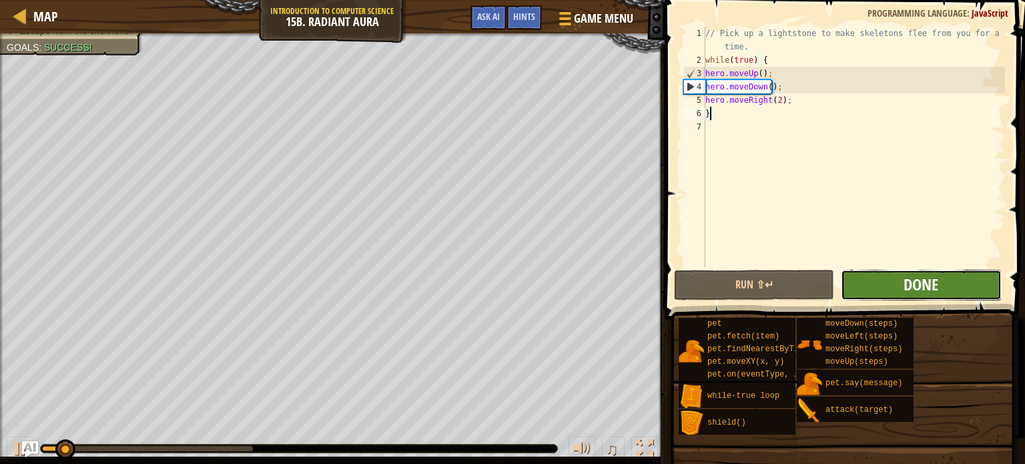
click at [928, 278] on span "Done" at bounding box center [920, 283] width 35 height 21
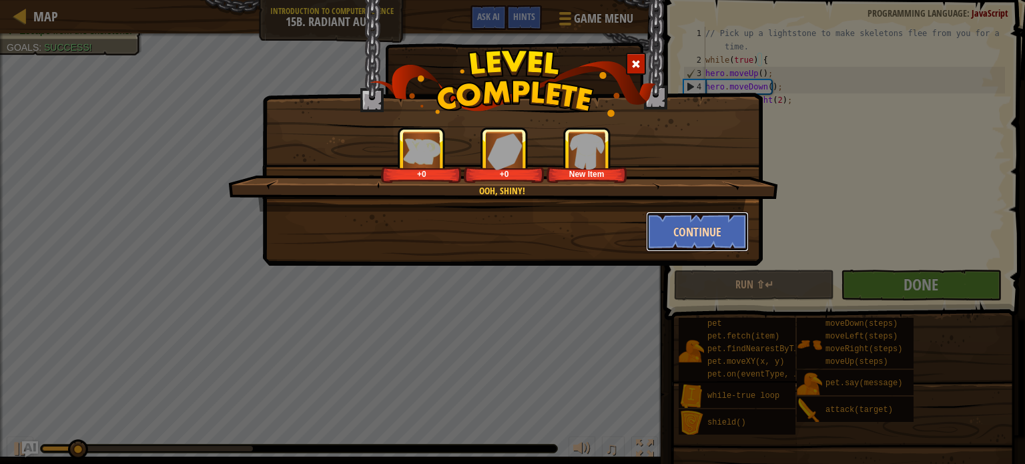
click at [696, 230] on button "Continue" at bounding box center [697, 231] width 103 height 40
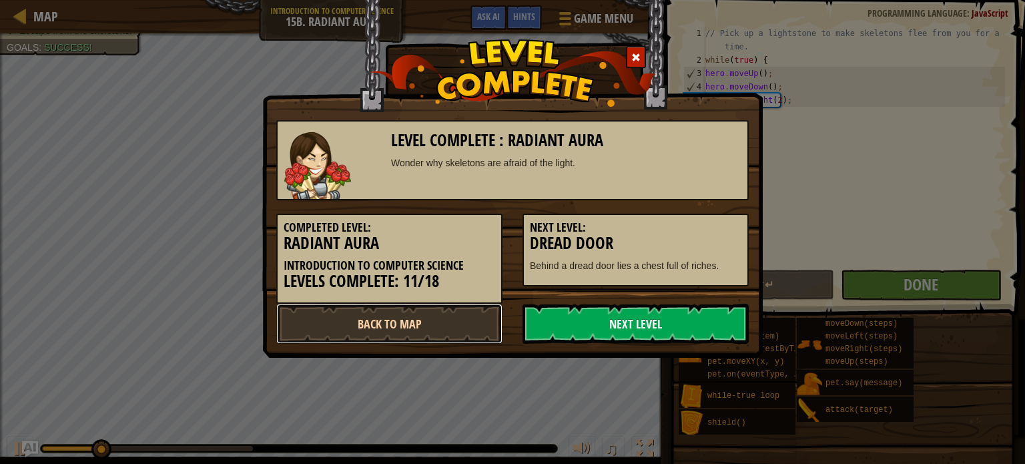
click at [464, 325] on link "Back to Map" at bounding box center [389, 323] width 226 height 40
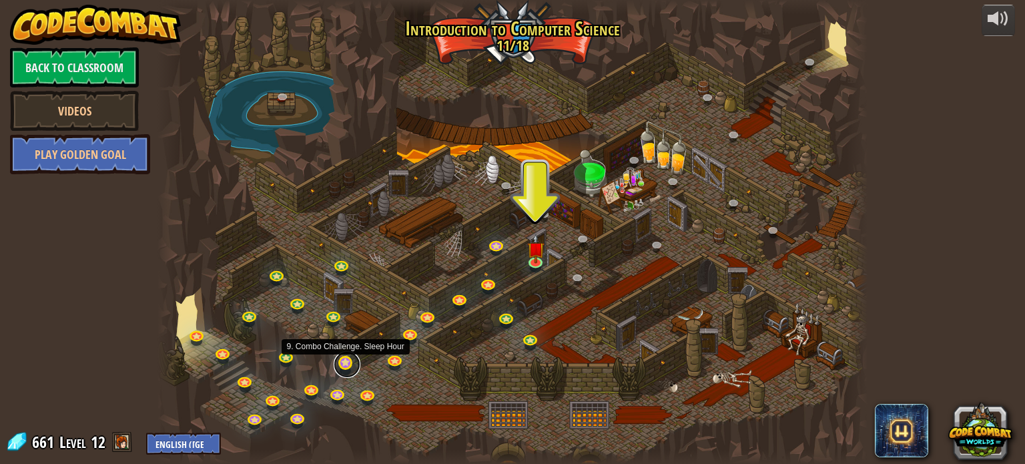
click at [341, 360] on link at bounding box center [347, 364] width 27 height 27
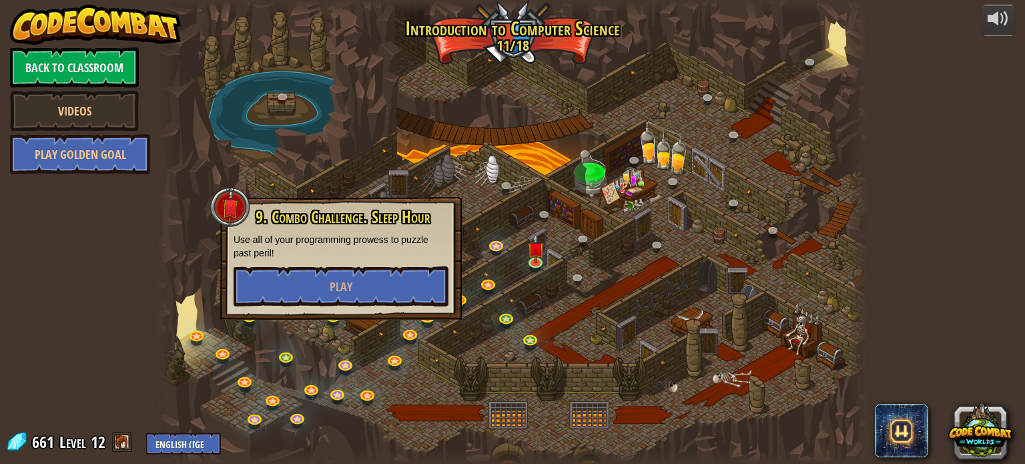
click at [378, 376] on div at bounding box center [511, 232] width 709 height 464
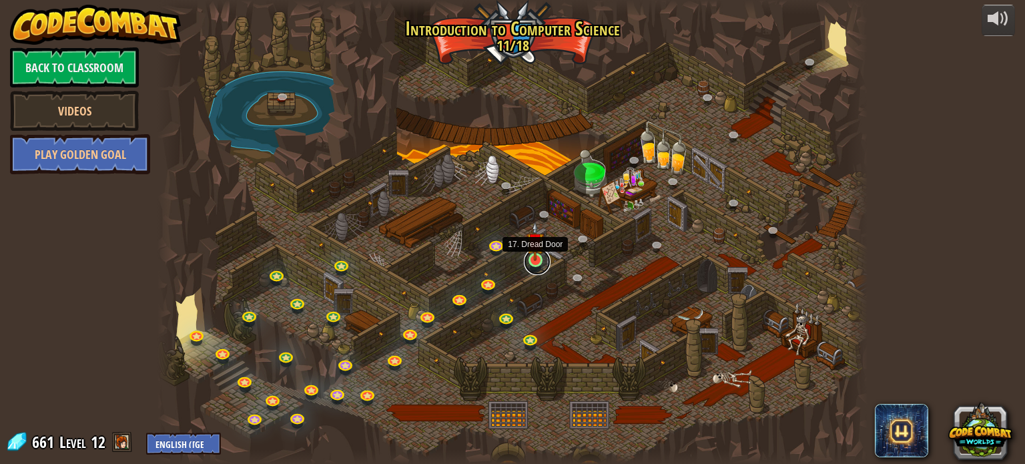
click at [536, 261] on link at bounding box center [537, 261] width 27 height 27
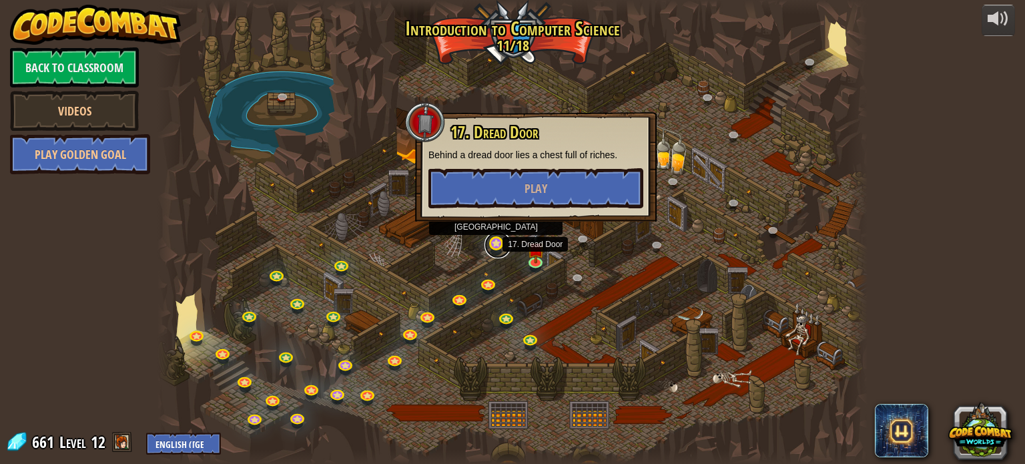
click at [494, 241] on link at bounding box center [497, 244] width 27 height 27
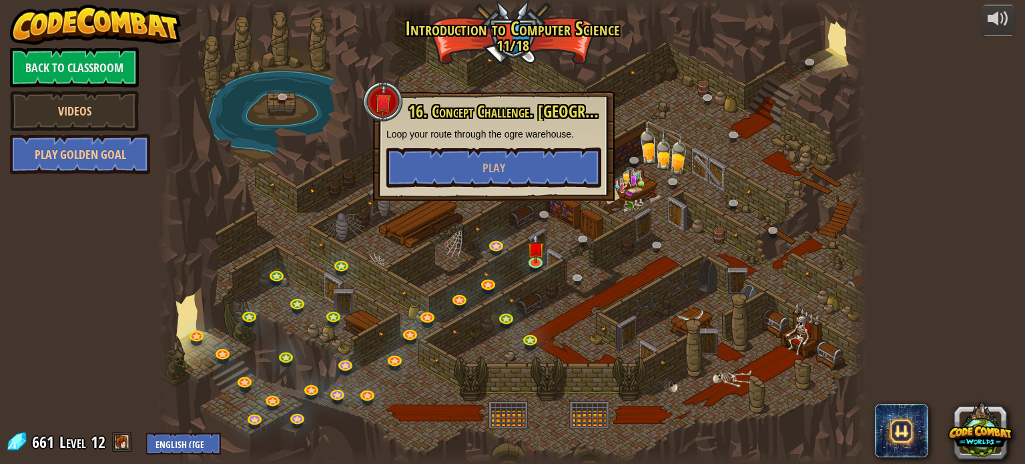
click at [526, 282] on div at bounding box center [511, 232] width 709 height 464
